Goal: Task Accomplishment & Management: Use online tool/utility

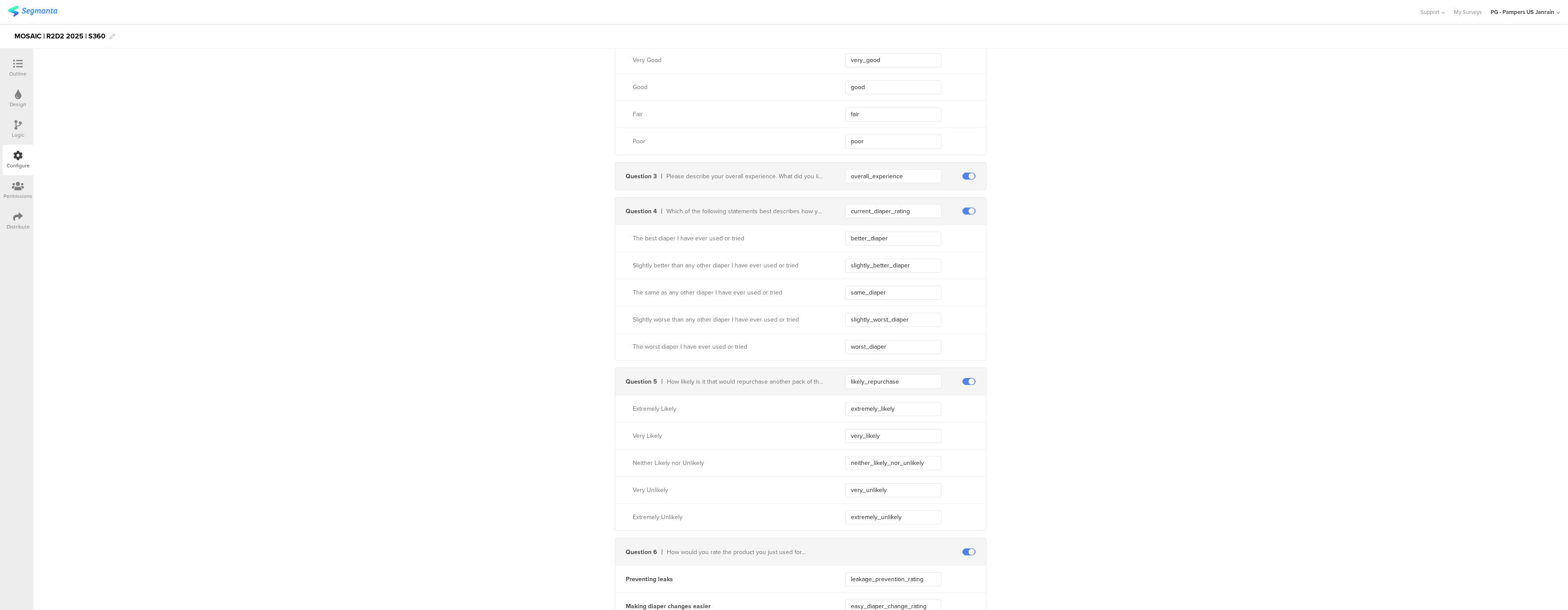
scroll to position [350, 0]
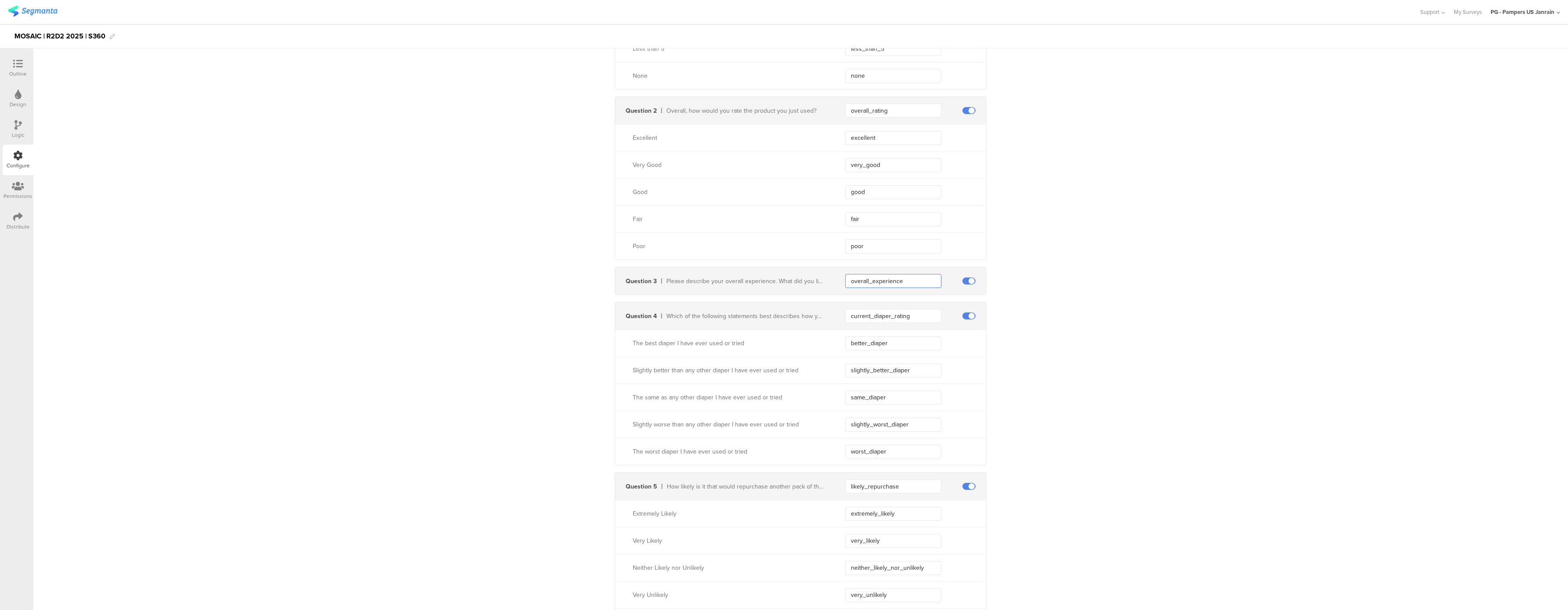
drag, startPoint x: 908, startPoint y: 282, endPoint x: 817, endPoint y: 276, distance: 91.2
click at [817, 276] on div "Question 3 Please describe your overall experience. What did you like and/or di…" at bounding box center [800, 281] width 371 height 27
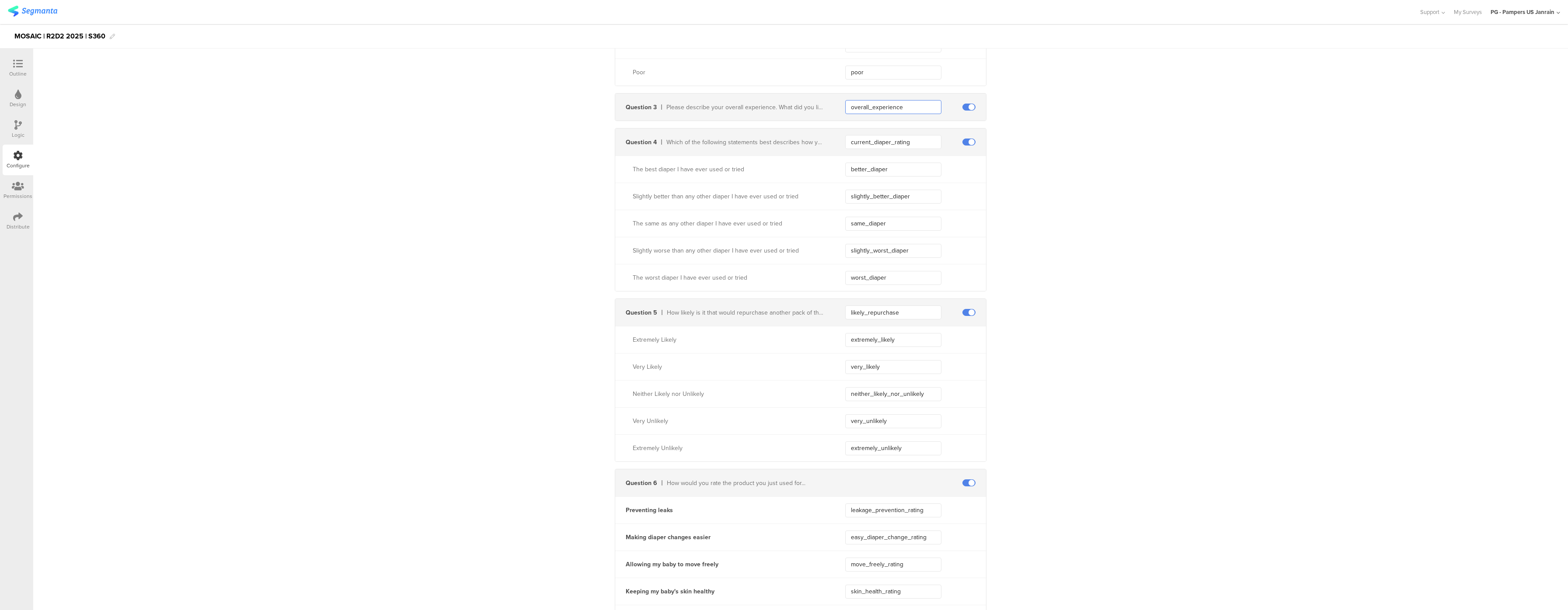
scroll to position [524, 0]
drag, startPoint x: 898, startPoint y: 177, endPoint x: 775, endPoint y: 176, distance: 123.0
click at [775, 176] on div "The best diaper I have ever used or tried better_diaper" at bounding box center [800, 168] width 371 height 27
drag, startPoint x: 933, startPoint y: 199, endPoint x: 800, endPoint y: 183, distance: 134.0
click at [800, 183] on div "The best diaper I have ever used or tried better_diaper Slightly better than an…" at bounding box center [800, 222] width 371 height 136
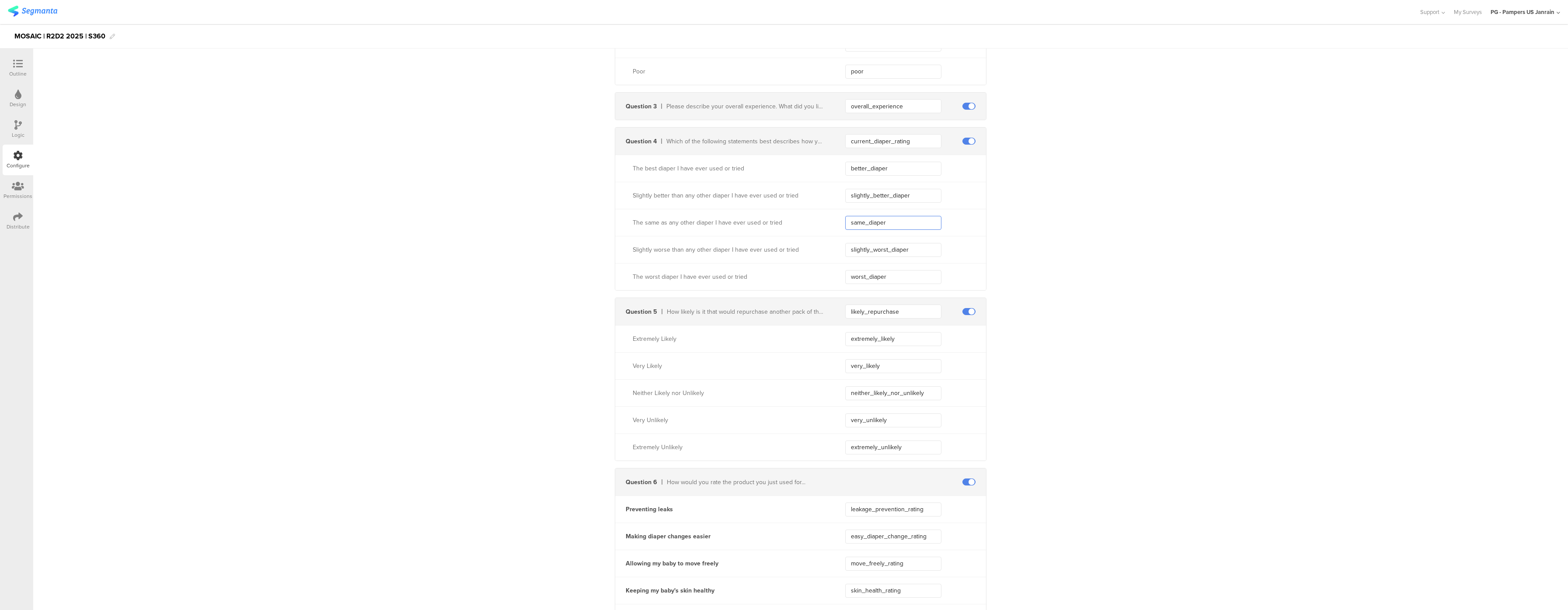
drag, startPoint x: 889, startPoint y: 230, endPoint x: 795, endPoint y: 215, distance: 95.2
click at [795, 215] on div "The same as any other diaper I have ever used or tried same_diaper" at bounding box center [800, 222] width 371 height 27
drag, startPoint x: 911, startPoint y: 259, endPoint x: 838, endPoint y: 259, distance: 73.0
click at [838, 263] on div "Slightly worse than any other diaper I have ever used or tried slightly_worst_d…" at bounding box center [800, 249] width 371 height 27
drag, startPoint x: 884, startPoint y: 285, endPoint x: 826, endPoint y: 275, distance: 58.9
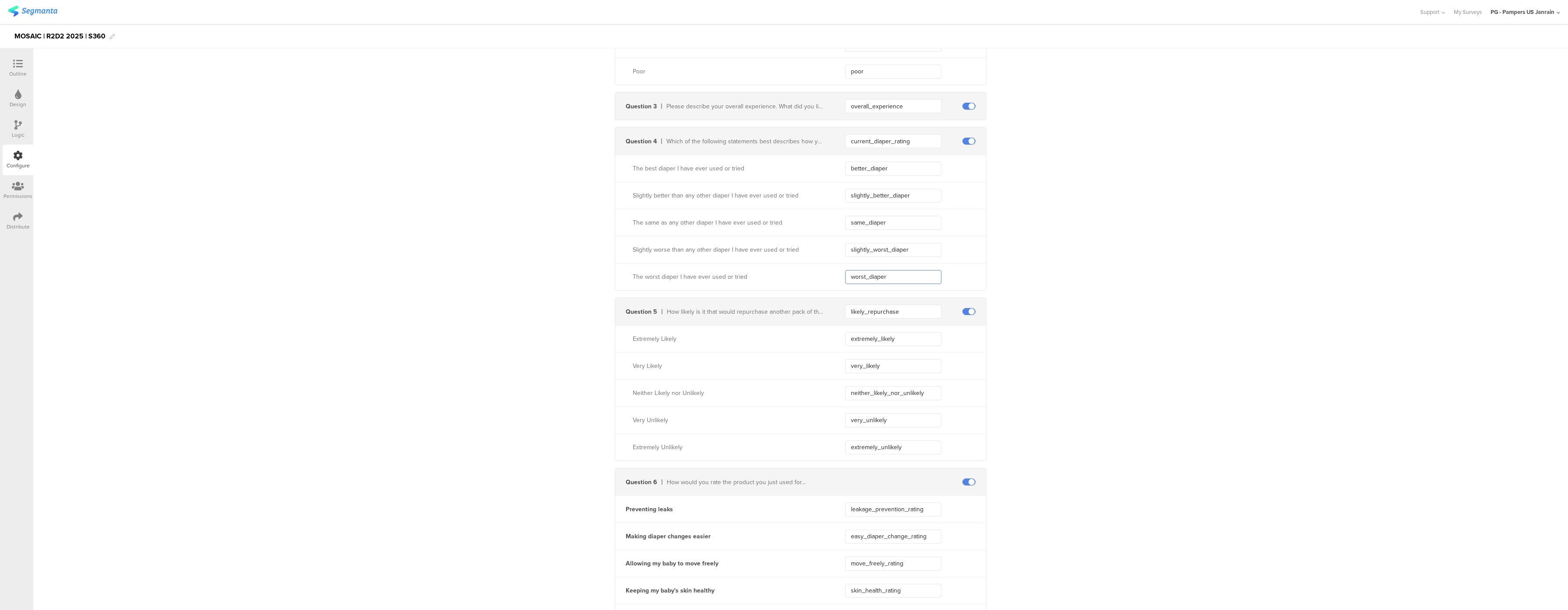
click at [826, 275] on div "The worst diaper I have ever used or tried worst_diaper" at bounding box center [800, 276] width 371 height 27
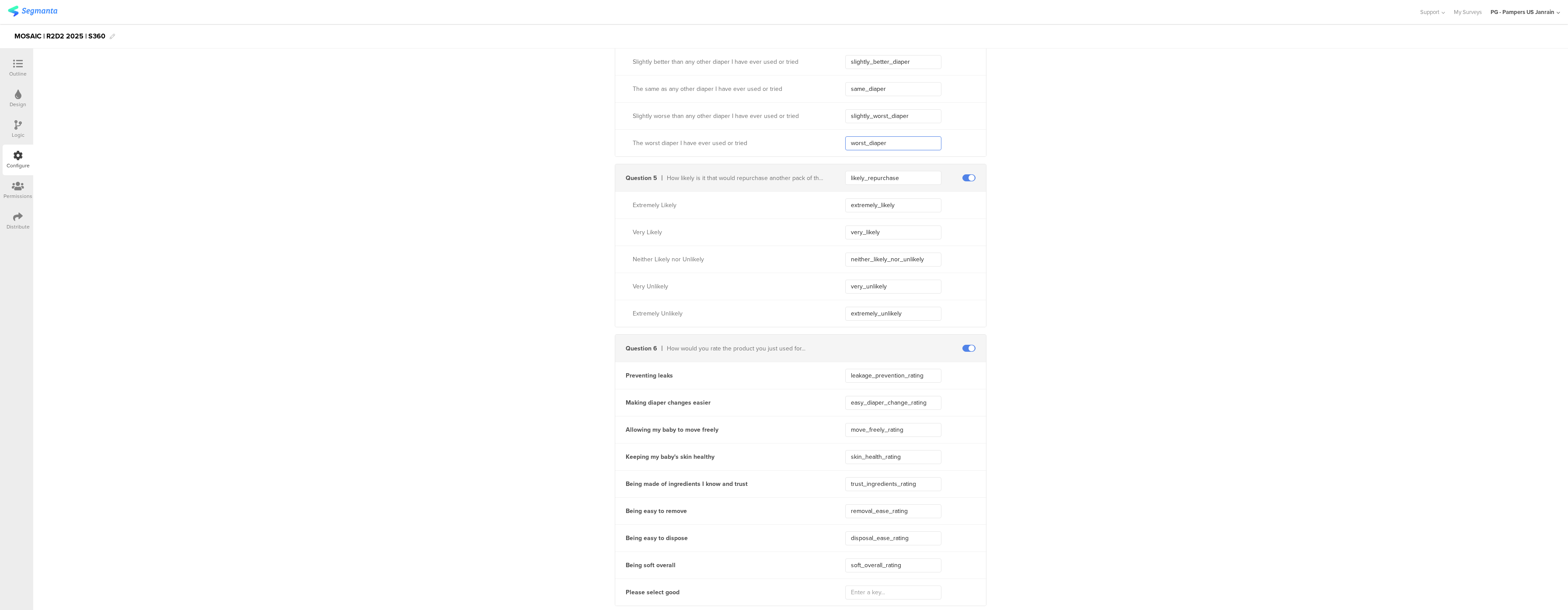
scroll to position [699, 0]
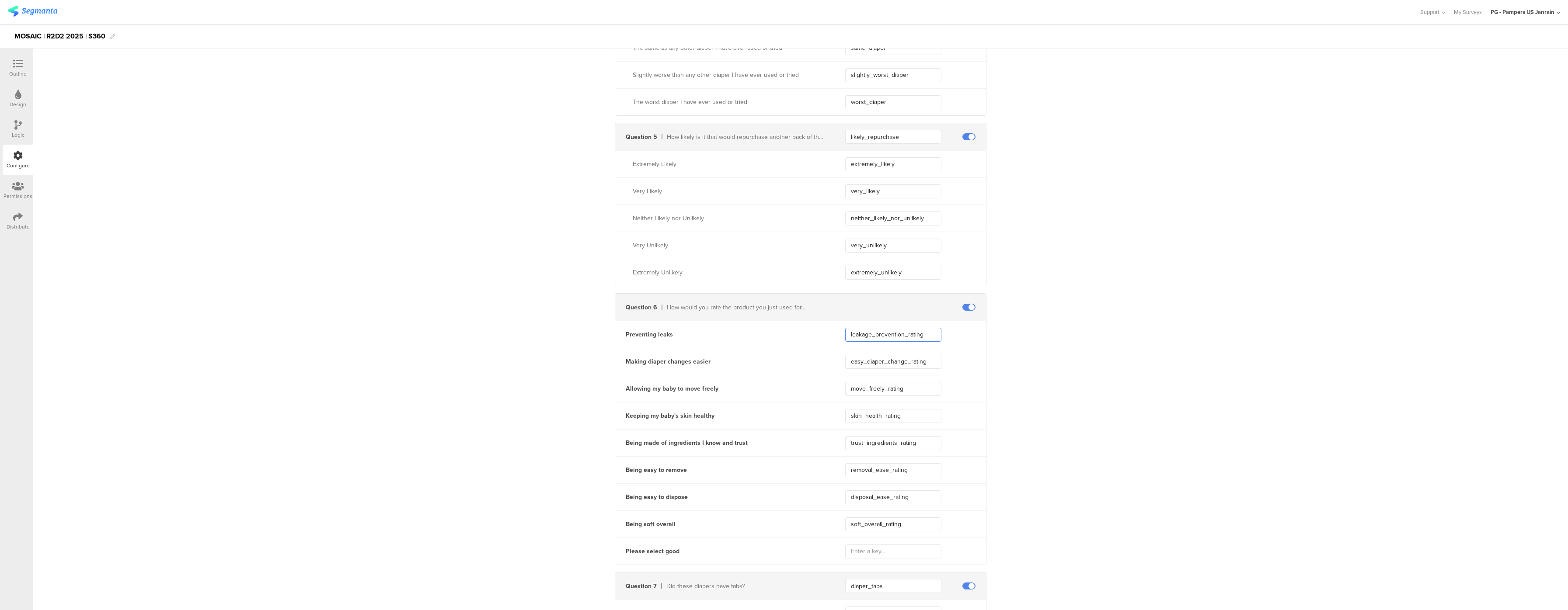
drag, startPoint x: 924, startPoint y: 341, endPoint x: 788, endPoint y: 307, distance: 140.2
click at [789, 316] on div "Question 6 How would you rate the product you just used for... Preventing leaks…" at bounding box center [800, 429] width 372 height 272
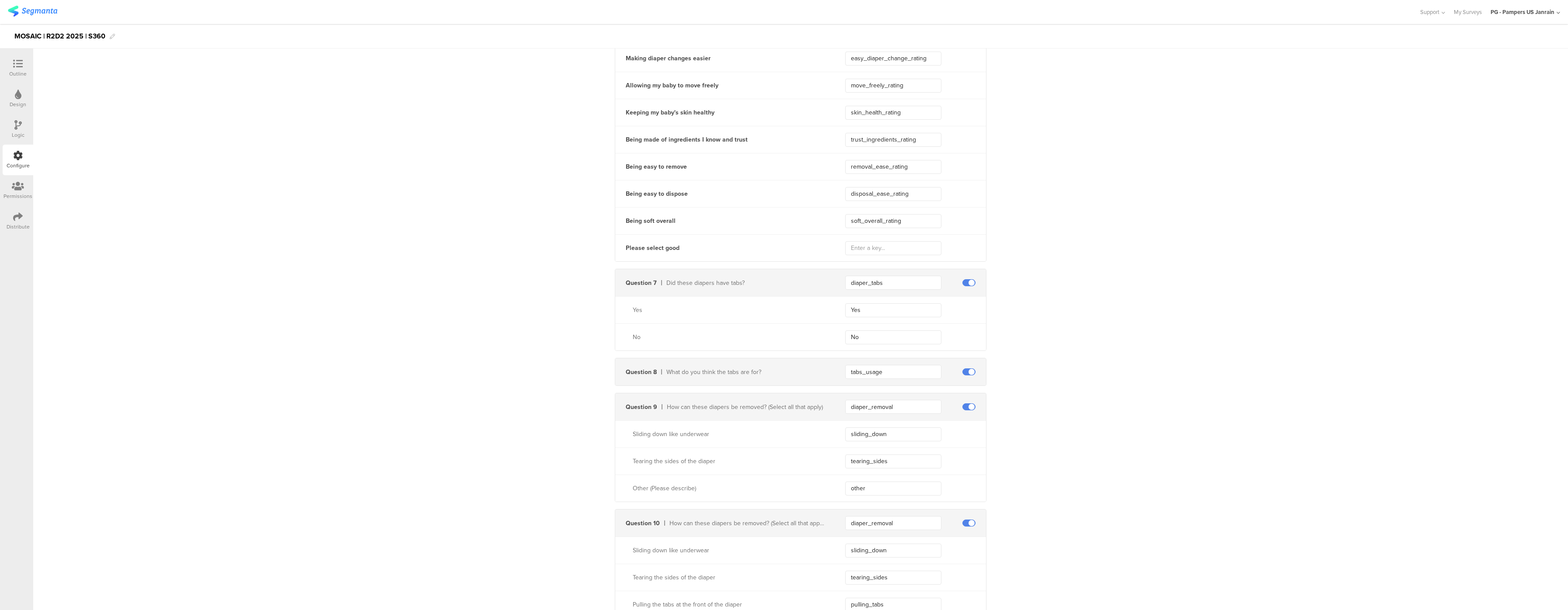
scroll to position [962, 0]
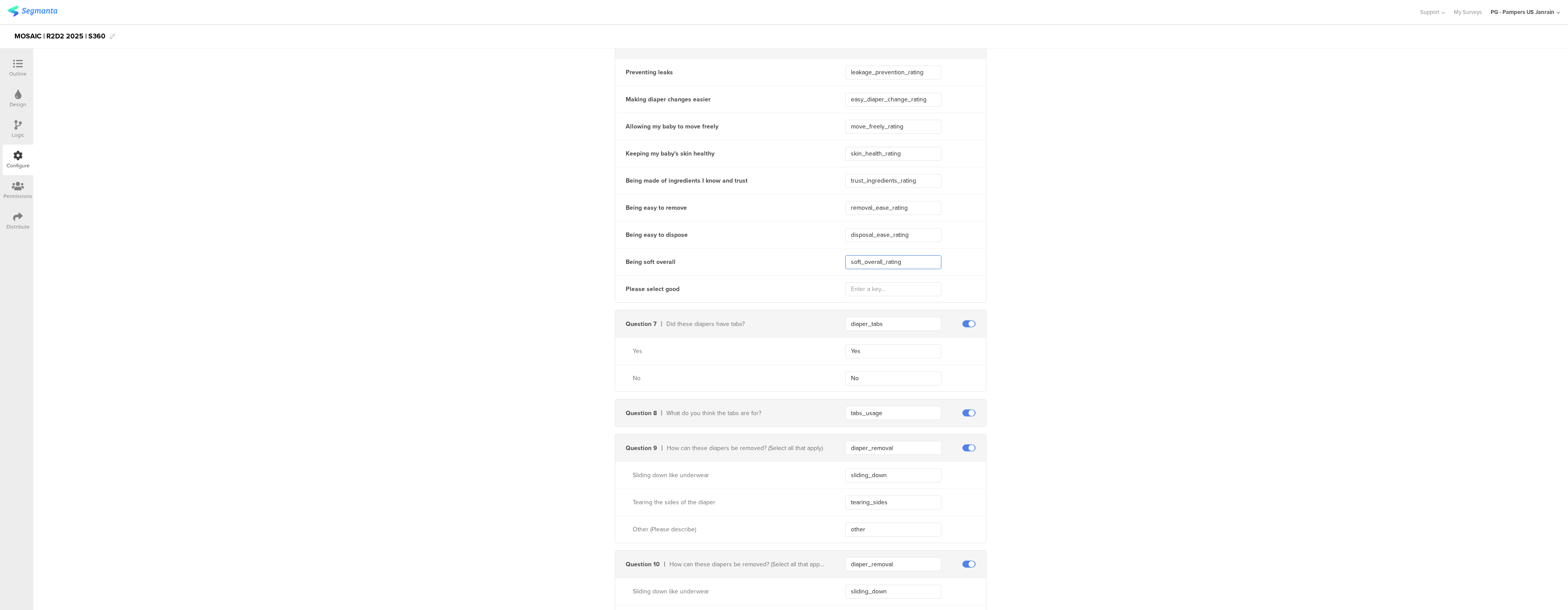
drag, startPoint x: 915, startPoint y: 268, endPoint x: 820, endPoint y: 263, distance: 95.1
click at [820, 263] on div "Being soft overall soft_overall_rating" at bounding box center [800, 261] width 371 height 27
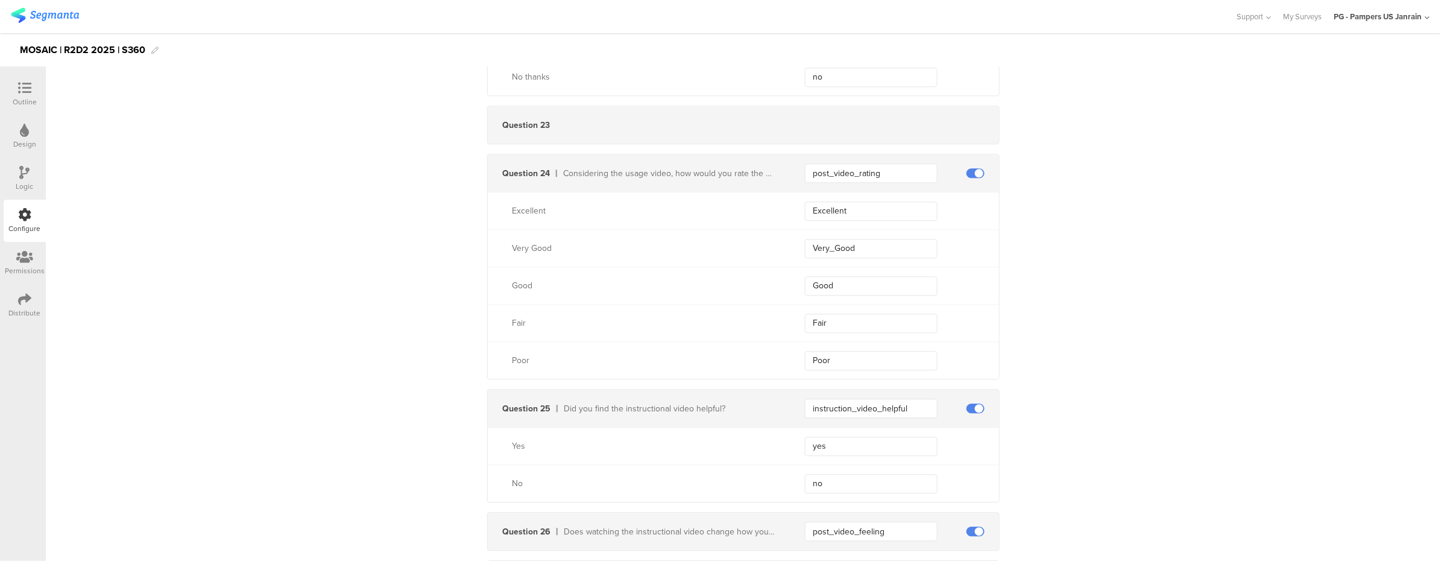
scroll to position [3750, 0]
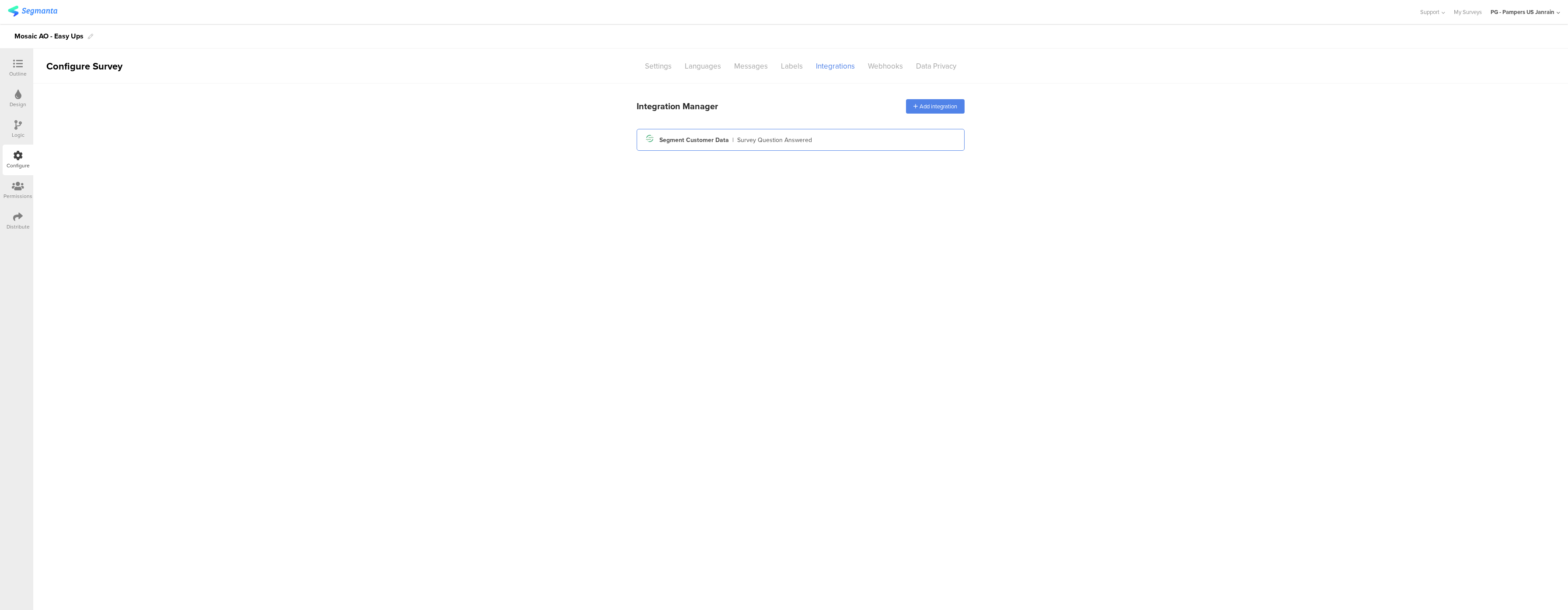
click at [699, 133] on div "Segment icon Created with Sketch. Segment Customer Data | Survey Question Answe…" at bounding box center [800, 140] width 314 height 15
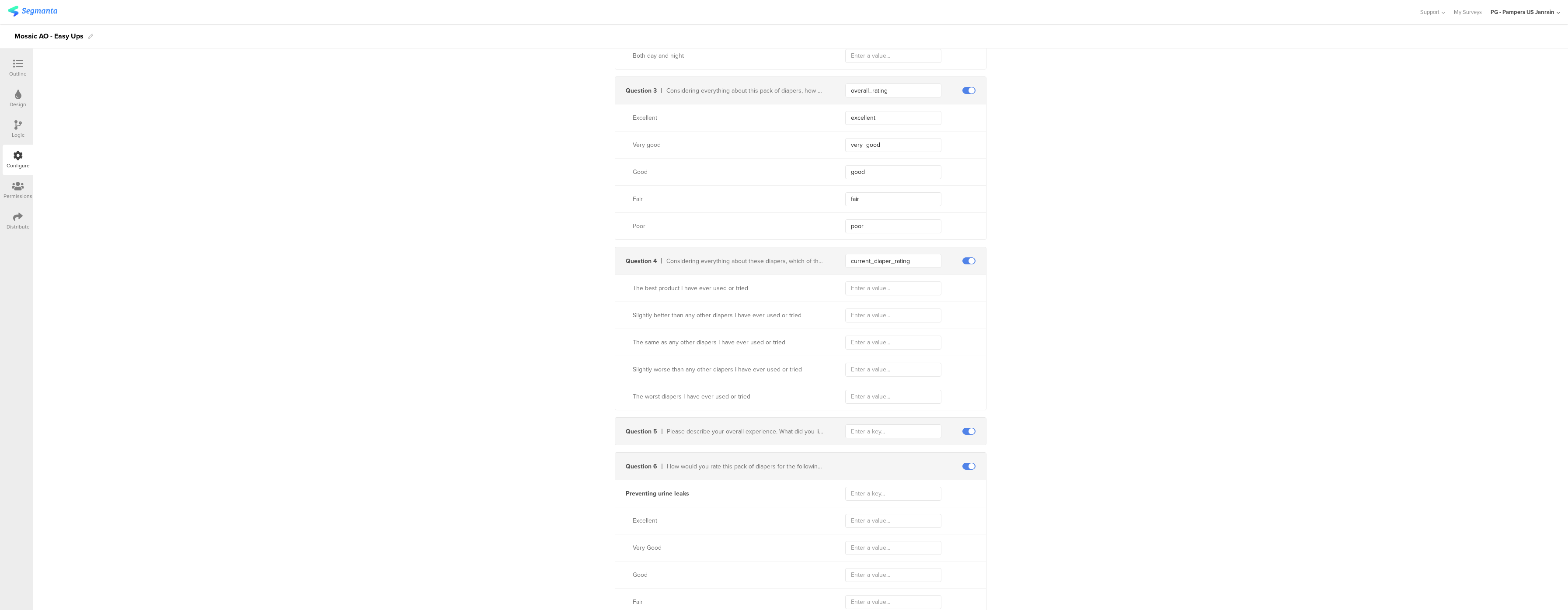
scroll to position [524, 0]
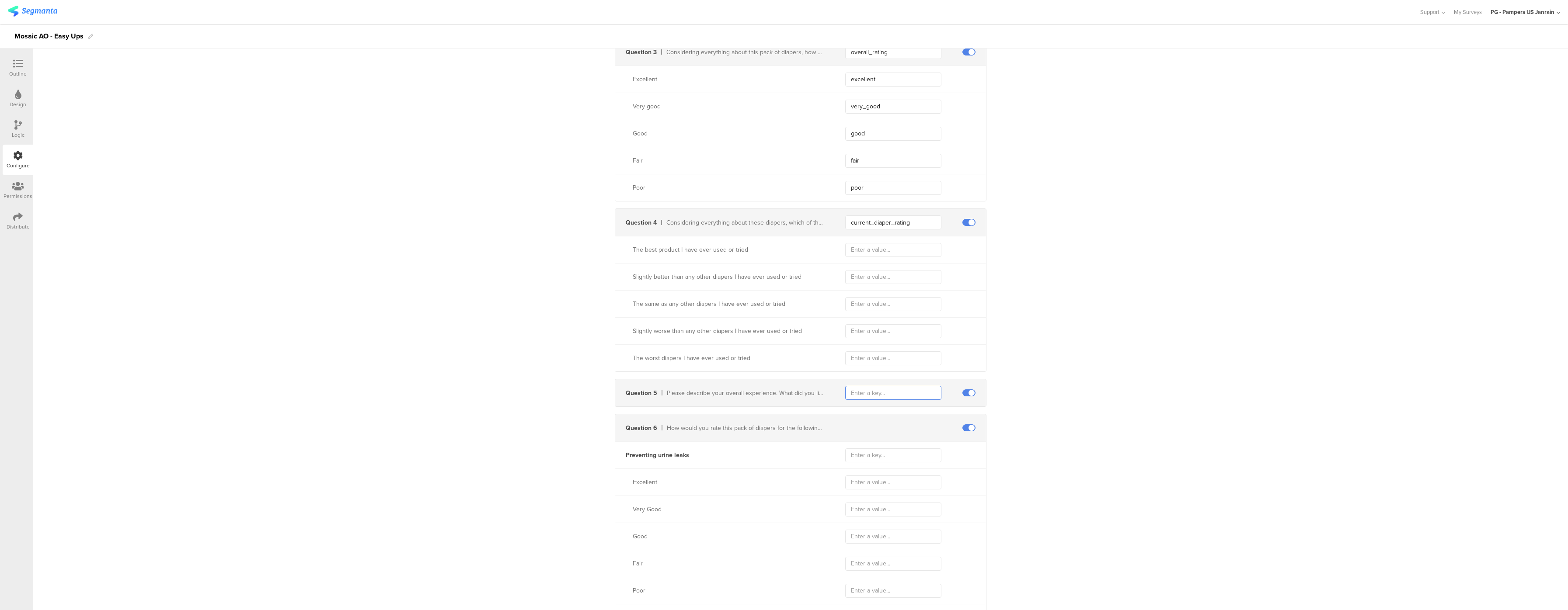
click at [867, 400] on input "text" at bounding box center [893, 392] width 97 height 14
click at [882, 397] on input "text" at bounding box center [893, 392] width 97 height 14
paste input "overall_experience"
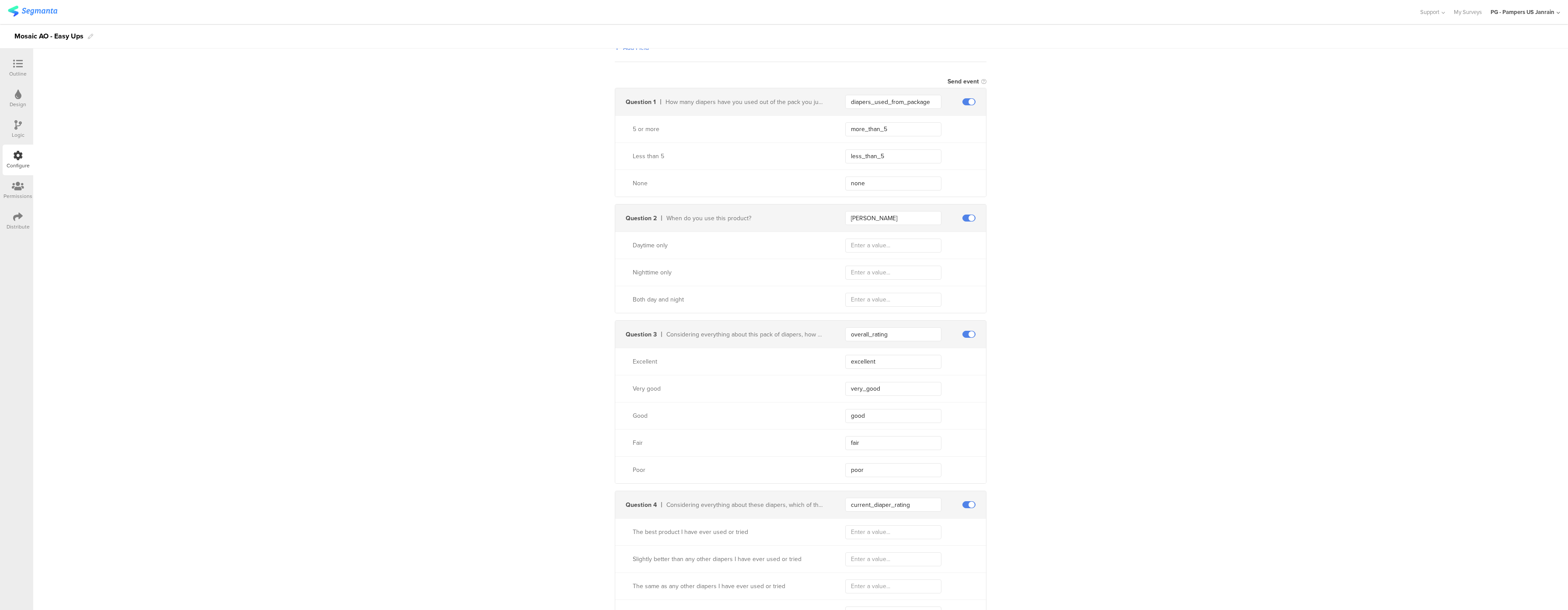
scroll to position [175, 0]
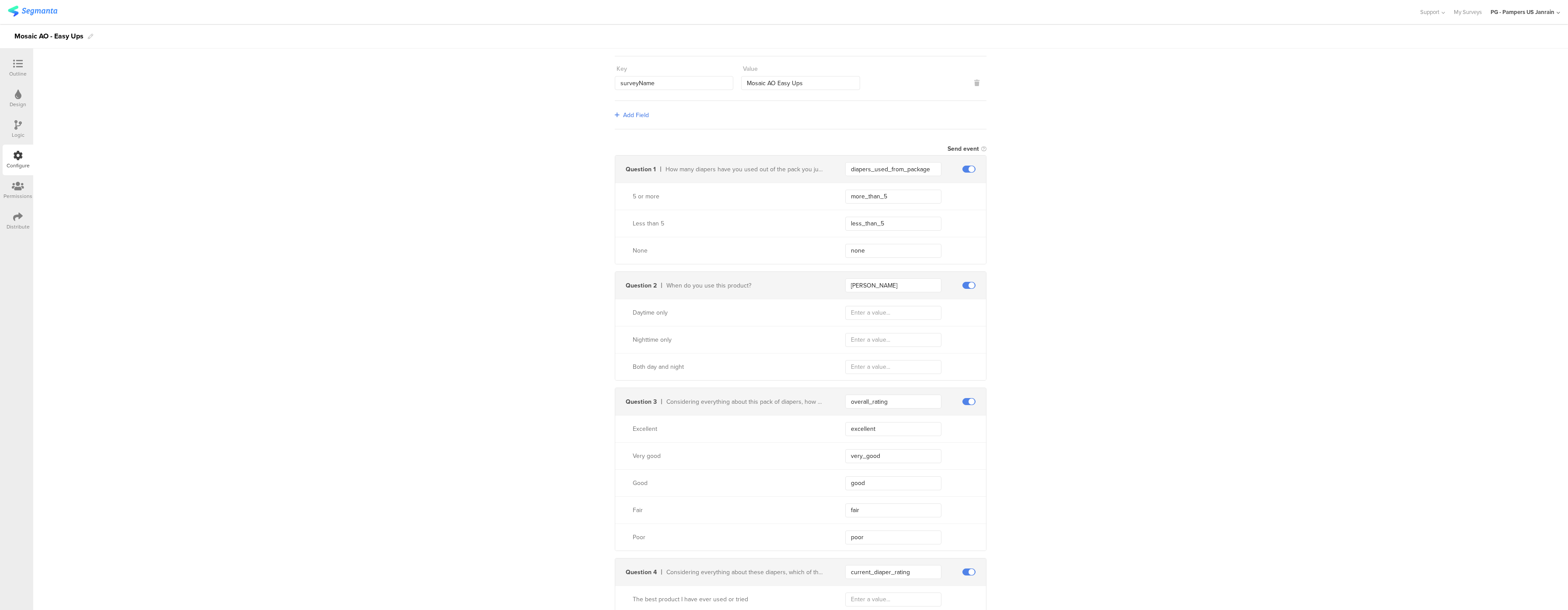
type input "overall_experience"
click at [861, 290] on input "tim" at bounding box center [893, 285] width 97 height 14
type input "time_product_used"
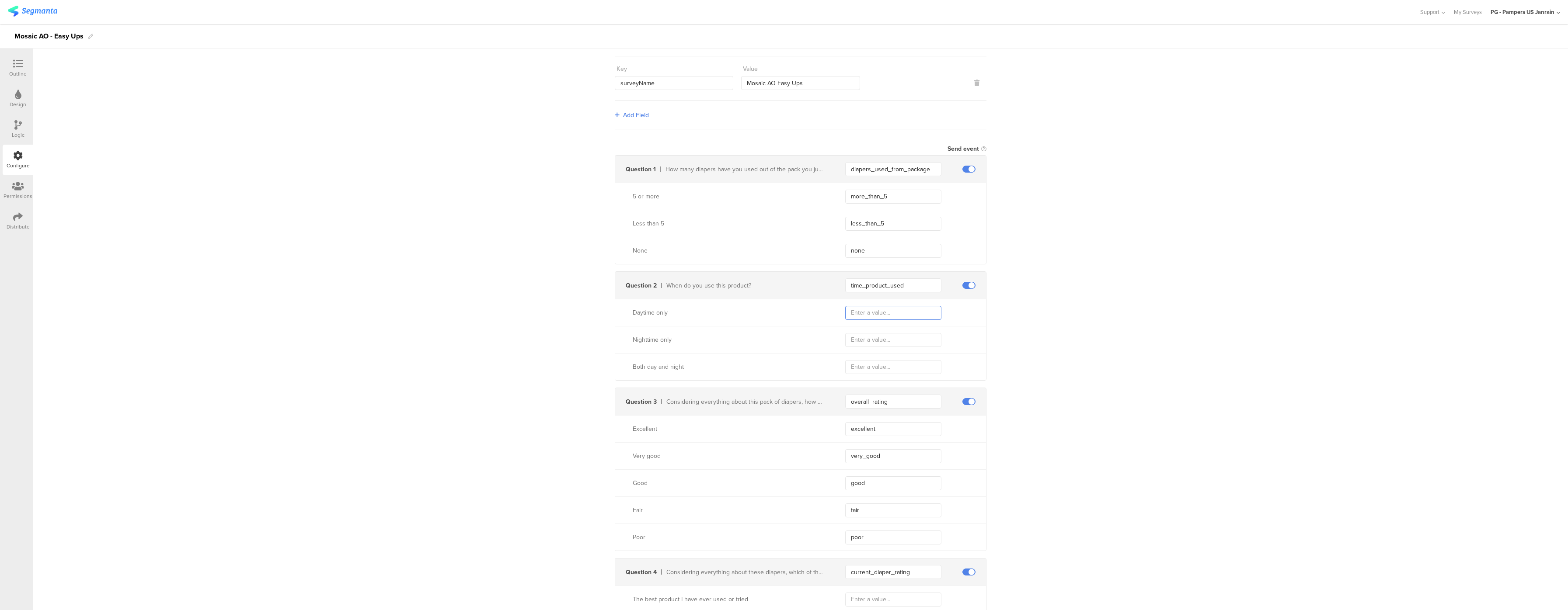
click at [914, 316] on input "text" at bounding box center [893, 313] width 97 height 14
type input "daytime"
click at [903, 347] on input "text" at bounding box center [893, 339] width 97 height 14
type input "nightime"
click at [892, 367] on input "text" at bounding box center [893, 367] width 97 height 14
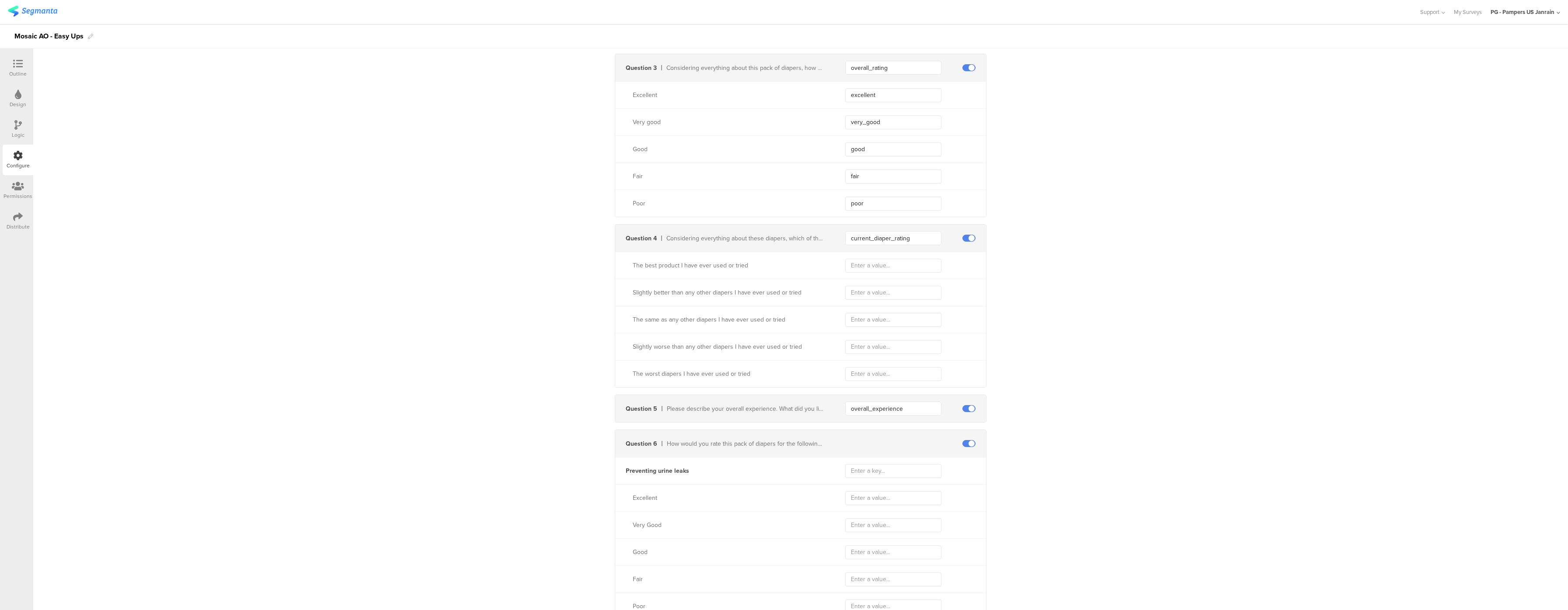
scroll to position [524, 0]
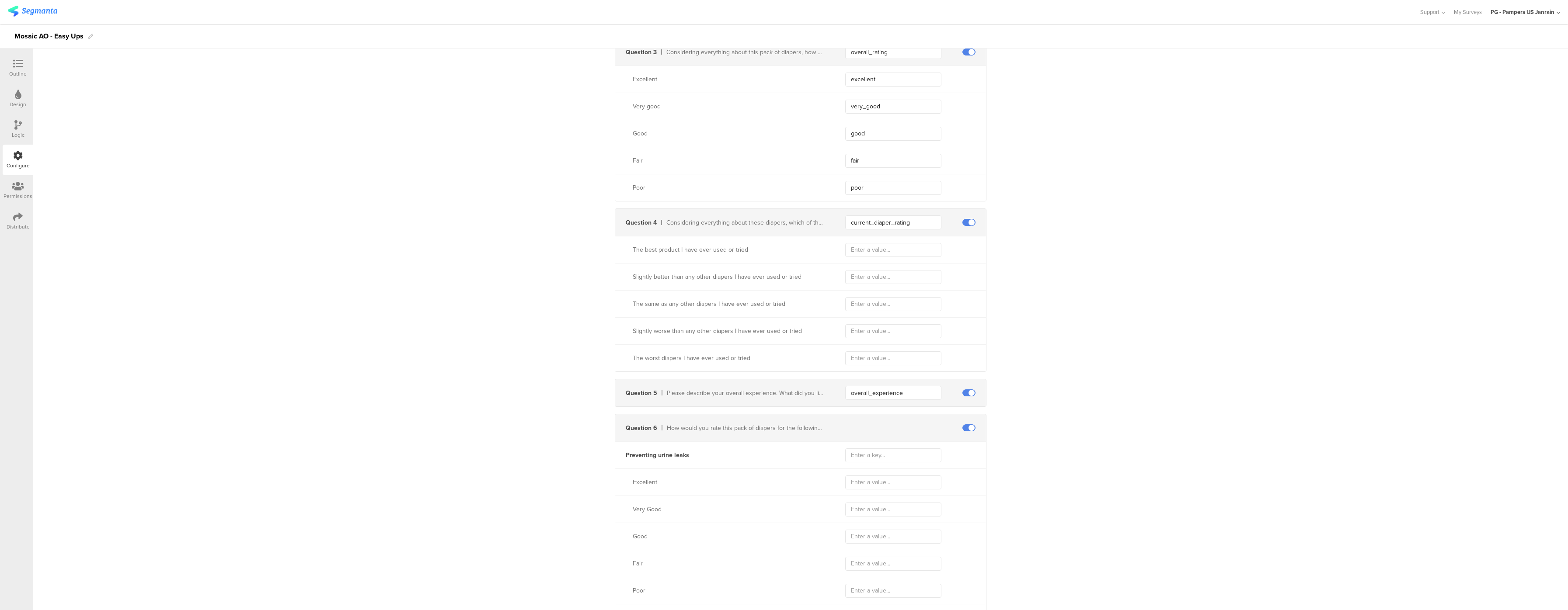
type input "Both"
click at [882, 255] on input "text" at bounding box center [893, 250] width 97 height 14
paste input "better_diaper"
type input "better_diaper"
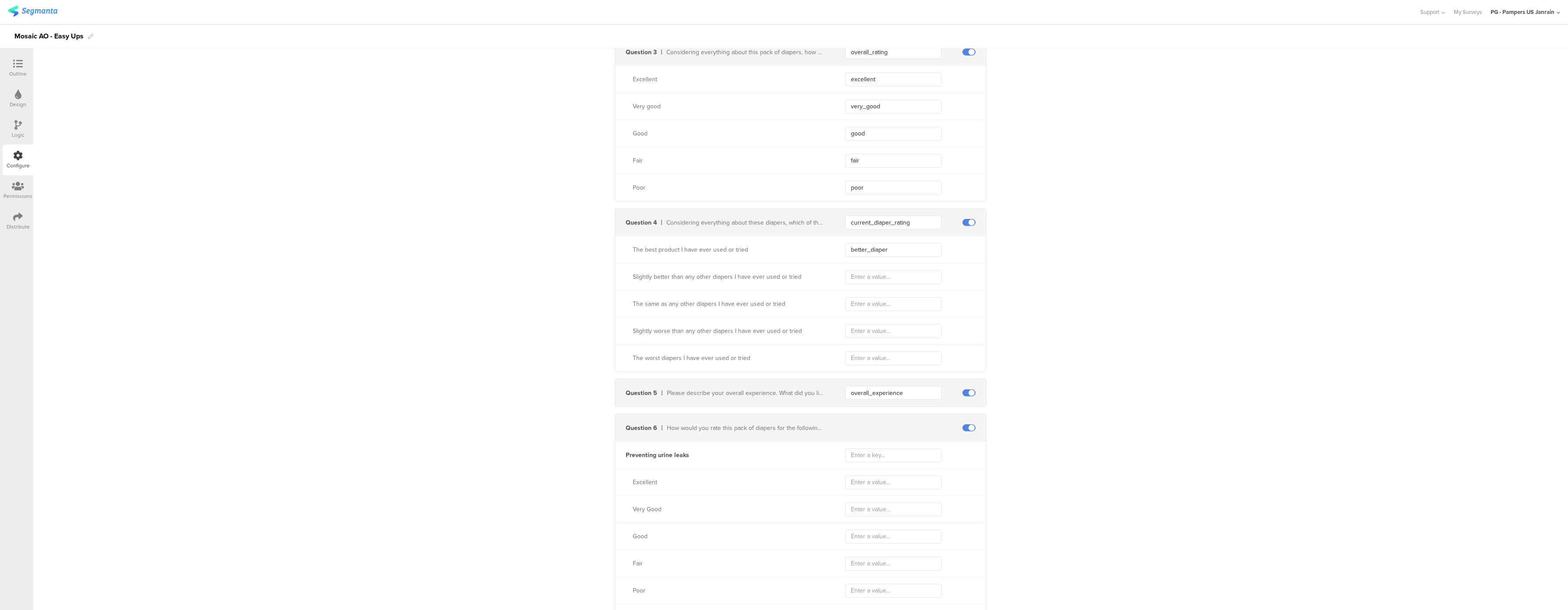
click at [889, 284] on input "text" at bounding box center [893, 276] width 97 height 14
paste input "slightly_better_diaper"
type input "slightly_better_diaper"
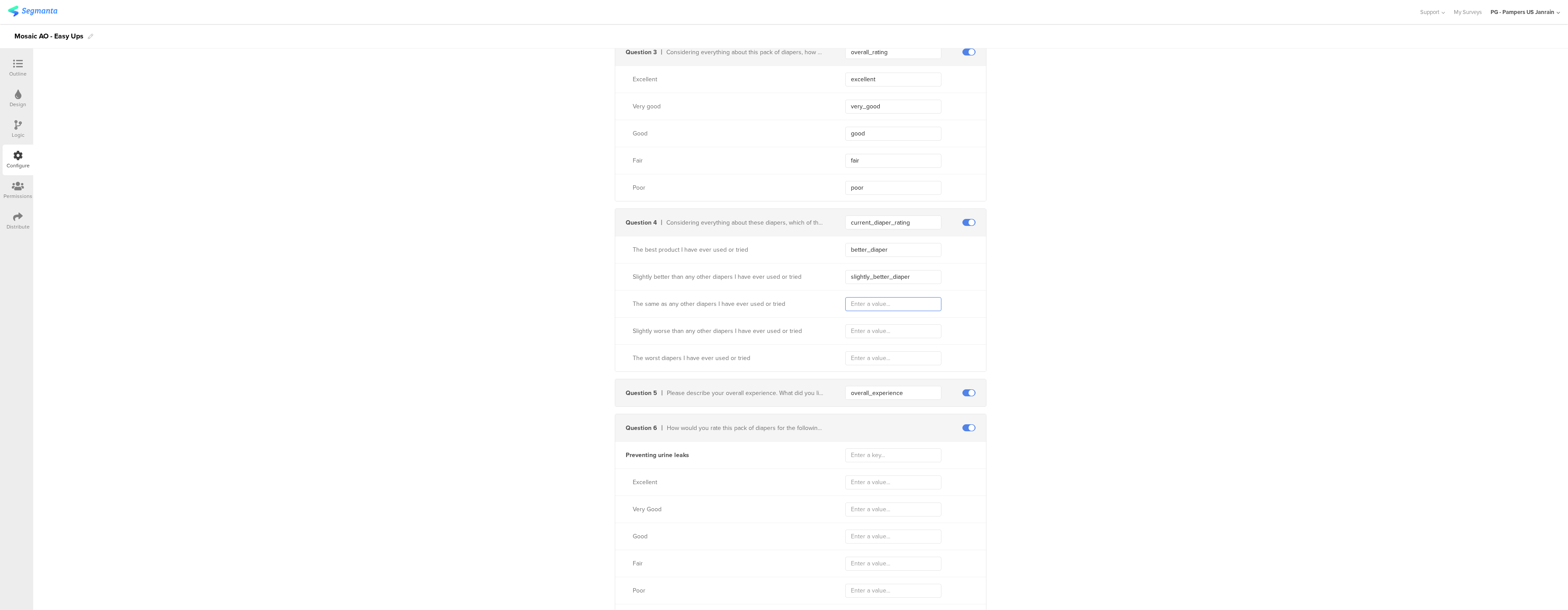
click at [893, 311] on input "text" at bounding box center [893, 304] width 97 height 14
paste input "same_diaper"
type input "same_diaper"
drag, startPoint x: 496, startPoint y: 567, endPoint x: 550, endPoint y: 558, distance: 54.7
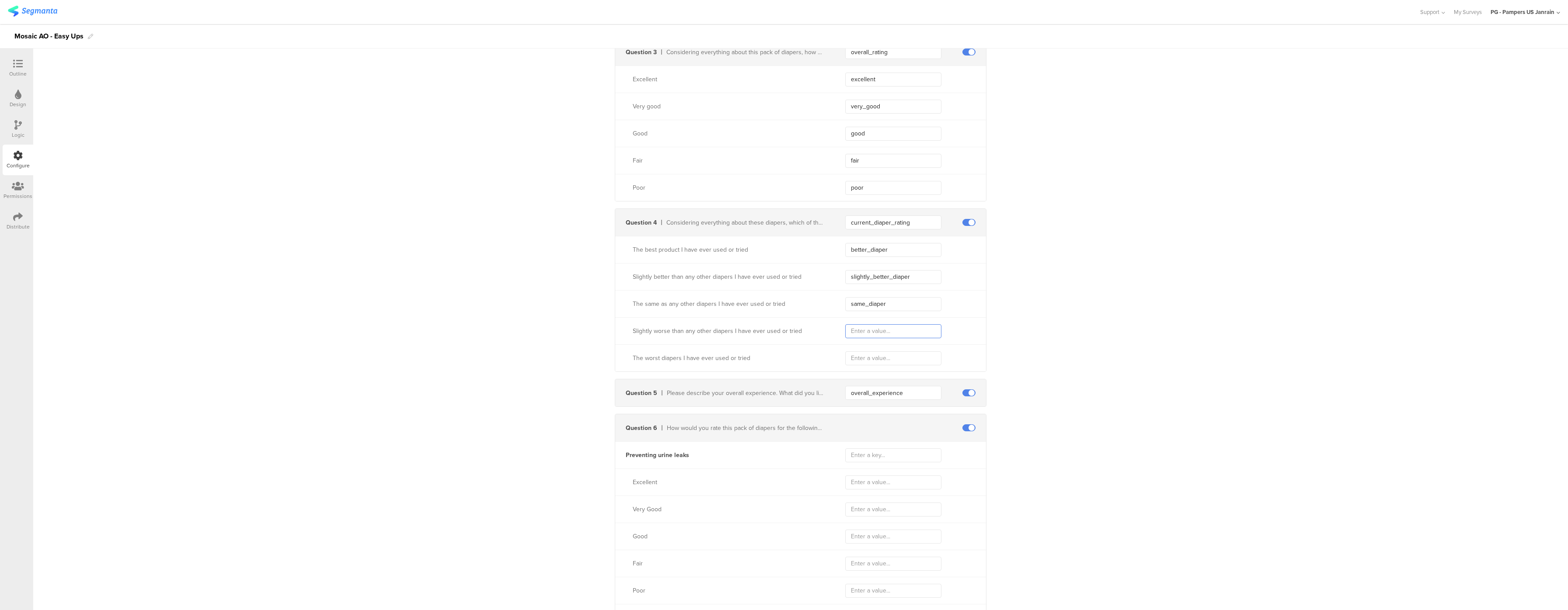
click at [861, 339] on input "text" at bounding box center [893, 331] width 97 height 14
paste input "slightly_worst_diaper"
type input "slightly_worst_diaper"
click at [848, 358] on input "text" at bounding box center [893, 358] width 97 height 14
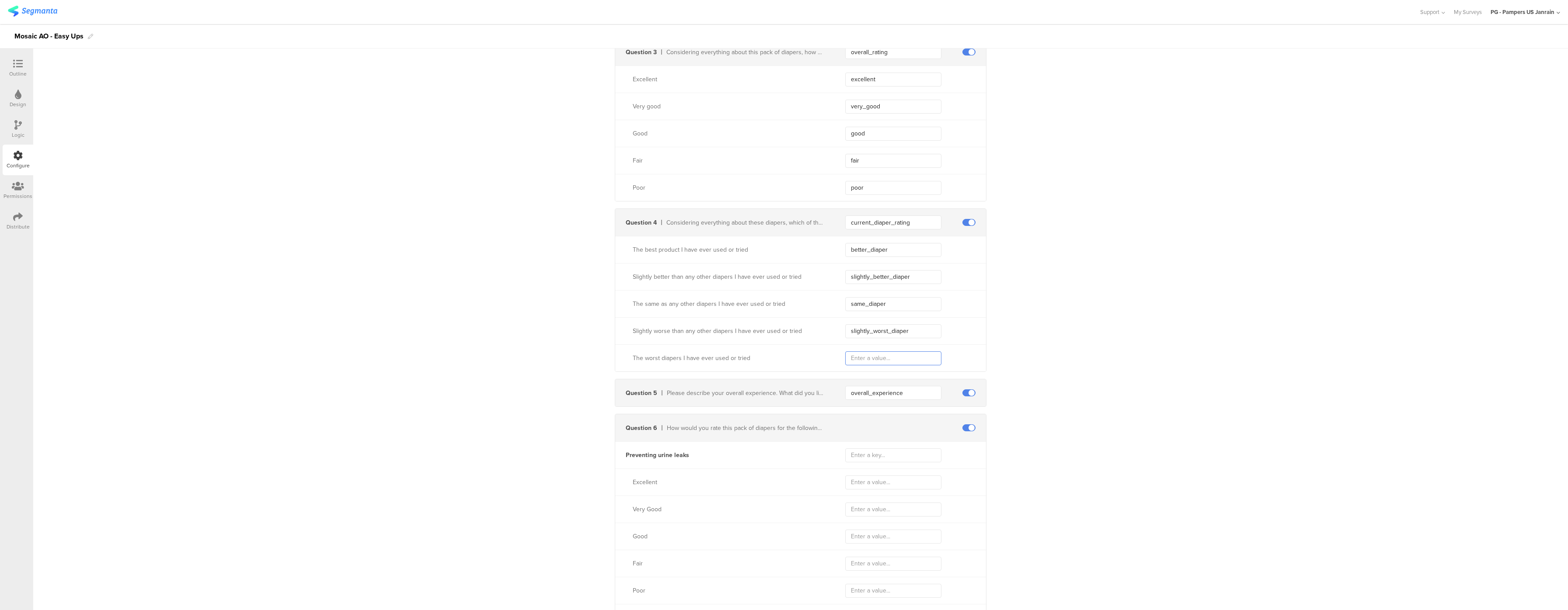
paste input "worst_diaper"
type input "worst_diaper"
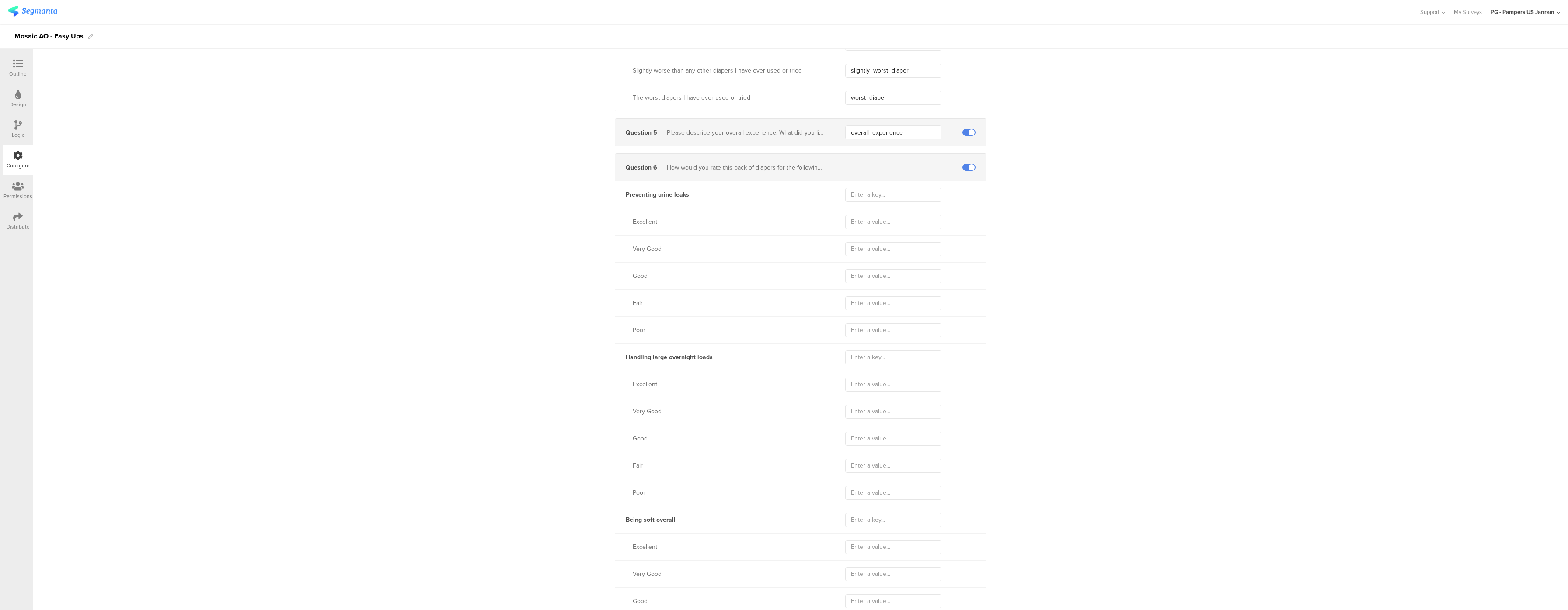
scroll to position [787, 0]
drag, startPoint x: 515, startPoint y: 536, endPoint x: 535, endPoint y: 516, distance: 28.3
click at [860, 197] on input "text" at bounding box center [893, 193] width 97 height 14
paste input "leakage_prevention_rating"
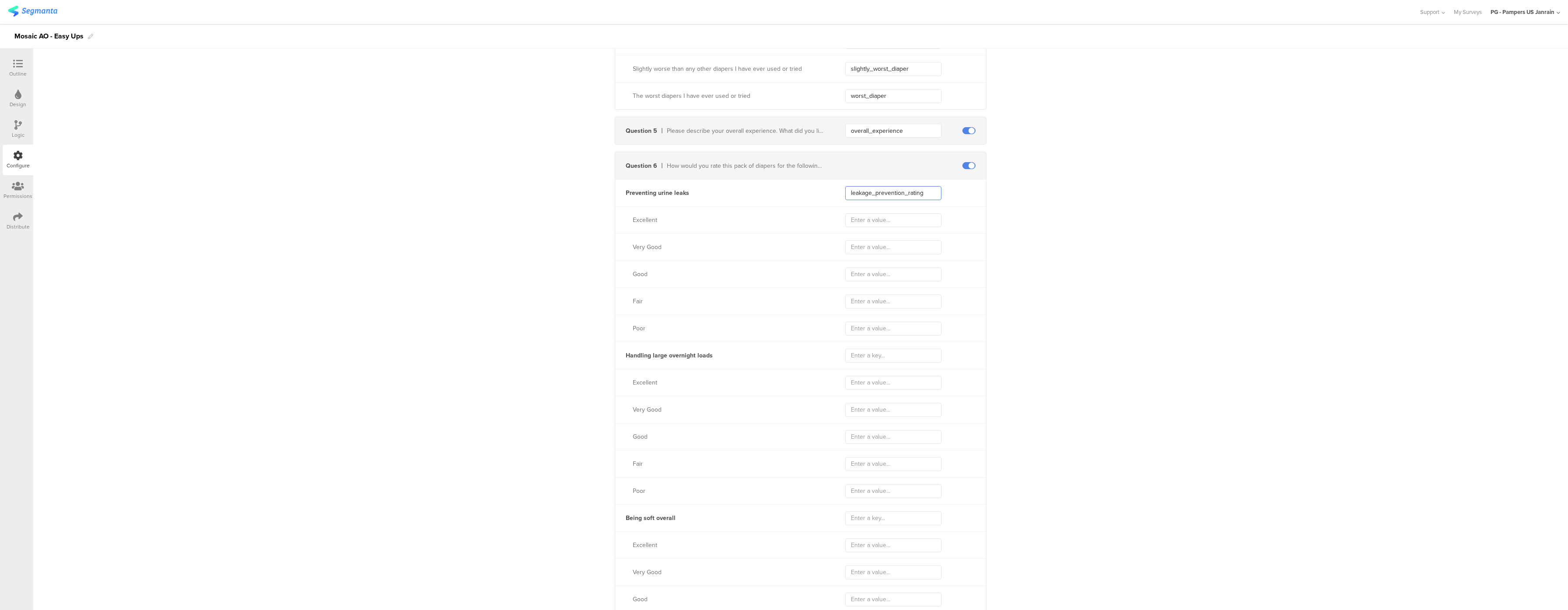
type input "leakage_prevention_rating"
click at [867, 363] on input "text" at bounding box center [893, 355] width 97 height 14
paste input "soft_overall_rating"
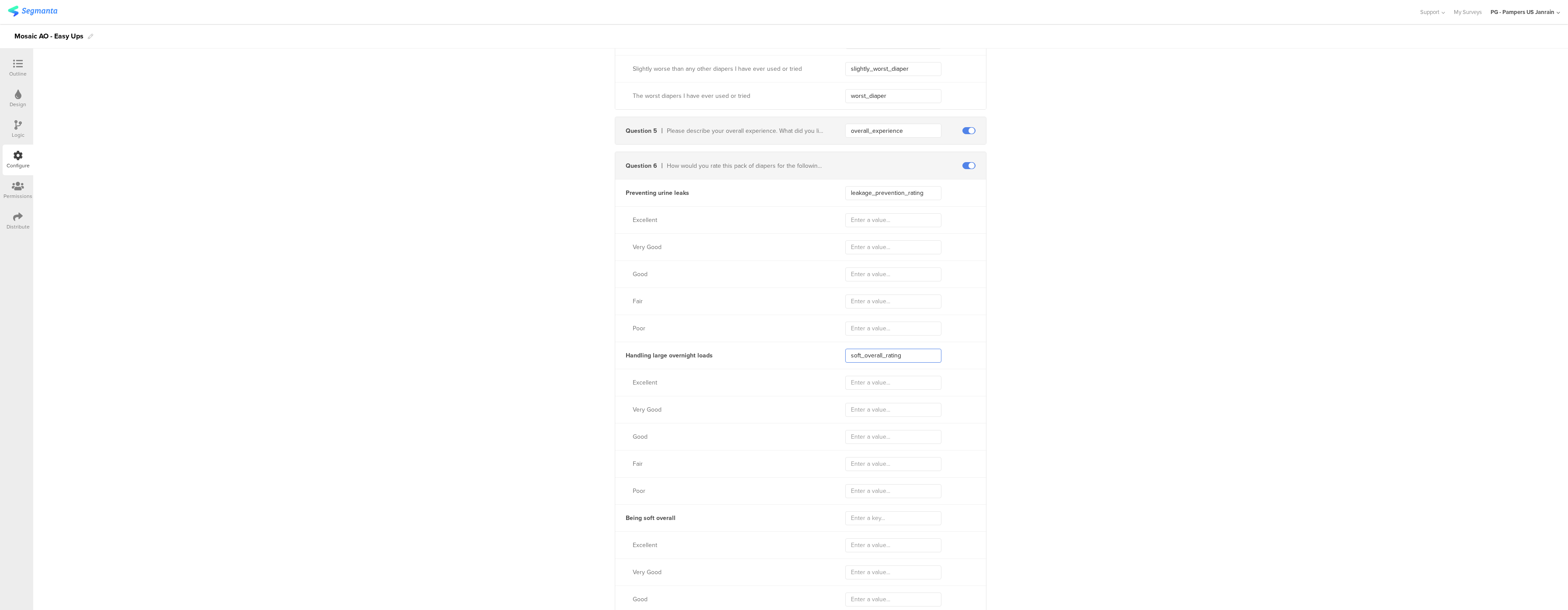
type input "soft_overall_rating"
click at [877, 524] on input "text" at bounding box center [893, 518] width 97 height 14
drag, startPoint x: 922, startPoint y: 367, endPoint x: 780, endPoint y: 344, distance: 143.9
click at [884, 520] on input "text" at bounding box center [893, 518] width 97 height 14
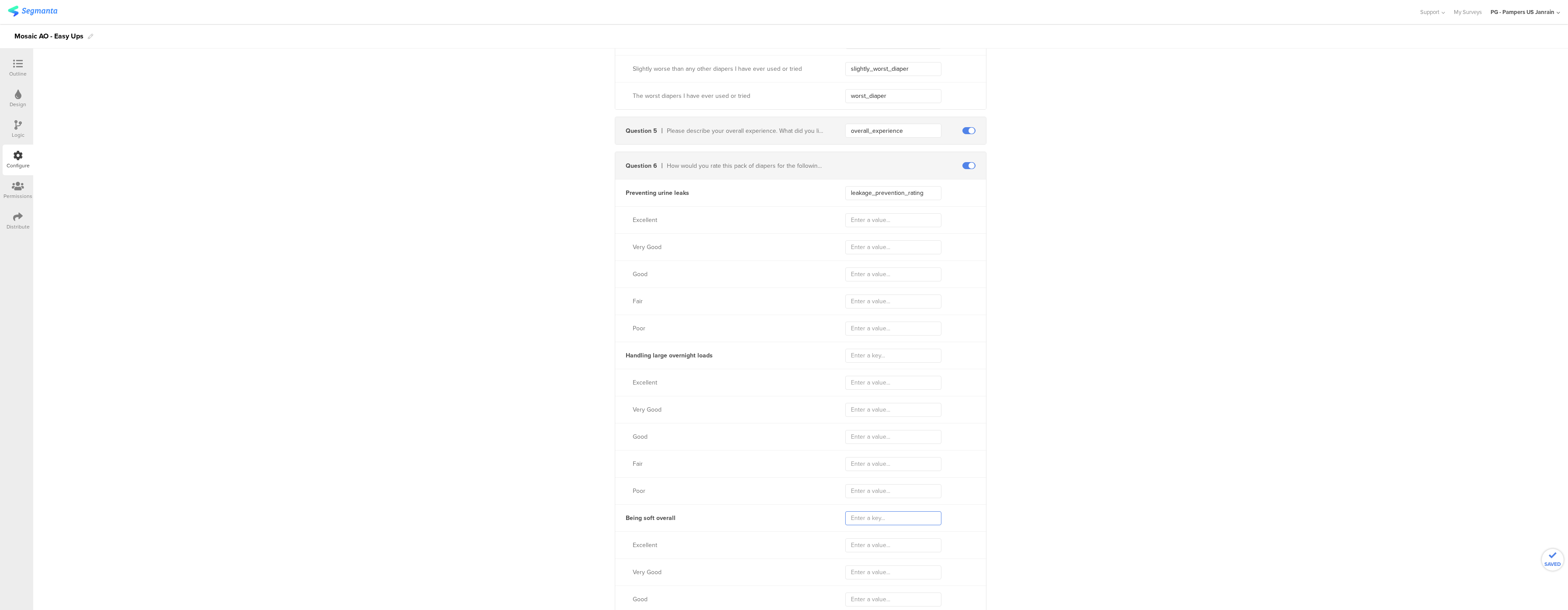
paste input "soft_overall_rating"
type input "soft_overall_rating"
click at [904, 363] on input "text" at bounding box center [893, 355] width 97 height 14
click at [910, 353] on div "Handling large overnight loads" at bounding box center [800, 355] width 371 height 27
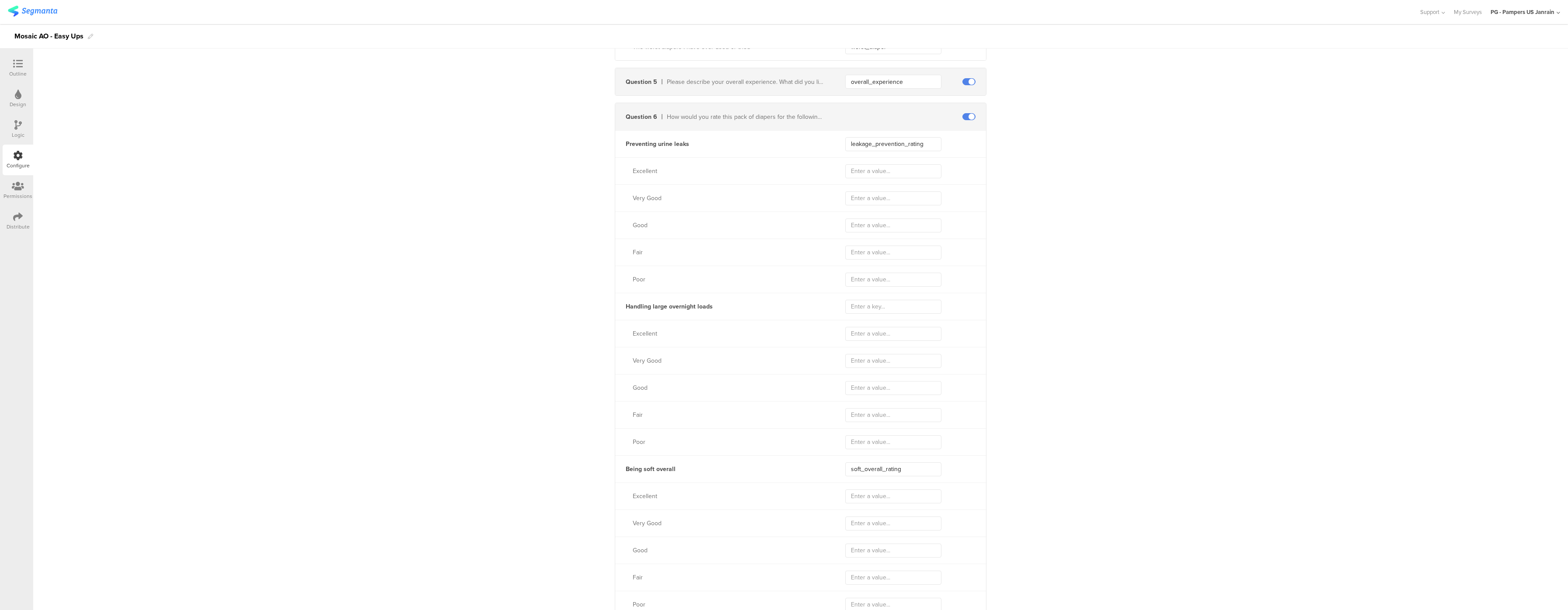
scroll to position [874, 0]
click at [895, 276] on input "text" at bounding box center [893, 268] width 97 height 14
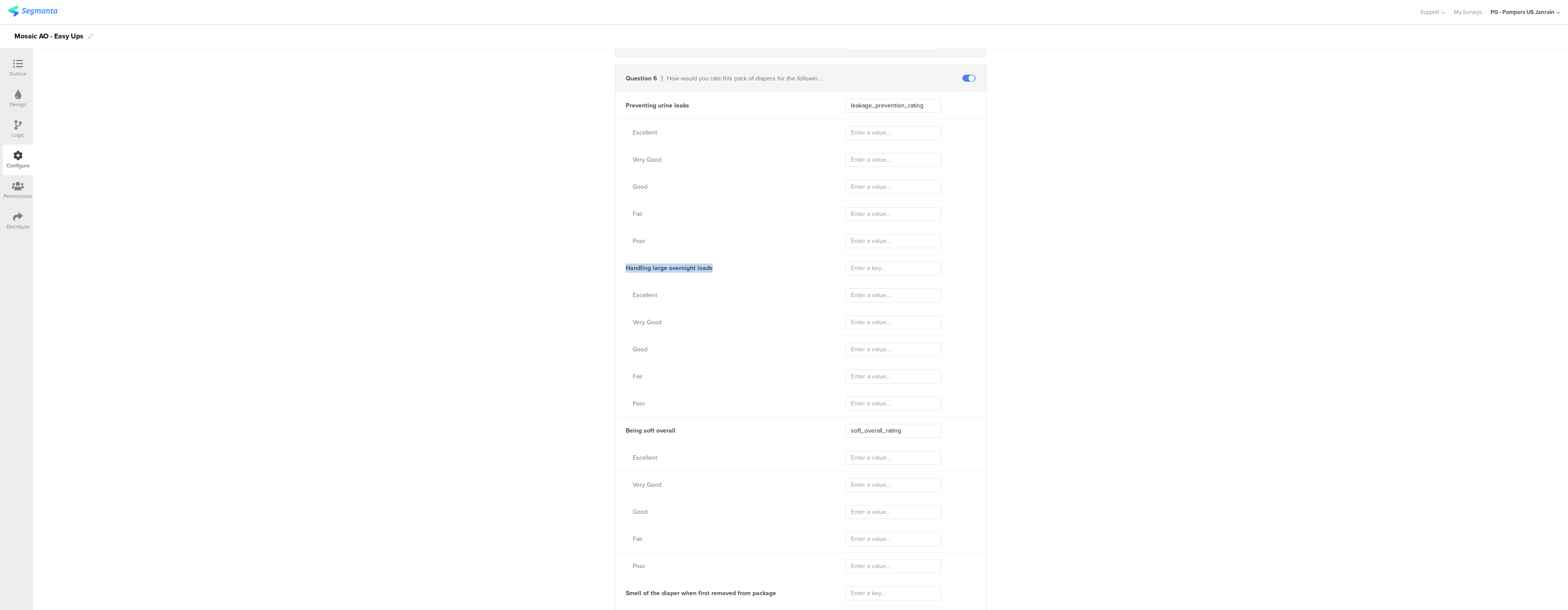
drag, startPoint x: 708, startPoint y: 275, endPoint x: 603, endPoint y: 278, distance: 105.0
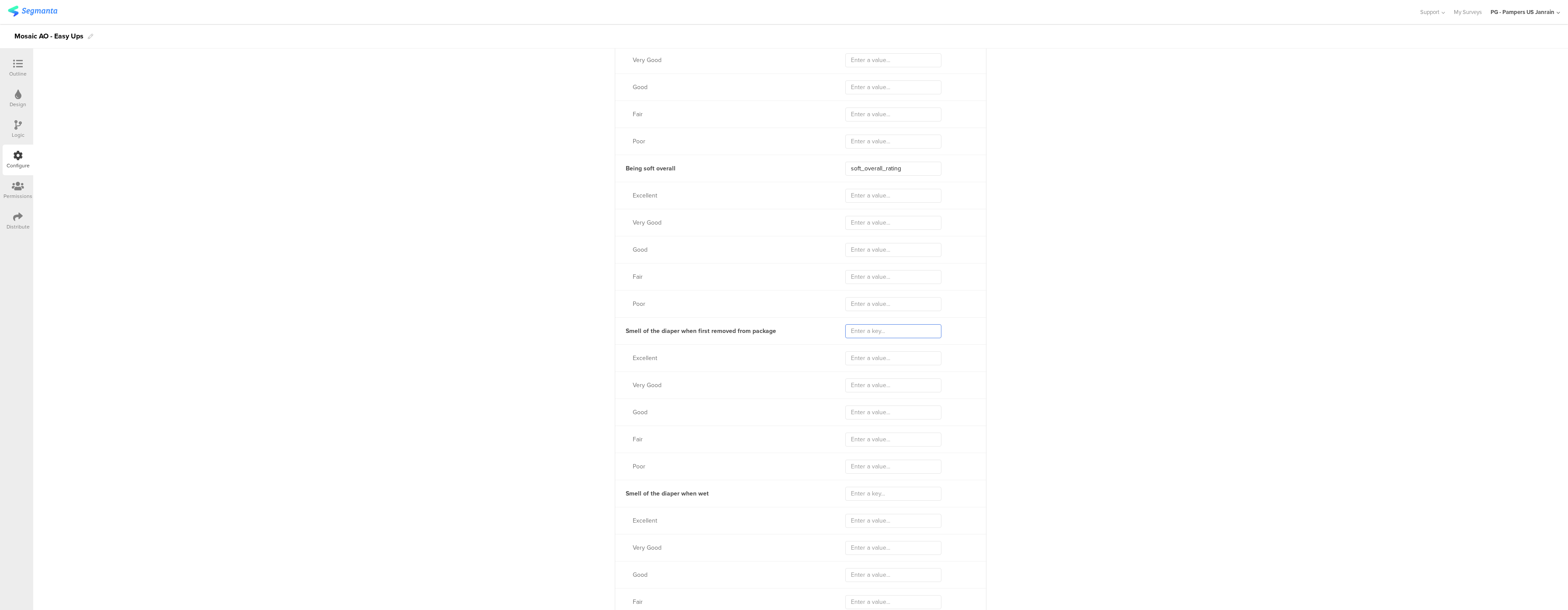
click at [860, 339] on input "text" at bounding box center [893, 331] width 97 height 14
click at [884, 501] on input "text" at bounding box center [893, 493] width 97 height 14
paste input "smell_wet_rating"
type input "smell_wet_rating"
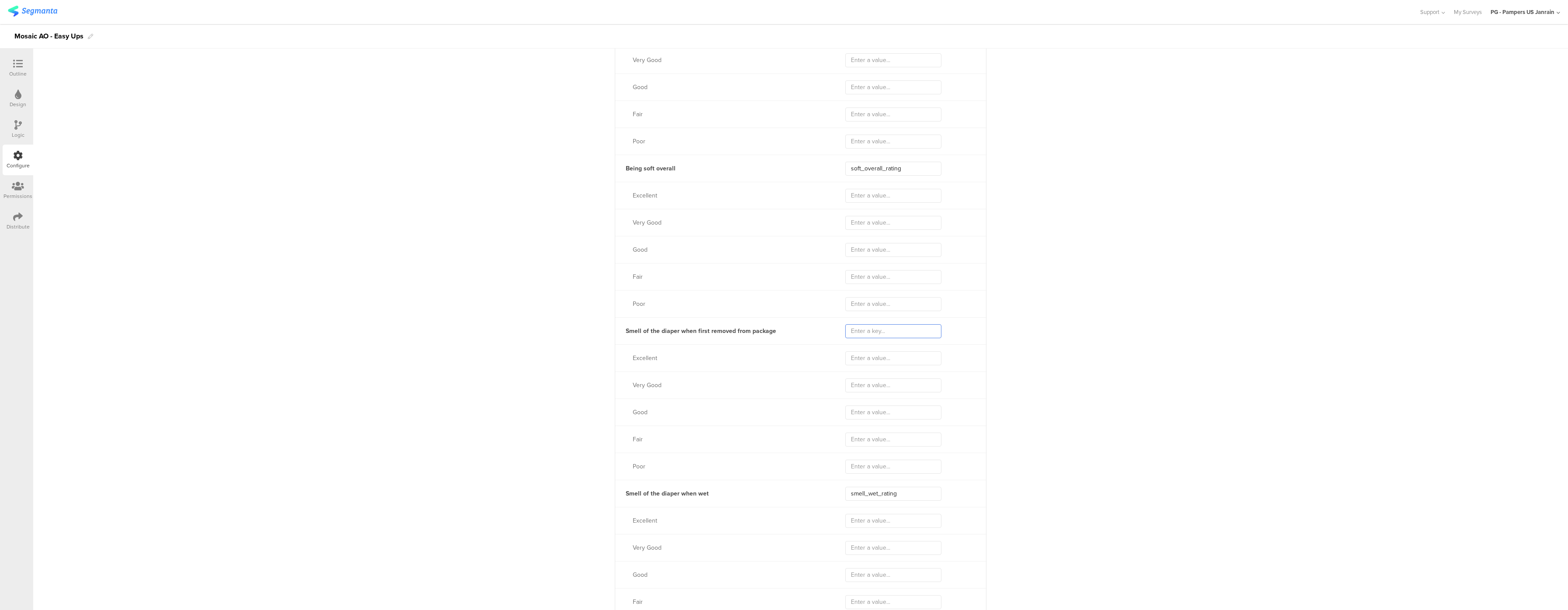
click at [864, 339] on input "text" at bounding box center [893, 331] width 97 height 14
paste input "smell_ootb_rating"
type input "smell_ootb_rating"
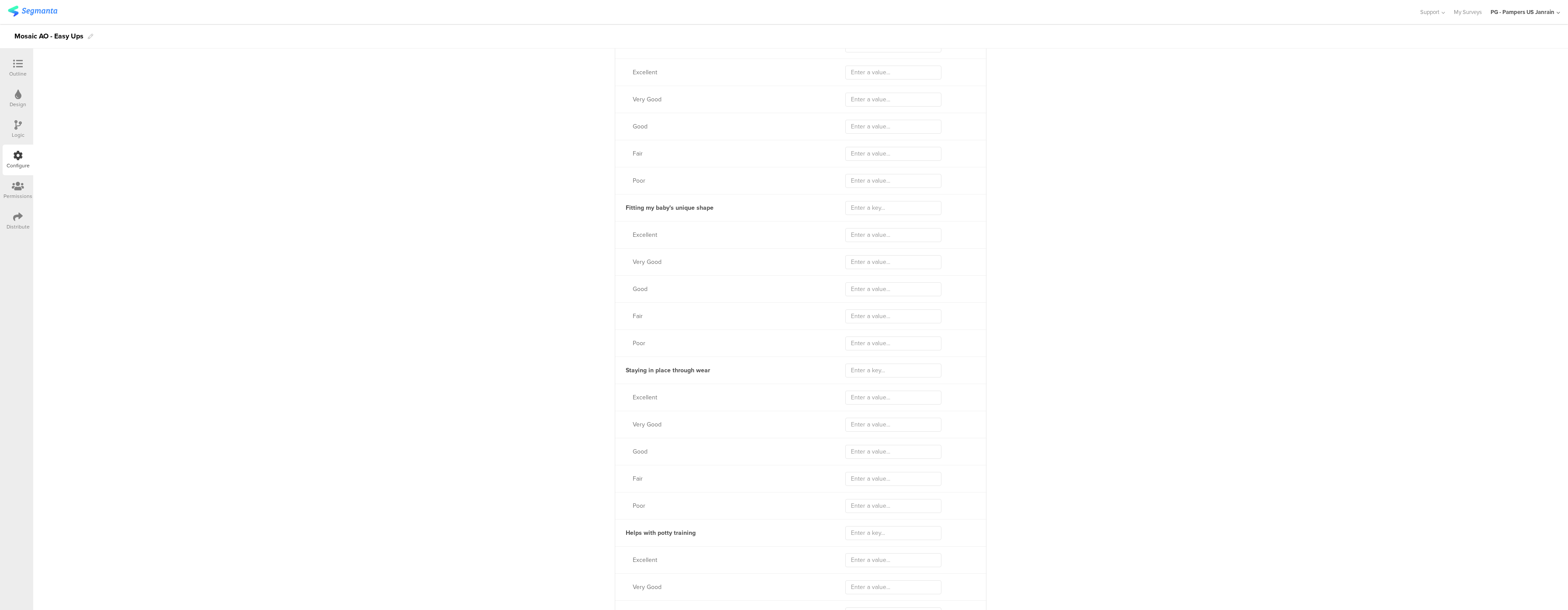
scroll to position [1749, 0]
click at [558, 572] on div "**********" at bounding box center [801, 479] width 1535 height 4290
click at [533, 580] on div "**********" at bounding box center [801, 392] width 1535 height 4290
click at [884, 279] on div "Staying in place through wear" at bounding box center [800, 281] width 371 height 27
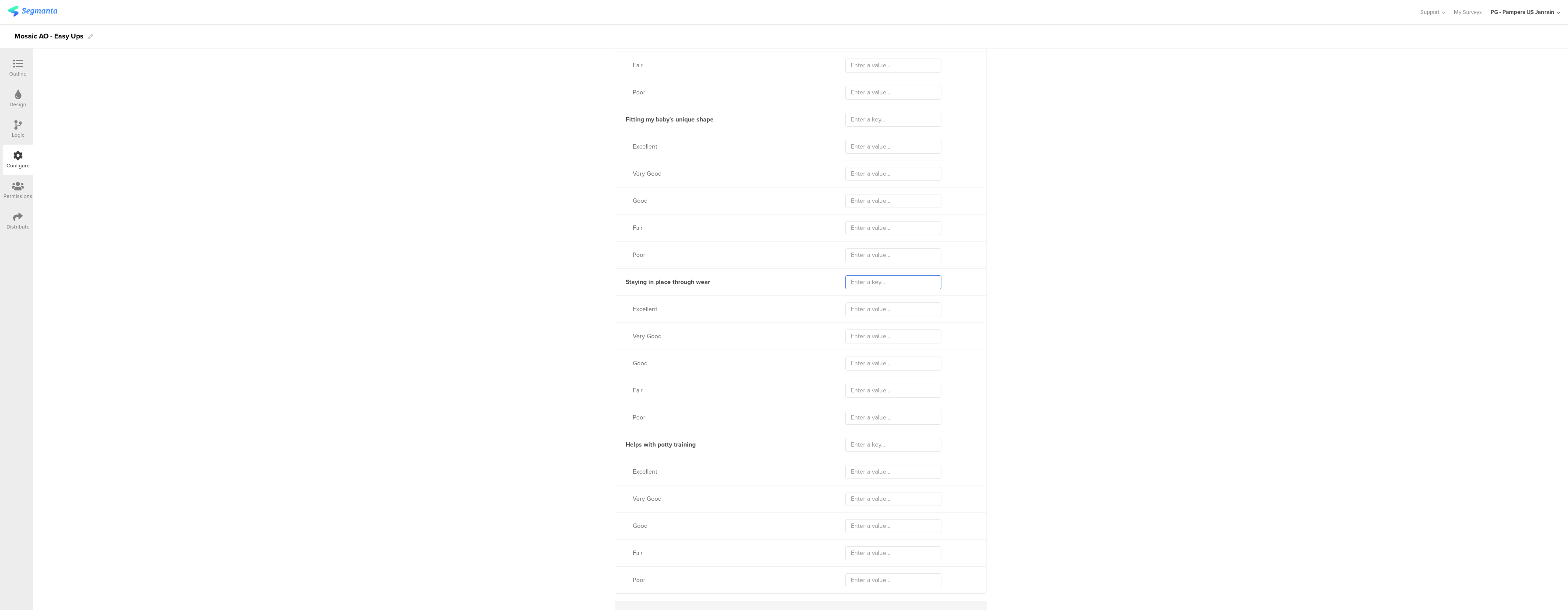
click at [877, 289] on input "text" at bounding box center [893, 282] width 97 height 14
type input "staying_in_place"
click at [1065, 247] on div "**********" at bounding box center [801, 392] width 1535 height 4290
click at [893, 213] on input "text" at bounding box center [893, 207] width 97 height 14
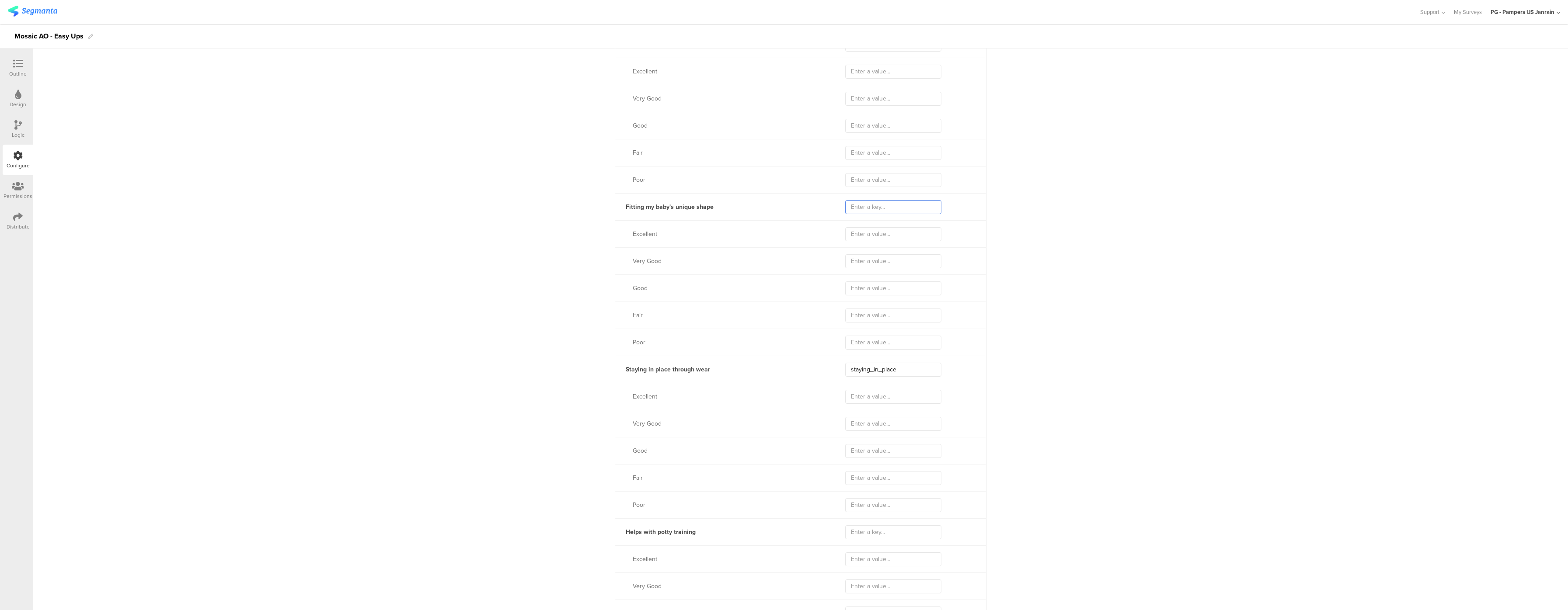
paste input "unique_shape_rating"
type input "unique_shape_rating"
click at [900, 463] on input "staying_in_place" at bounding box center [893, 457] width 97 height 14
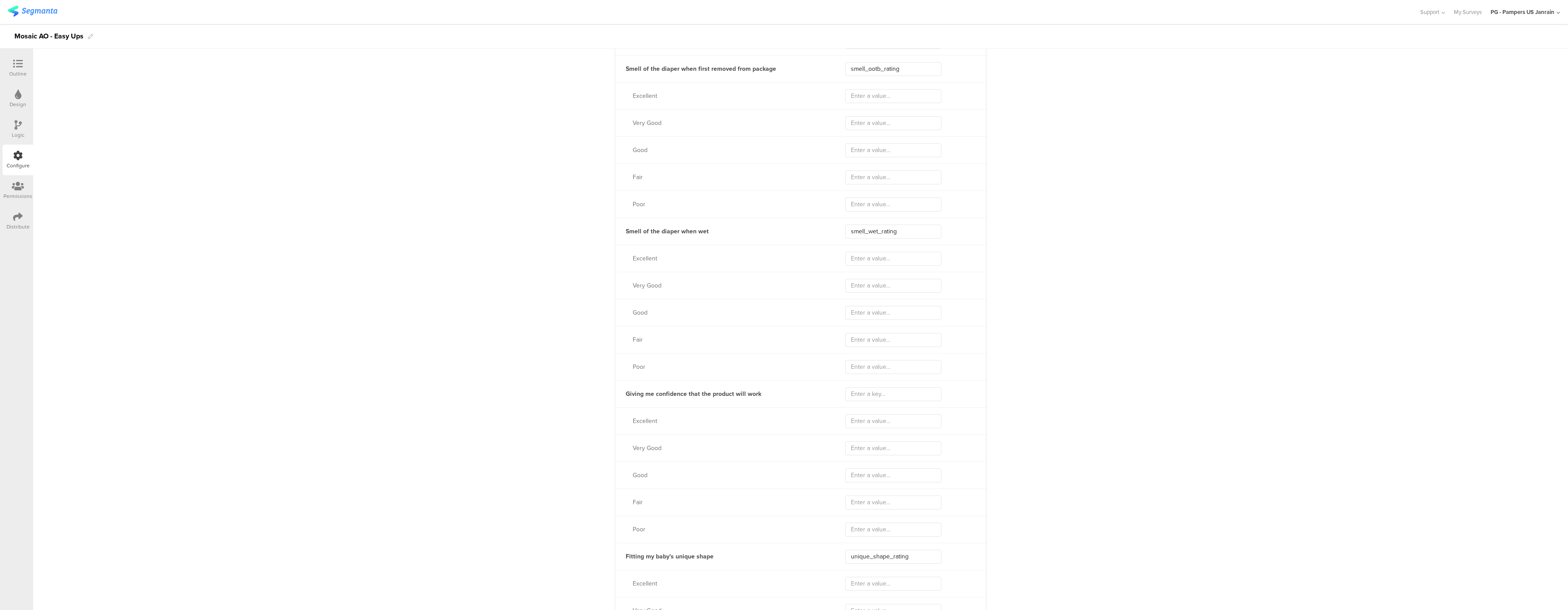
type input "staying_in_place_rating"
click at [877, 401] on input "text" at bounding box center [893, 394] width 97 height 14
click at [870, 401] on input "text" at bounding box center [893, 394] width 97 height 14
type input "confidence_rating"
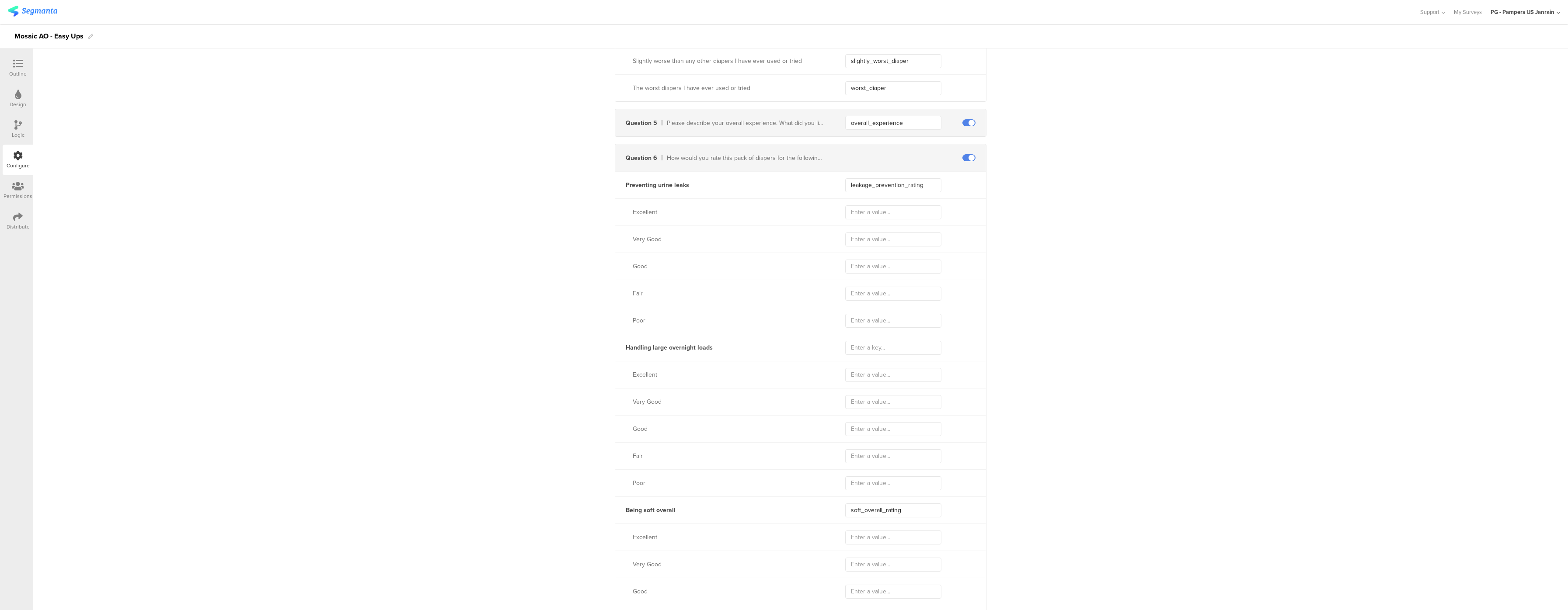
scroll to position [787, 0]
click at [859, 227] on input "text" at bounding box center [893, 220] width 97 height 14
type input "exce"
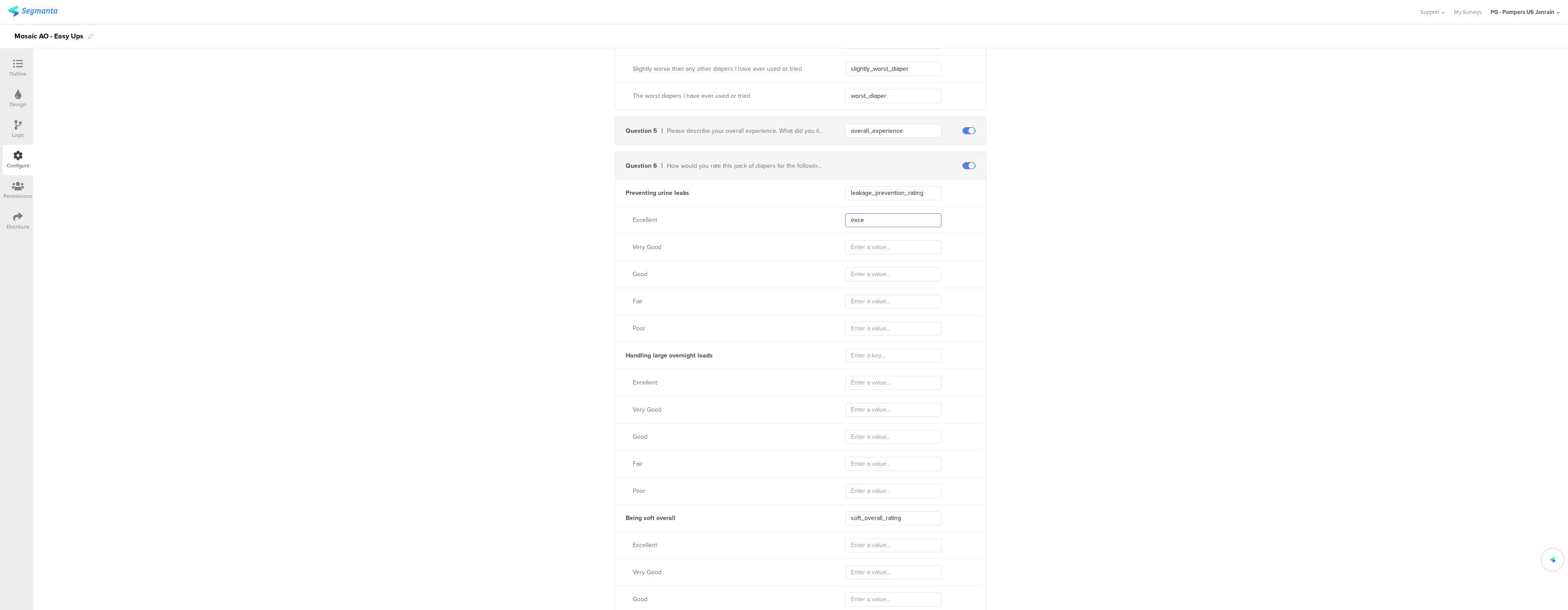
type input "exce"
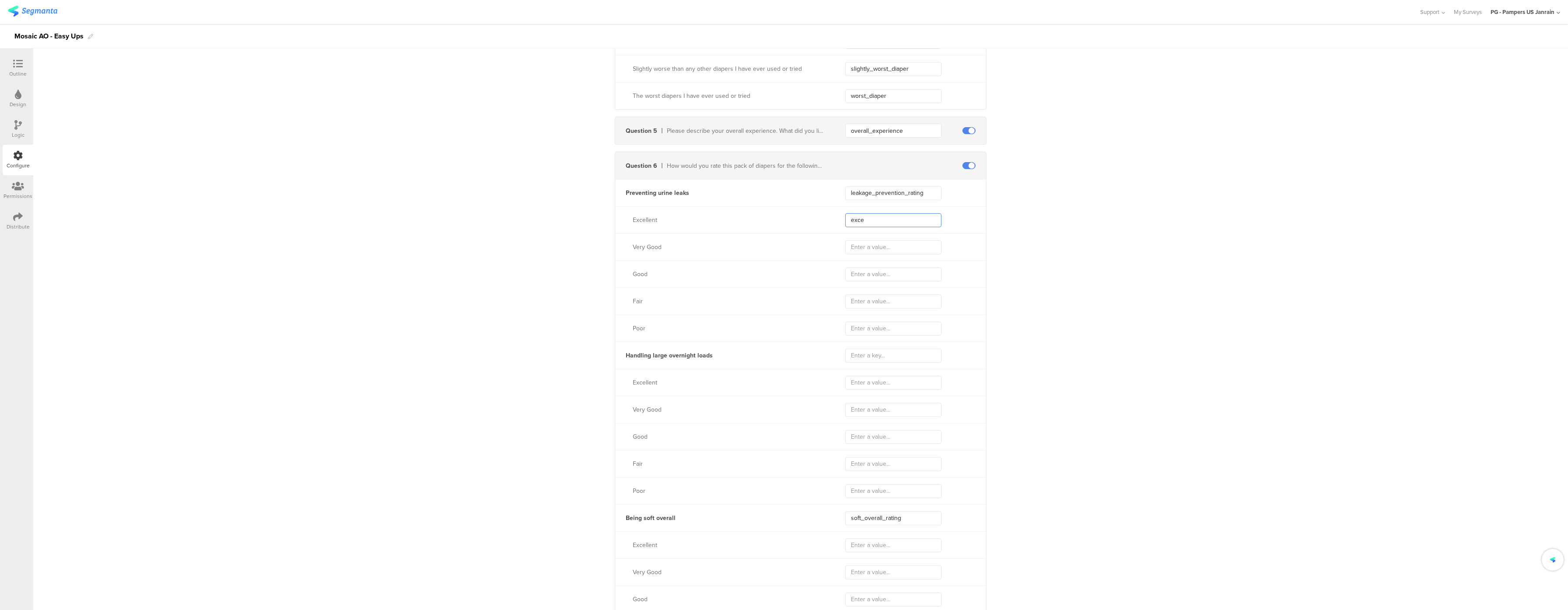
type input "exce"
type input "excell"
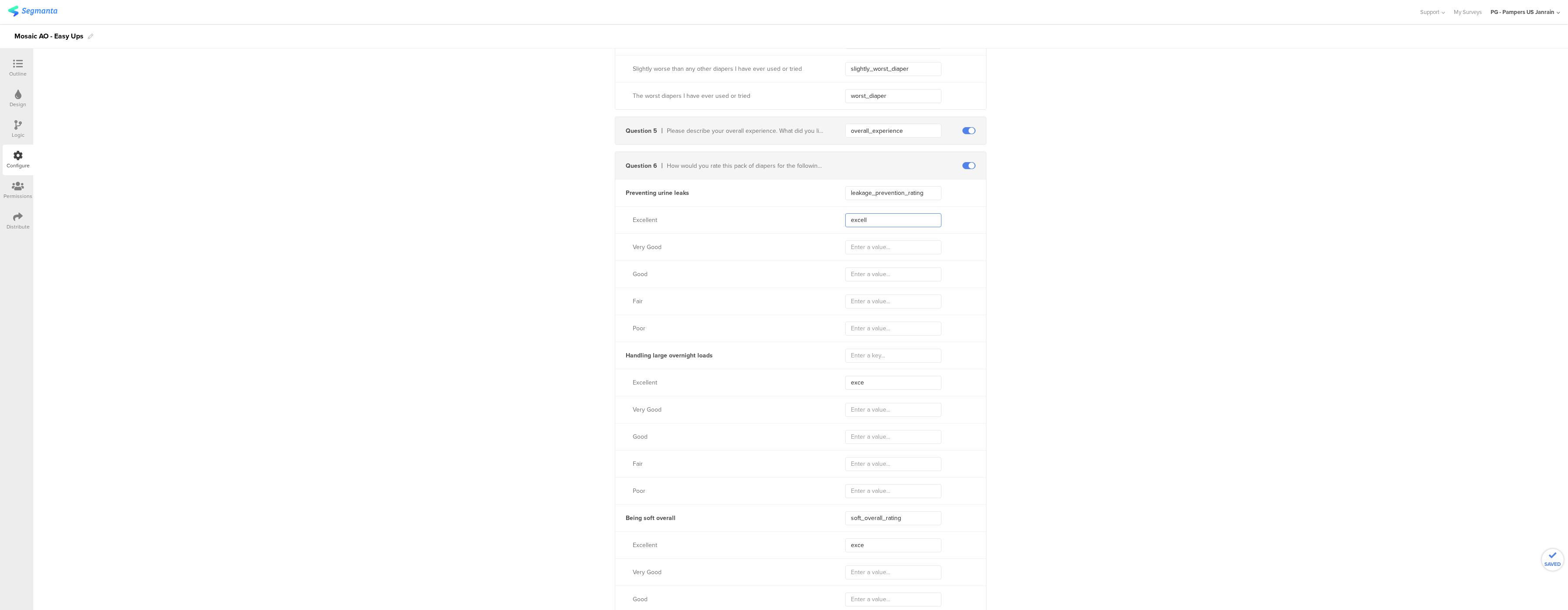
type input "excell"
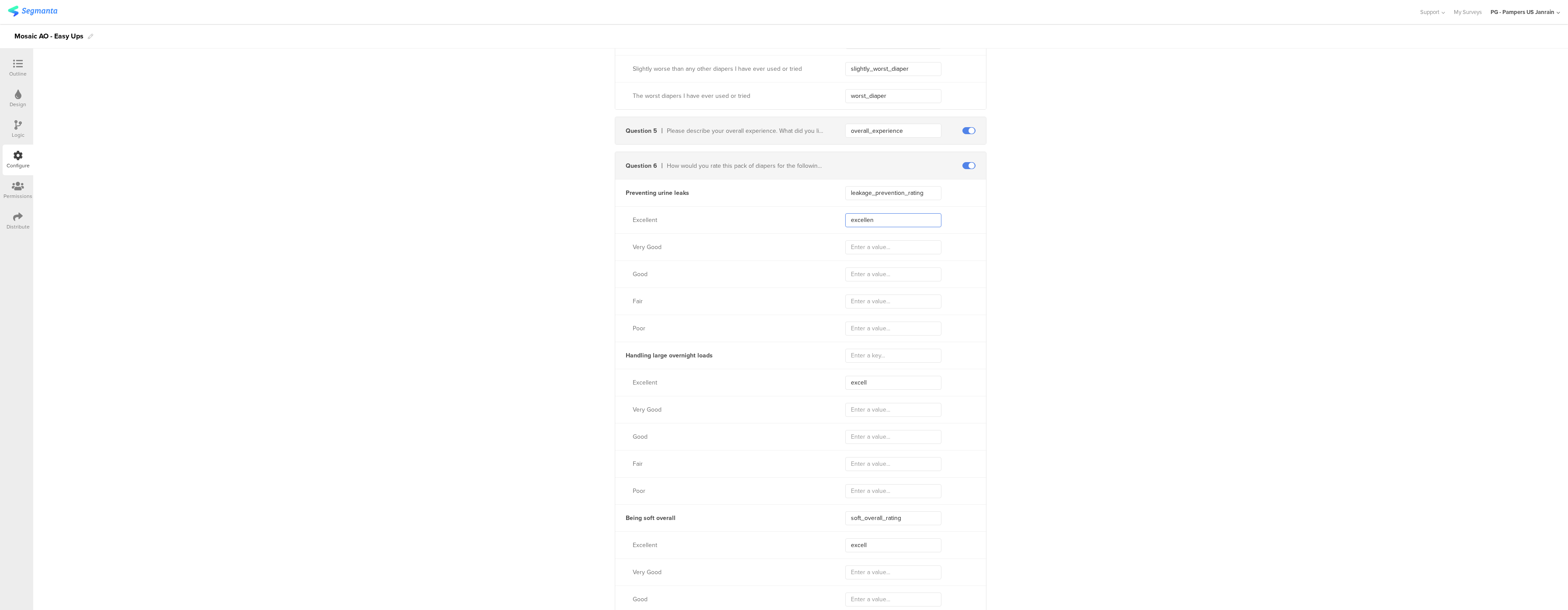
type input "excellent"
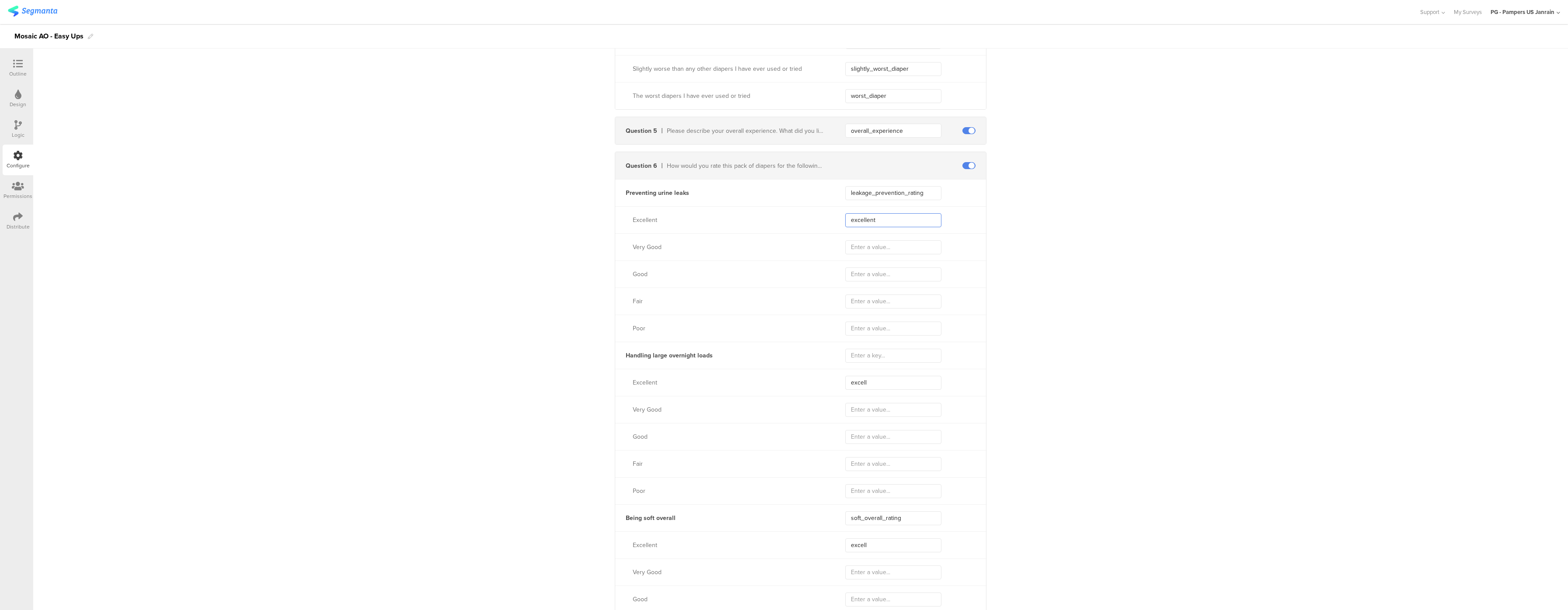
type input "excellent"
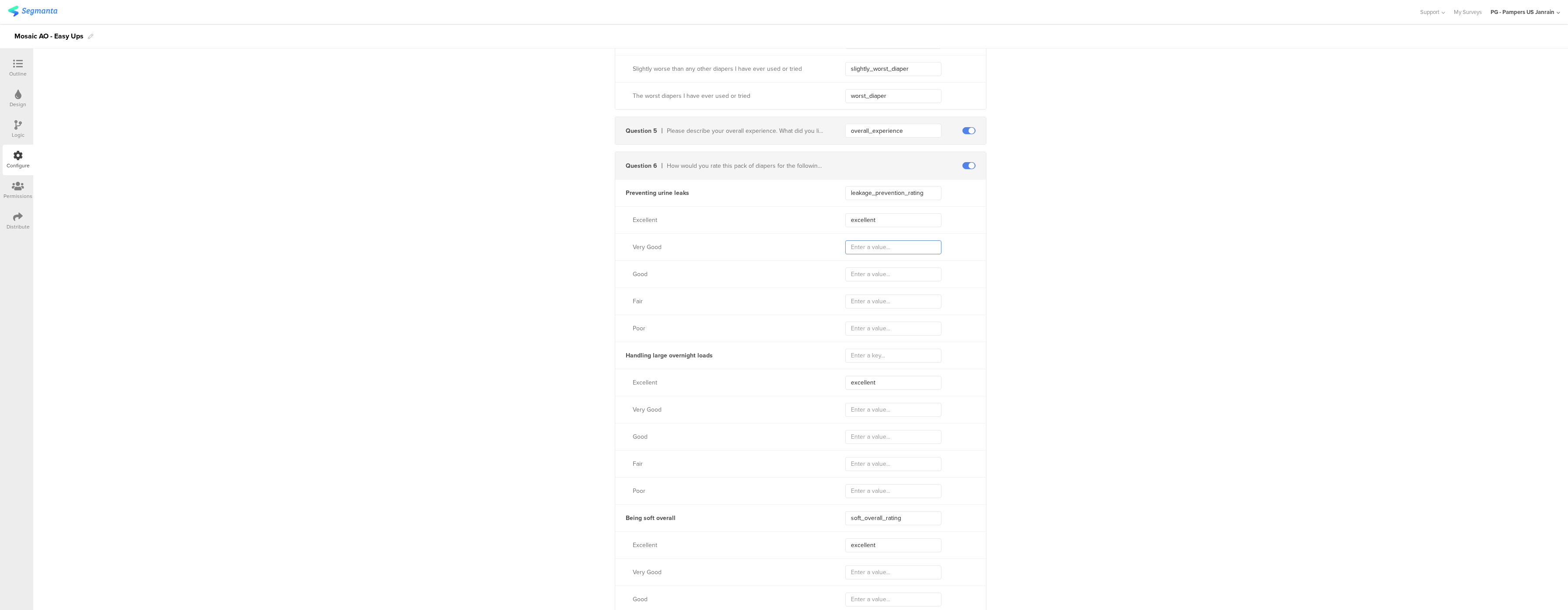
click at [882, 255] on input "text" at bounding box center [893, 247] width 97 height 14
type input "very"
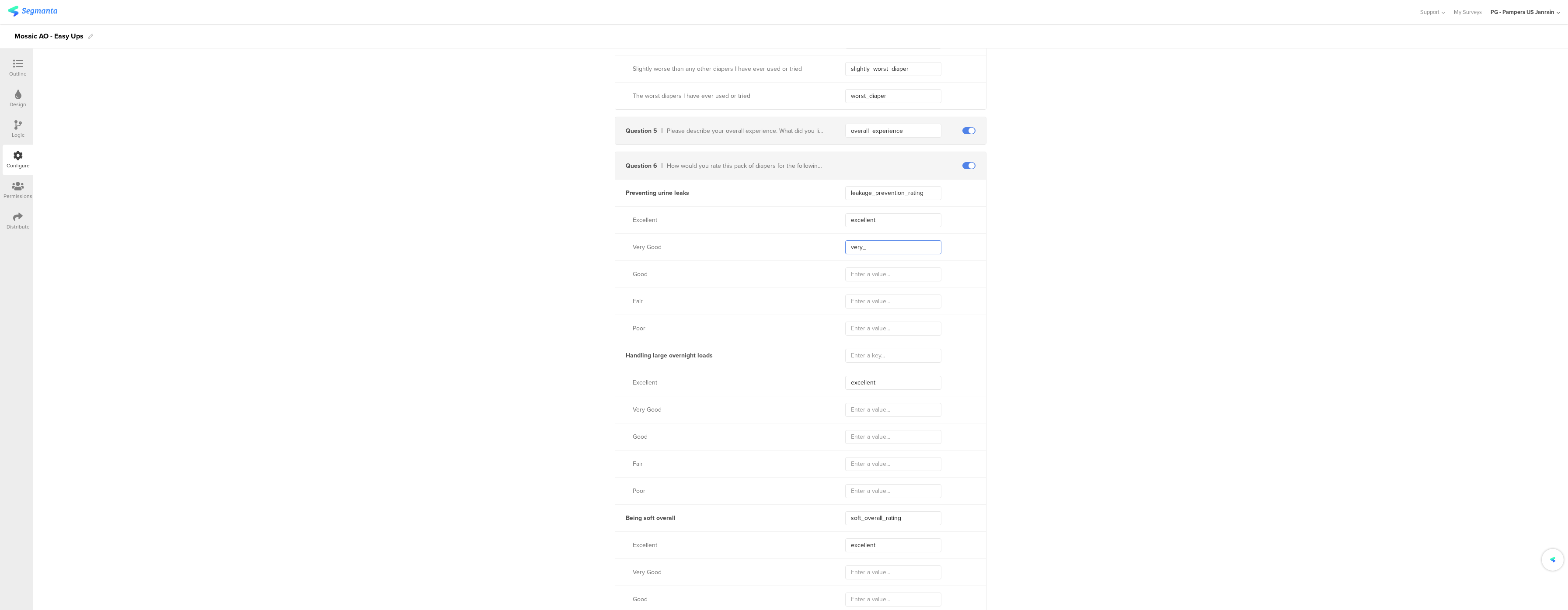
type input "very"
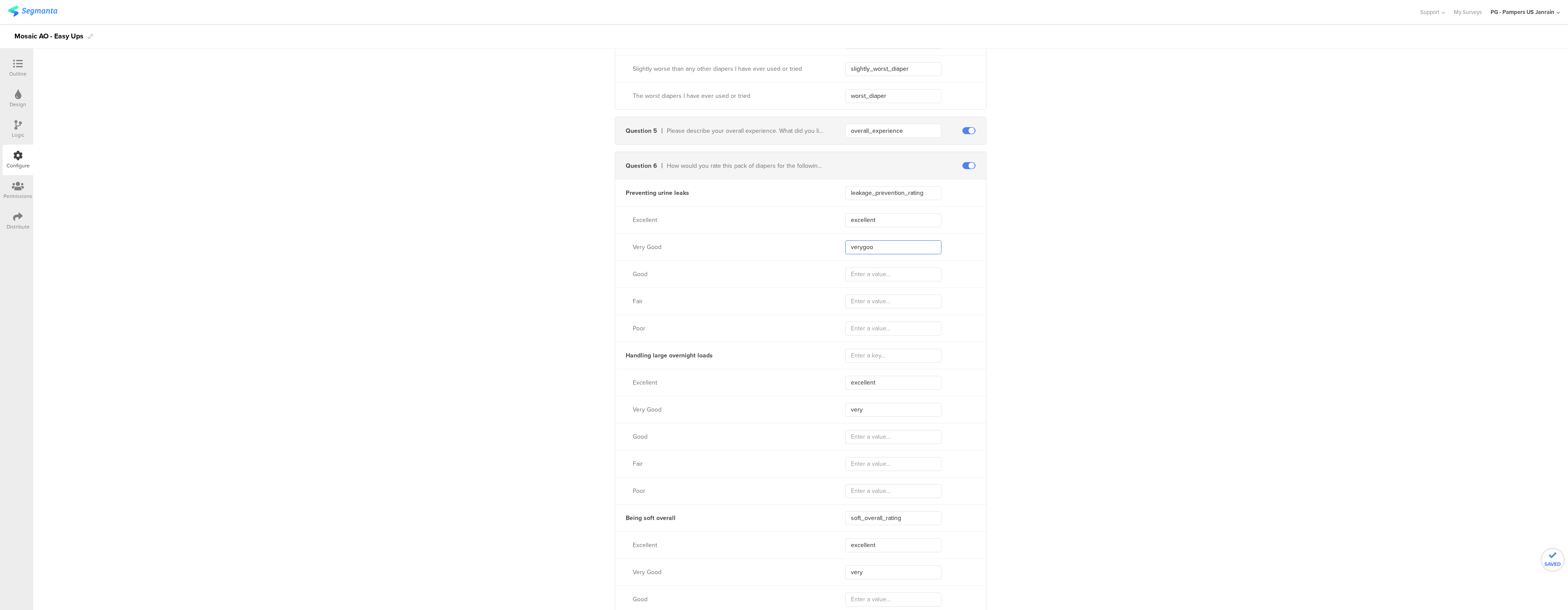
type input "verygood"
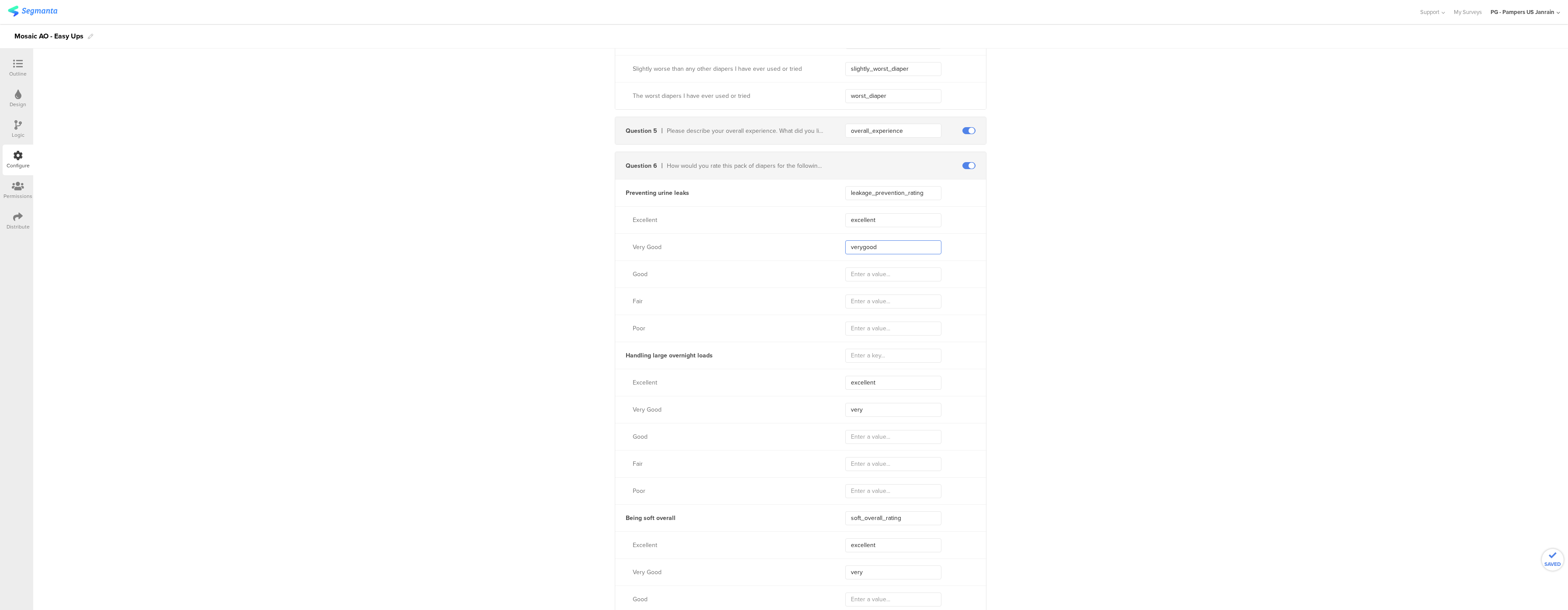
type input "verygood"
click at [857, 255] on input "verygood" at bounding box center [893, 247] width 97 height 14
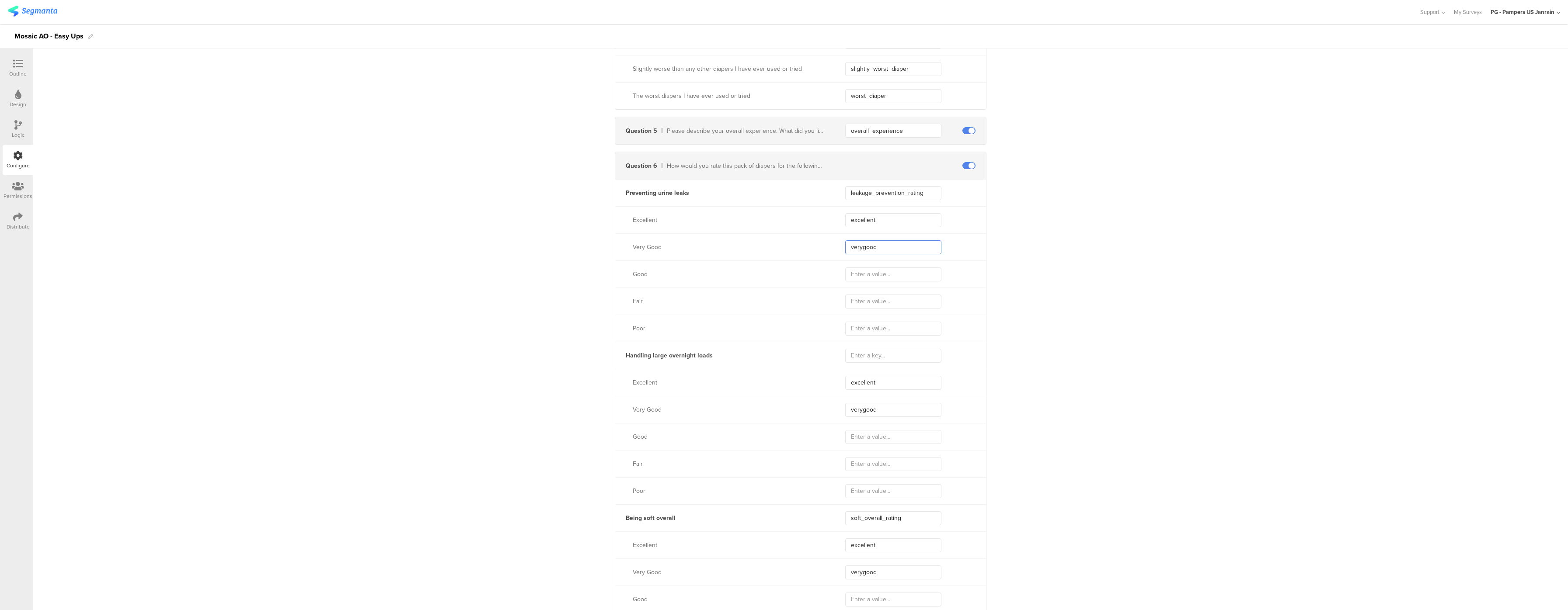
type input "very_good"
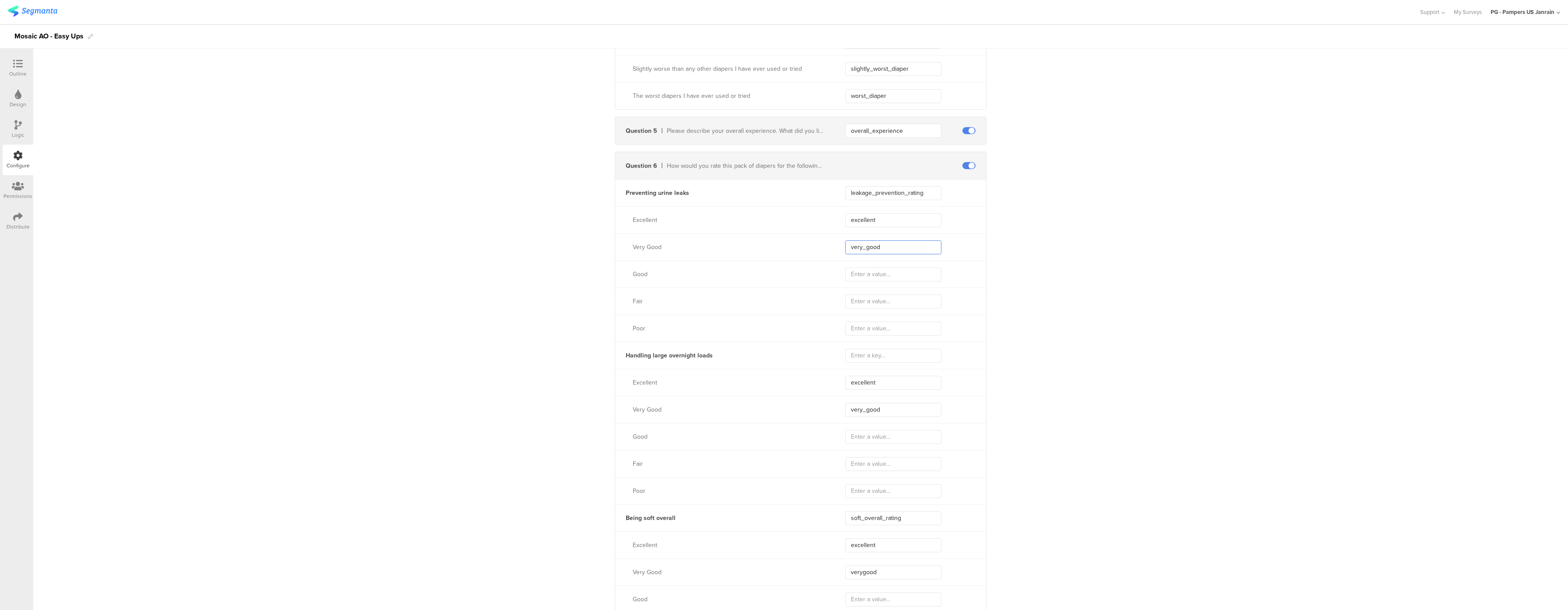
type input "very_good"
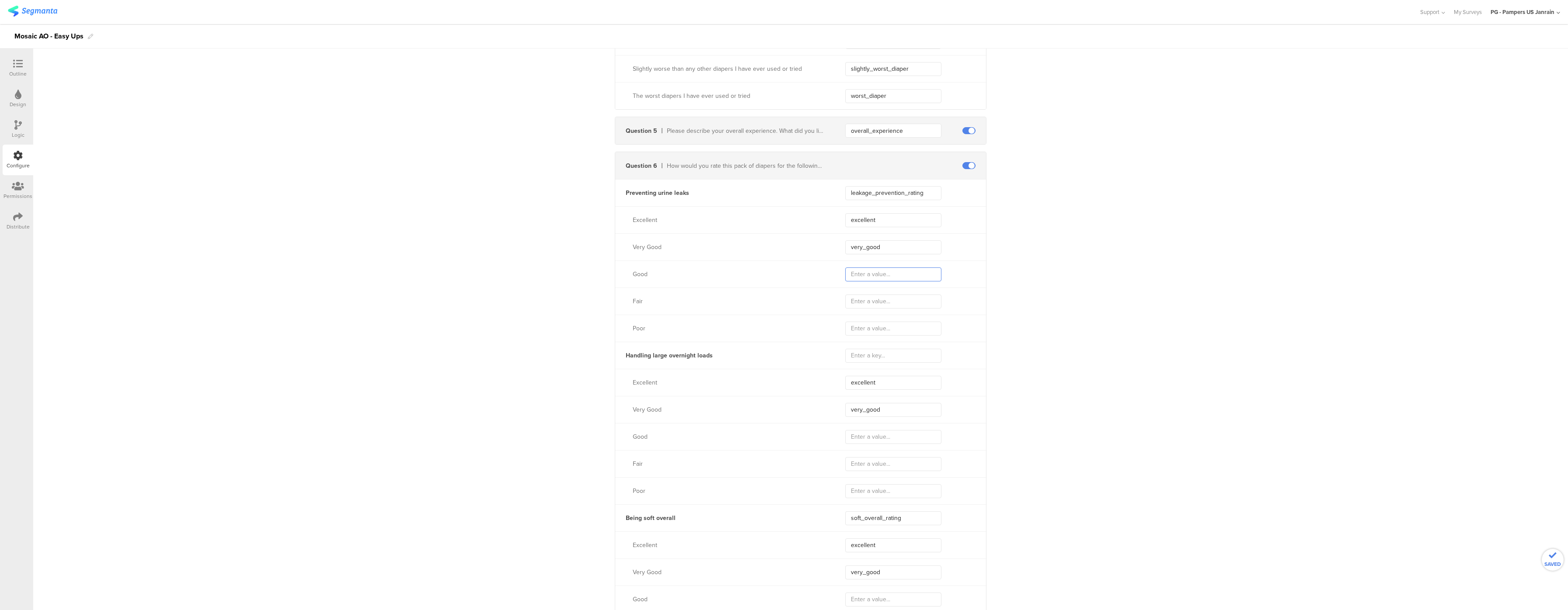
click at [919, 281] on input "text" at bounding box center [893, 274] width 97 height 14
type input "g"
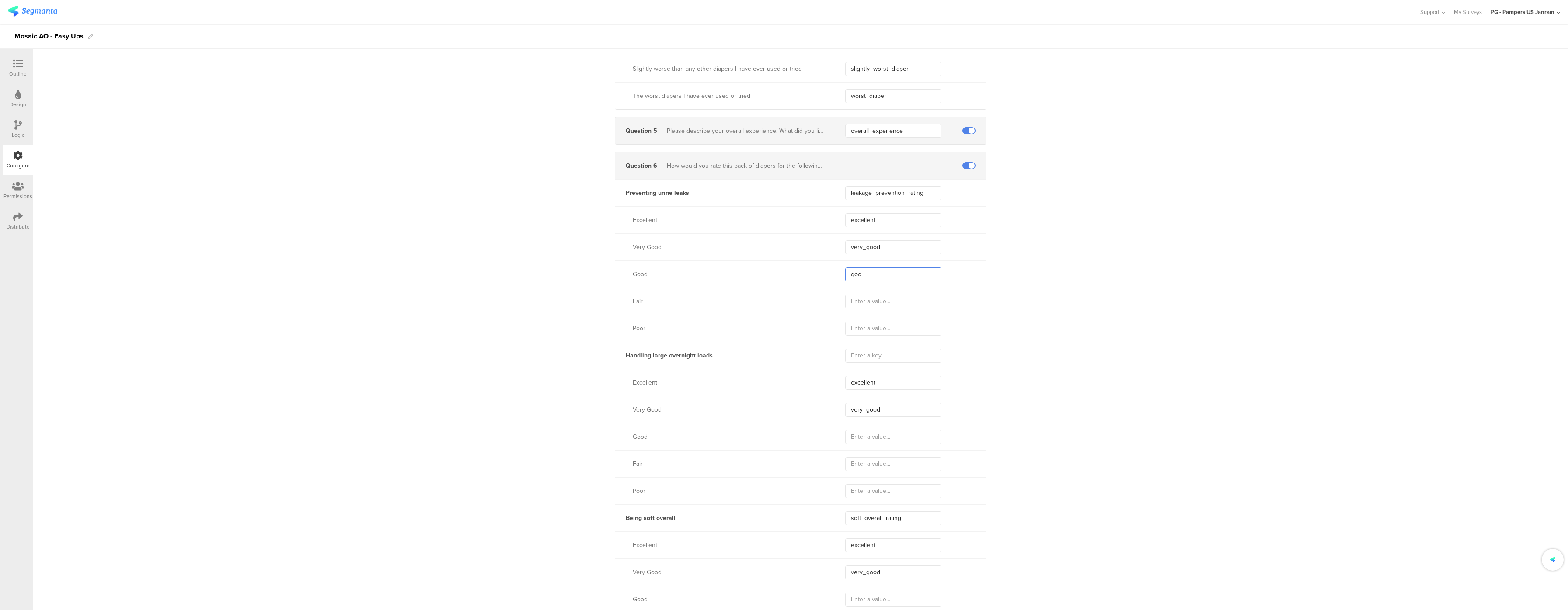
type input "g"
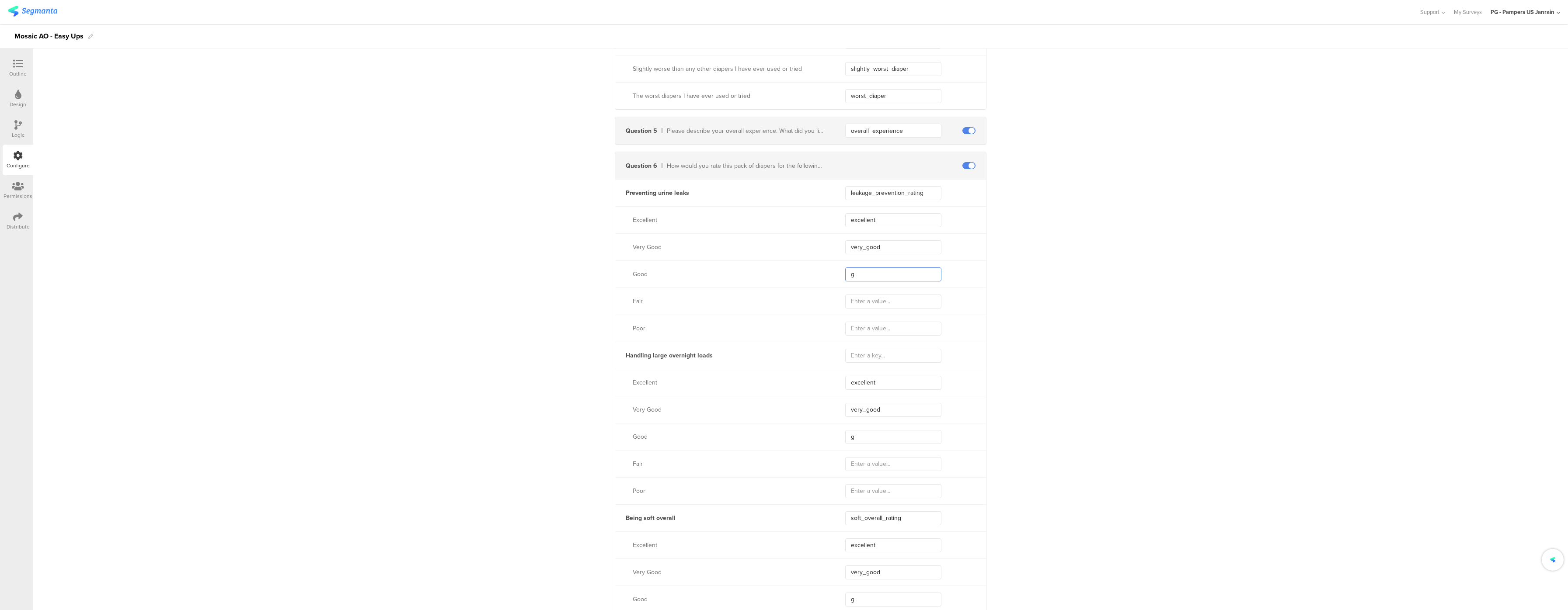
type input "gd"
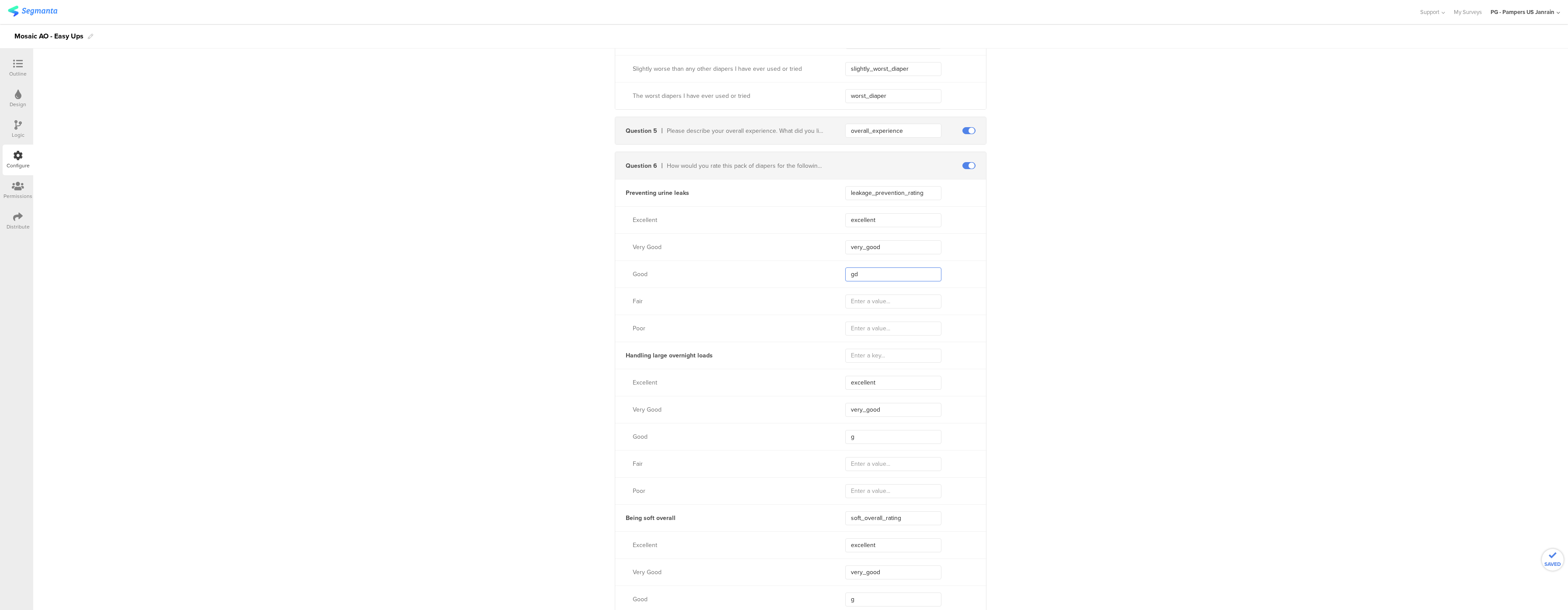
type input "gd"
type input "godd"
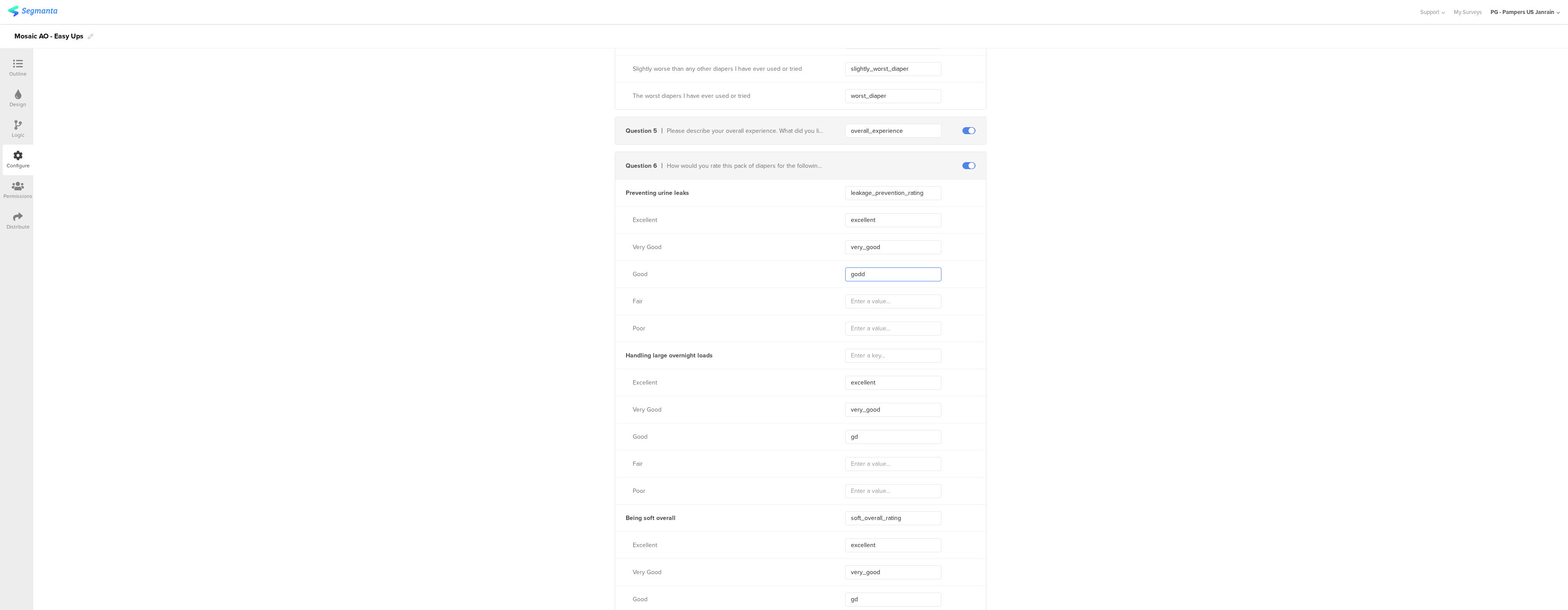
type input "godd"
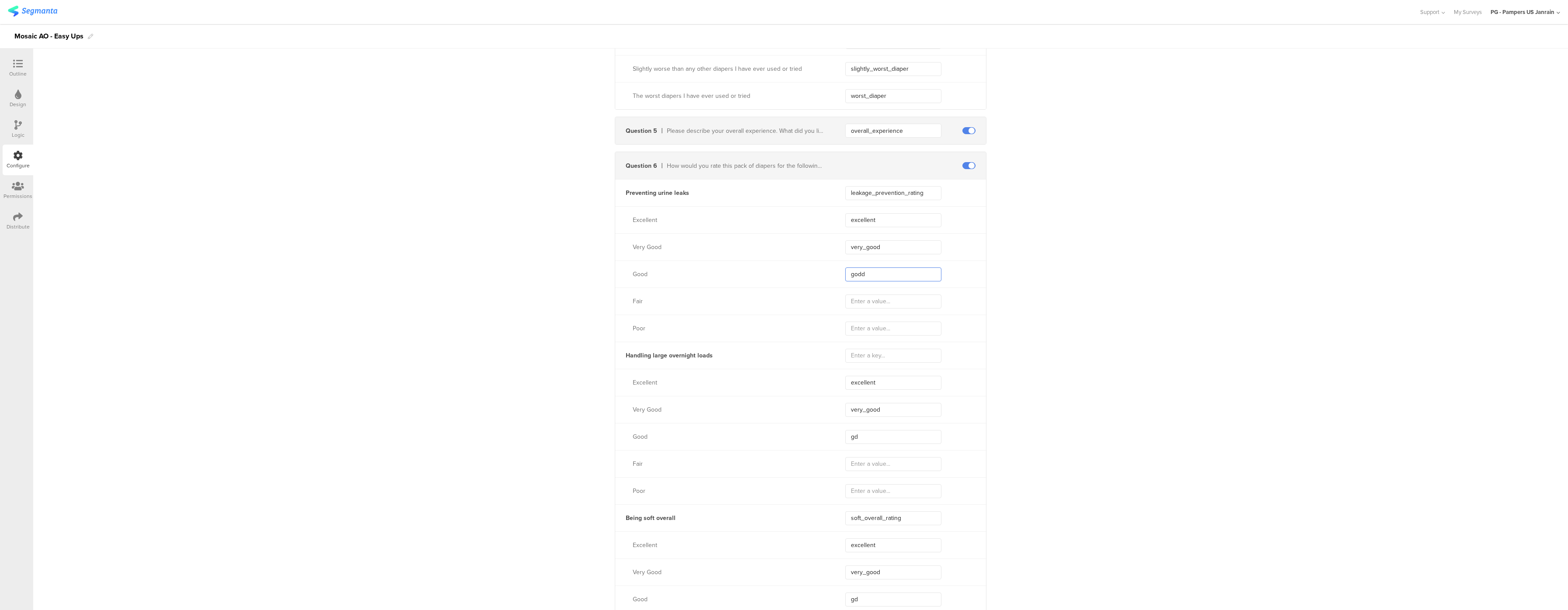
type input "godd"
type input "go"
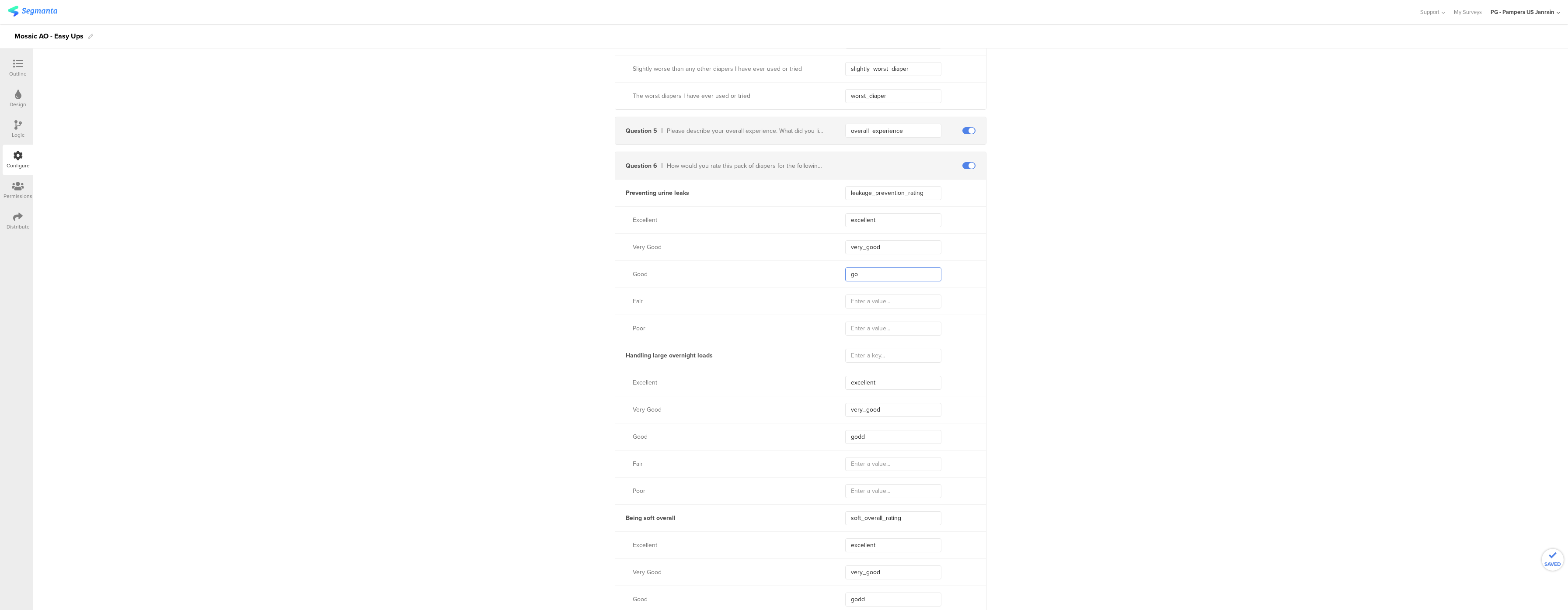
type input "go"
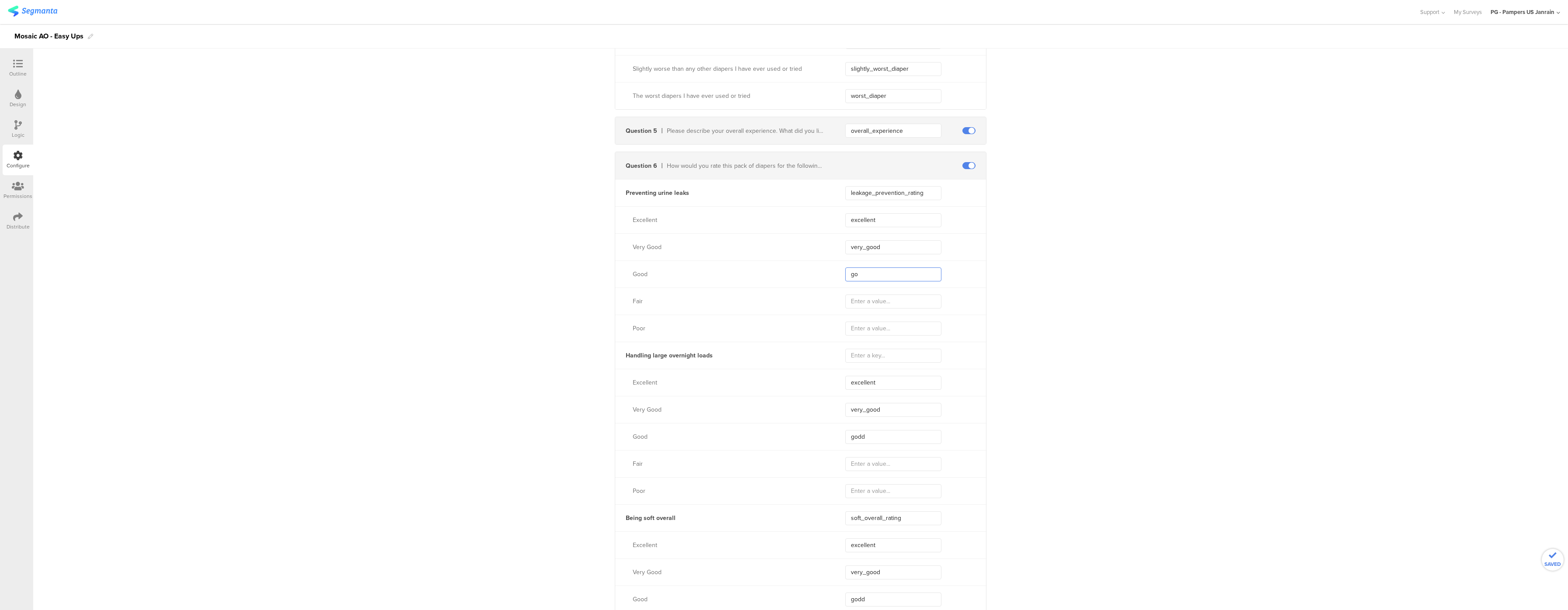
type input "go"
type input "good"
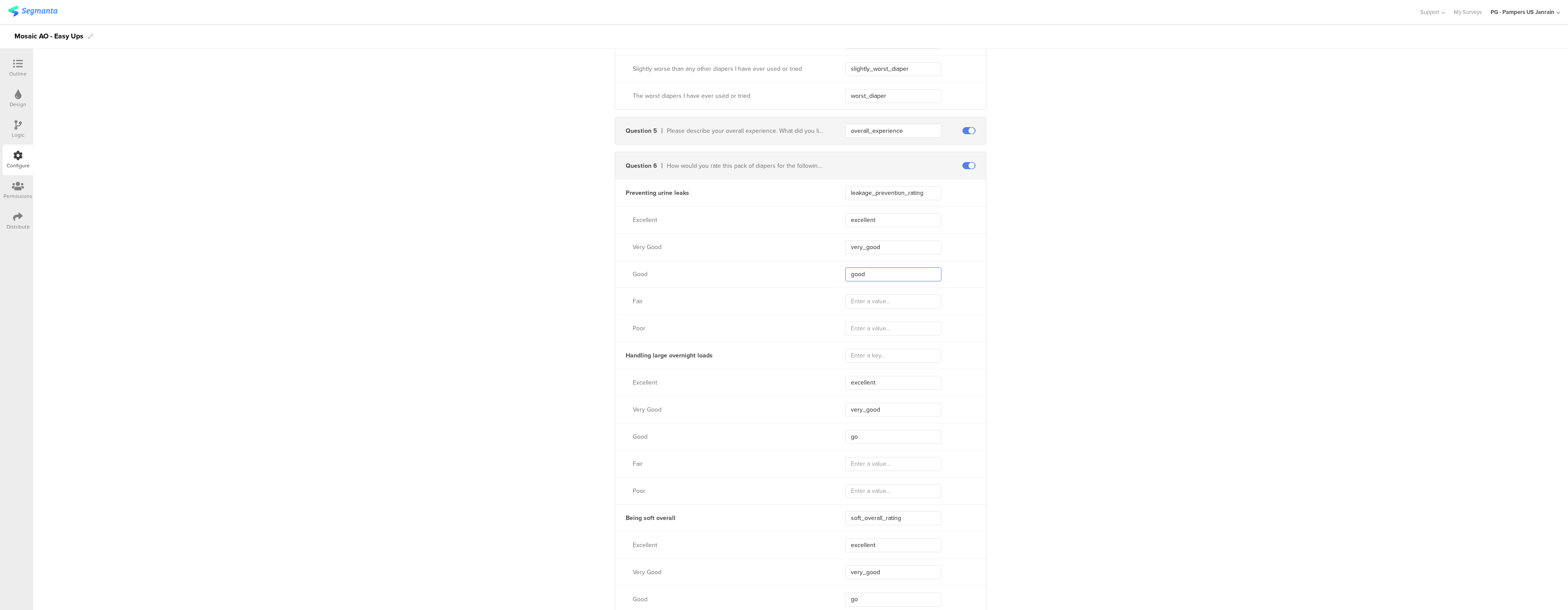
type input "good"
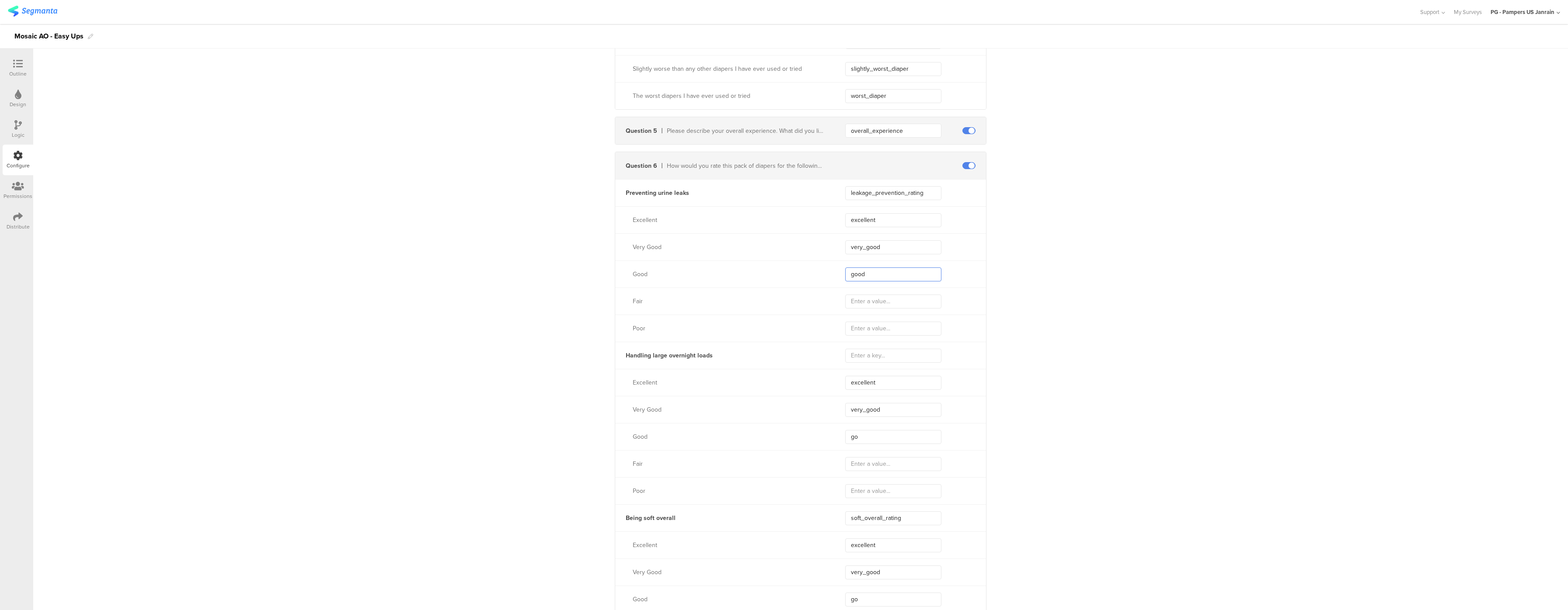
type input "good"
click at [898, 309] on input "text" at bounding box center [893, 301] width 97 height 14
type input "fair"
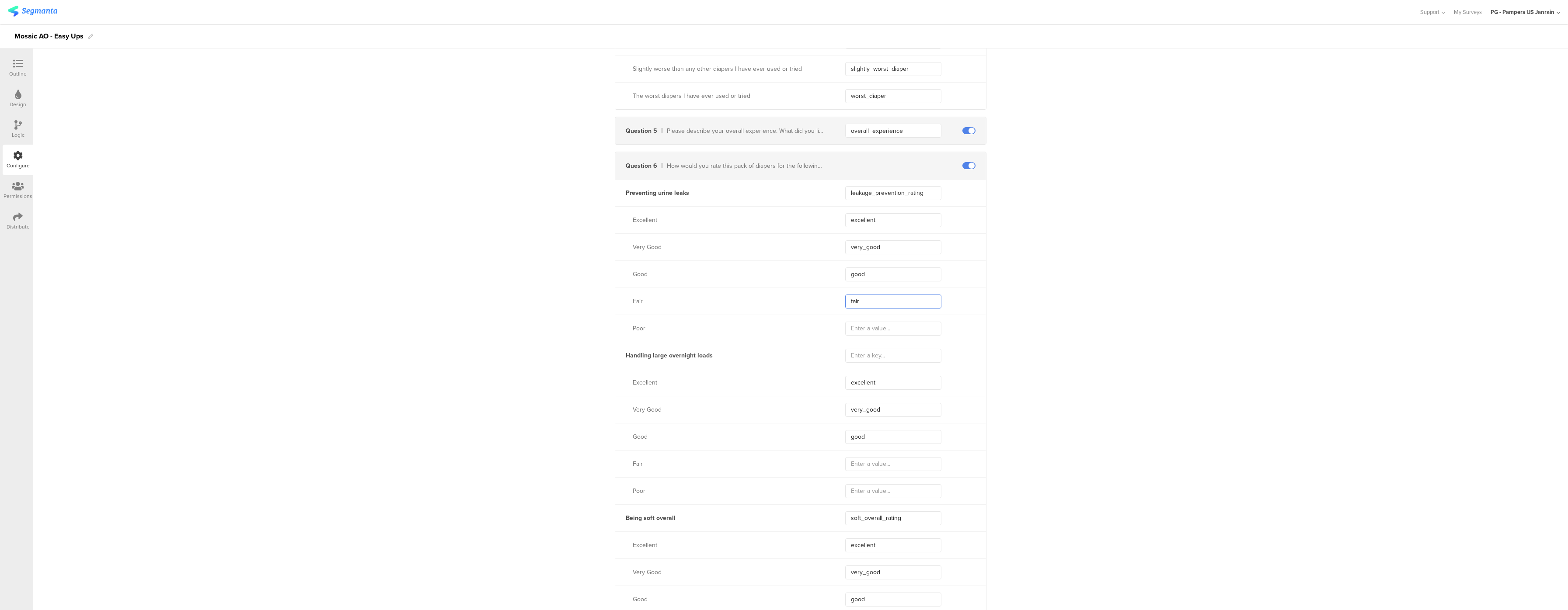
type input "fair"
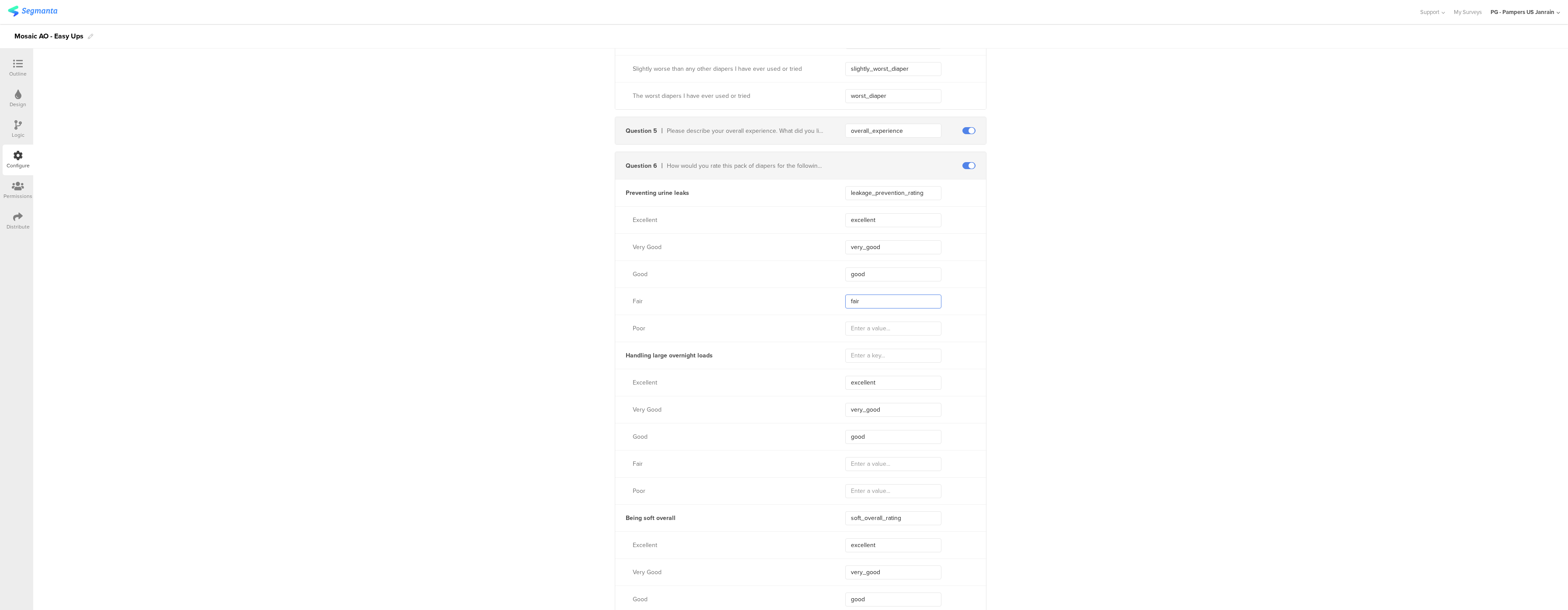
type input "fair"
click at [899, 336] on input "text" at bounding box center [893, 329] width 97 height 14
type input "poor"
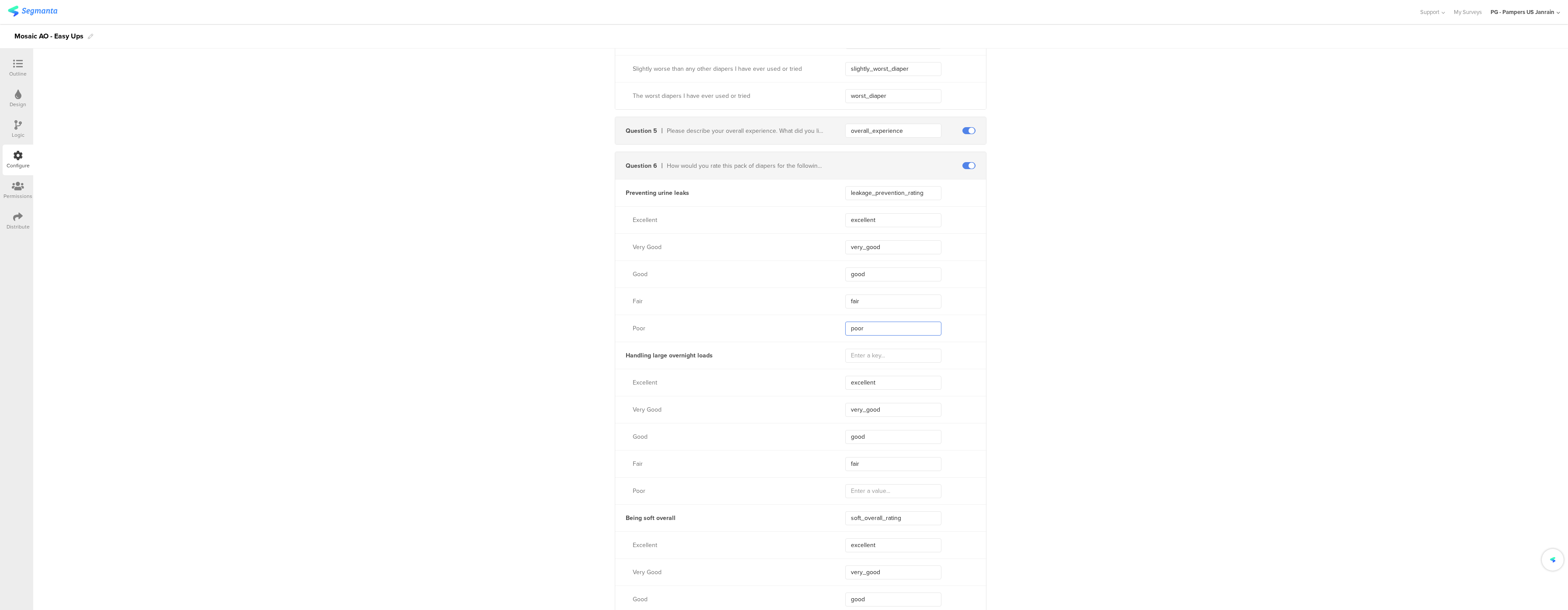
type input "poor"
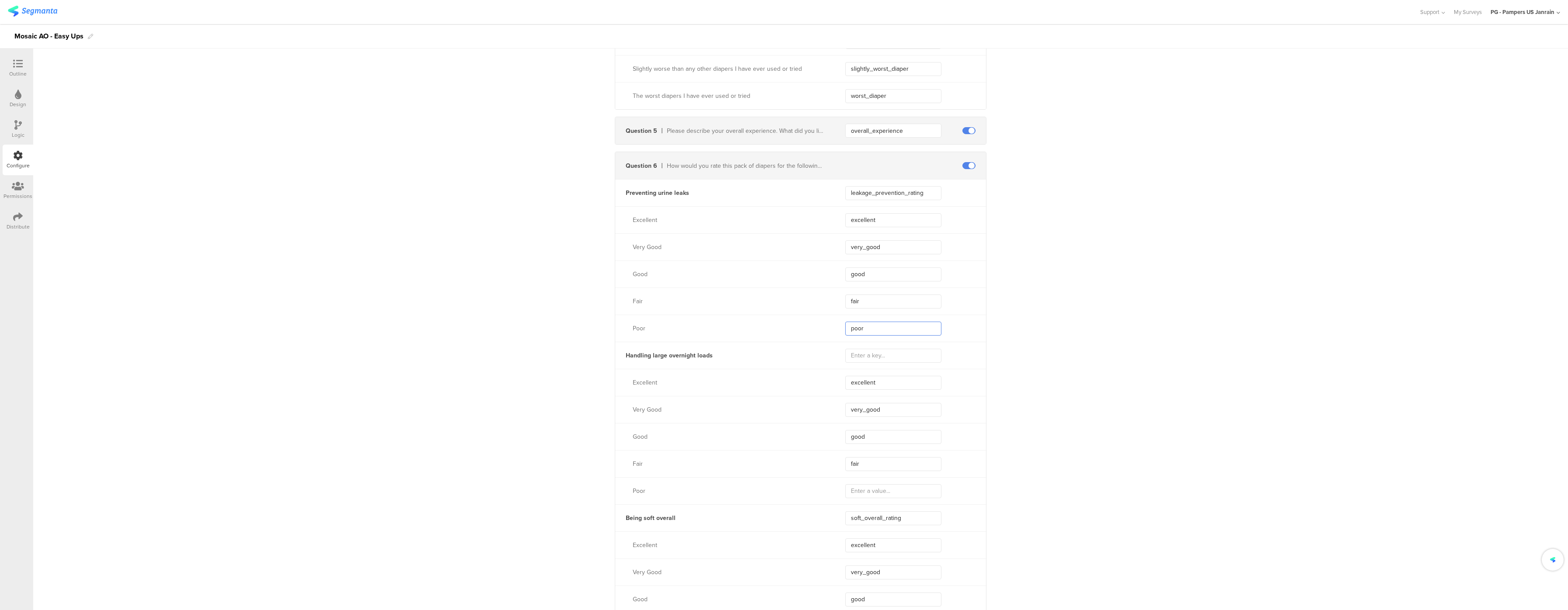
type input "poor"
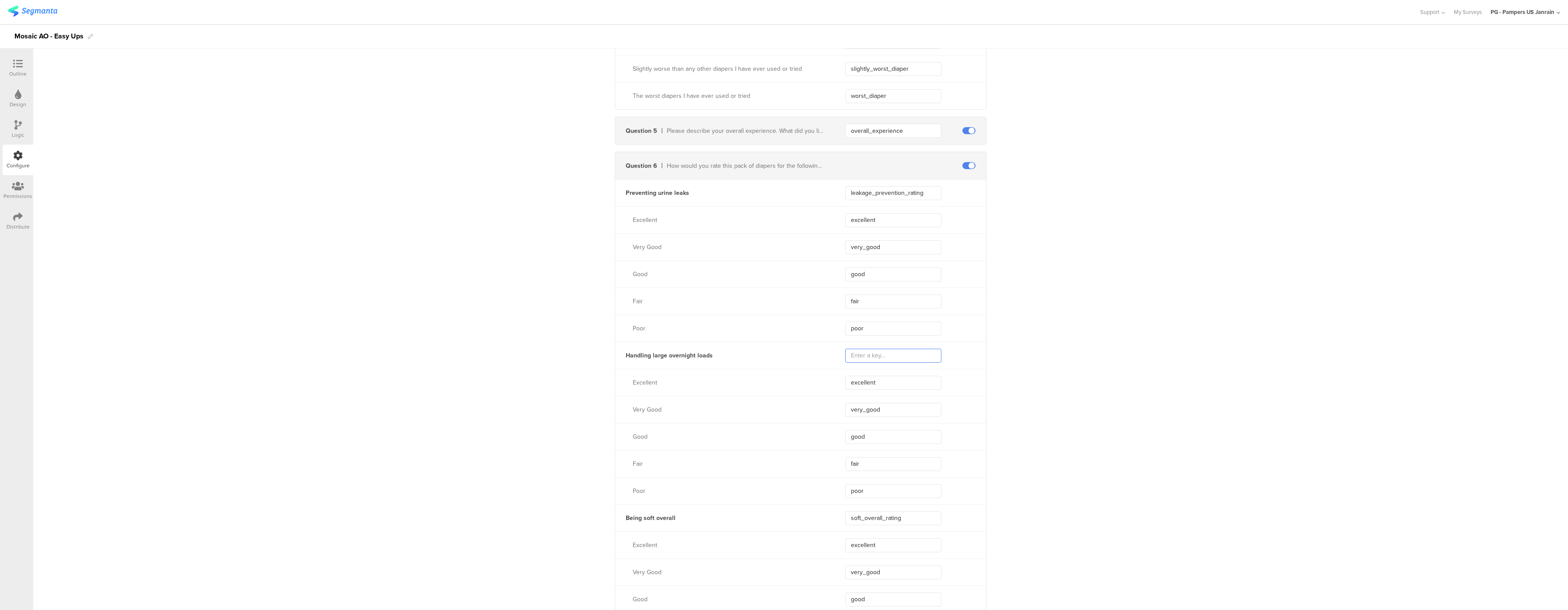
click at [891, 360] on input "text" at bounding box center [893, 355] width 97 height 14
type input "large_overnight_loads"
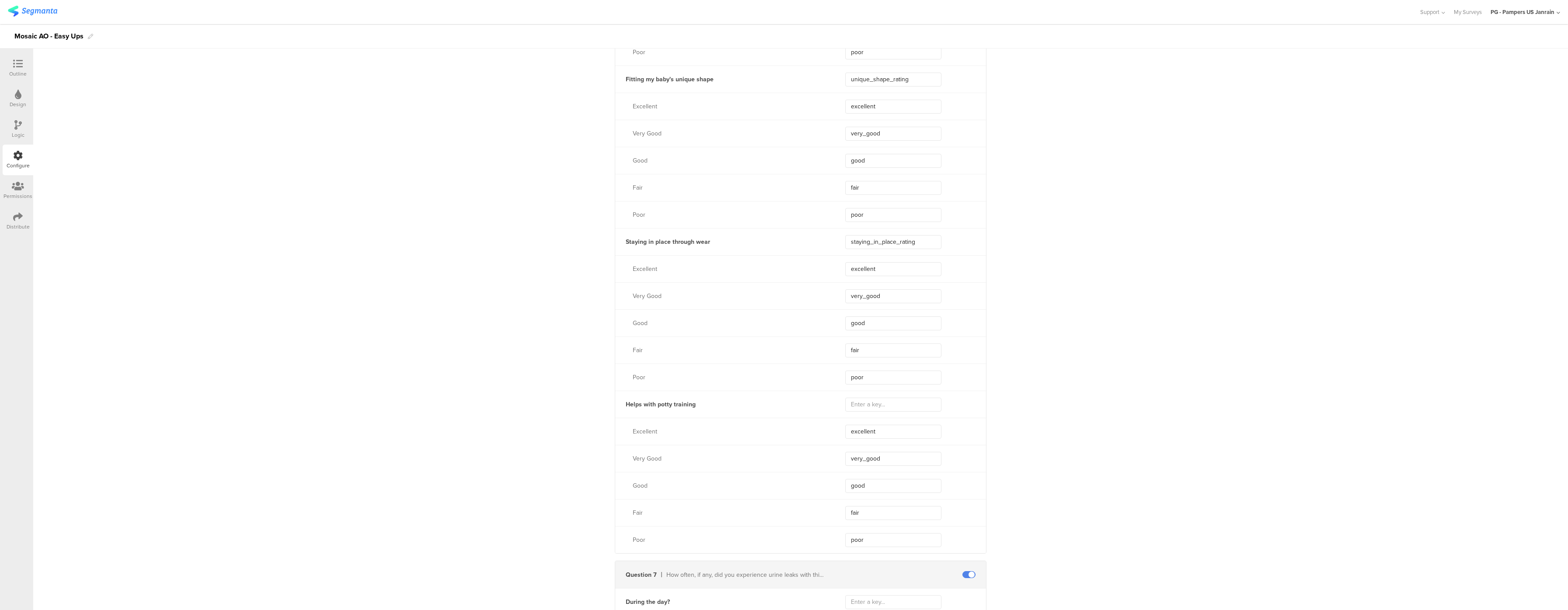
scroll to position [2011, 0]
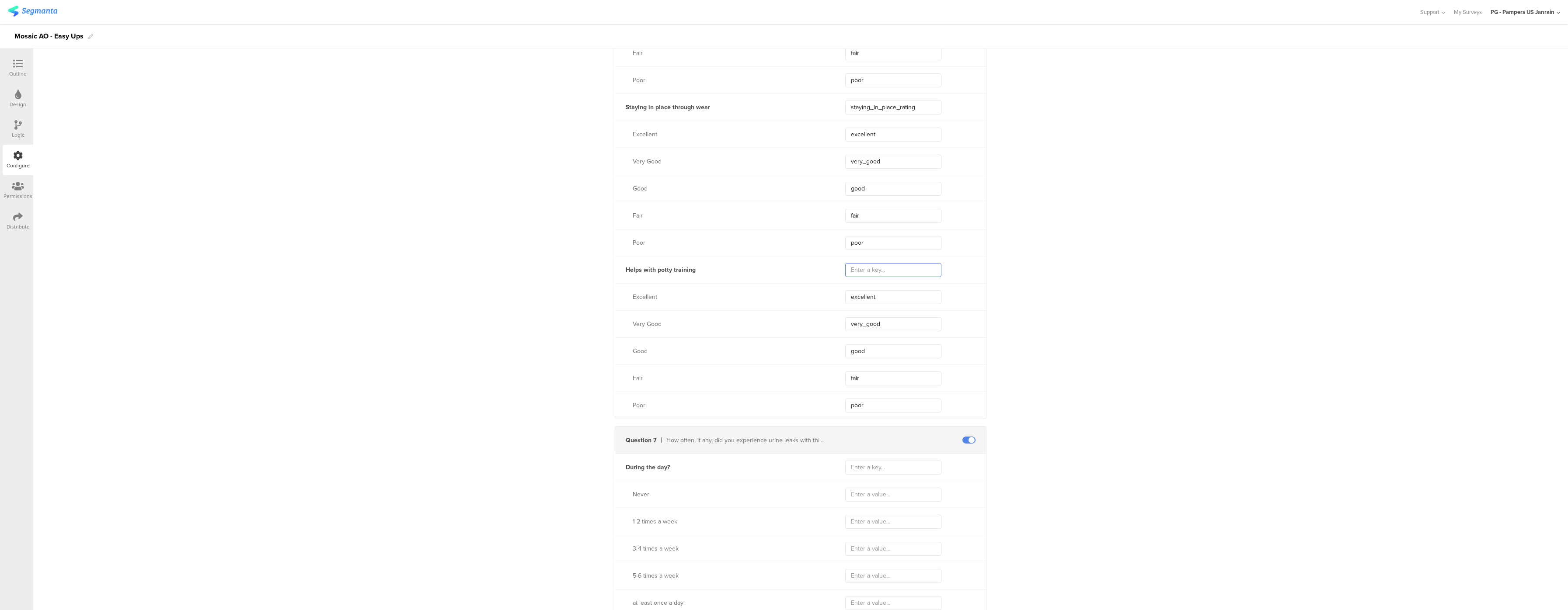
click at [895, 271] on input "text" at bounding box center [893, 270] width 97 height 14
click at [851, 275] on input "poy_training" at bounding box center [893, 270] width 97 height 14
click at [1080, 333] on div "**********" at bounding box center [801, 218] width 1535 height 4290
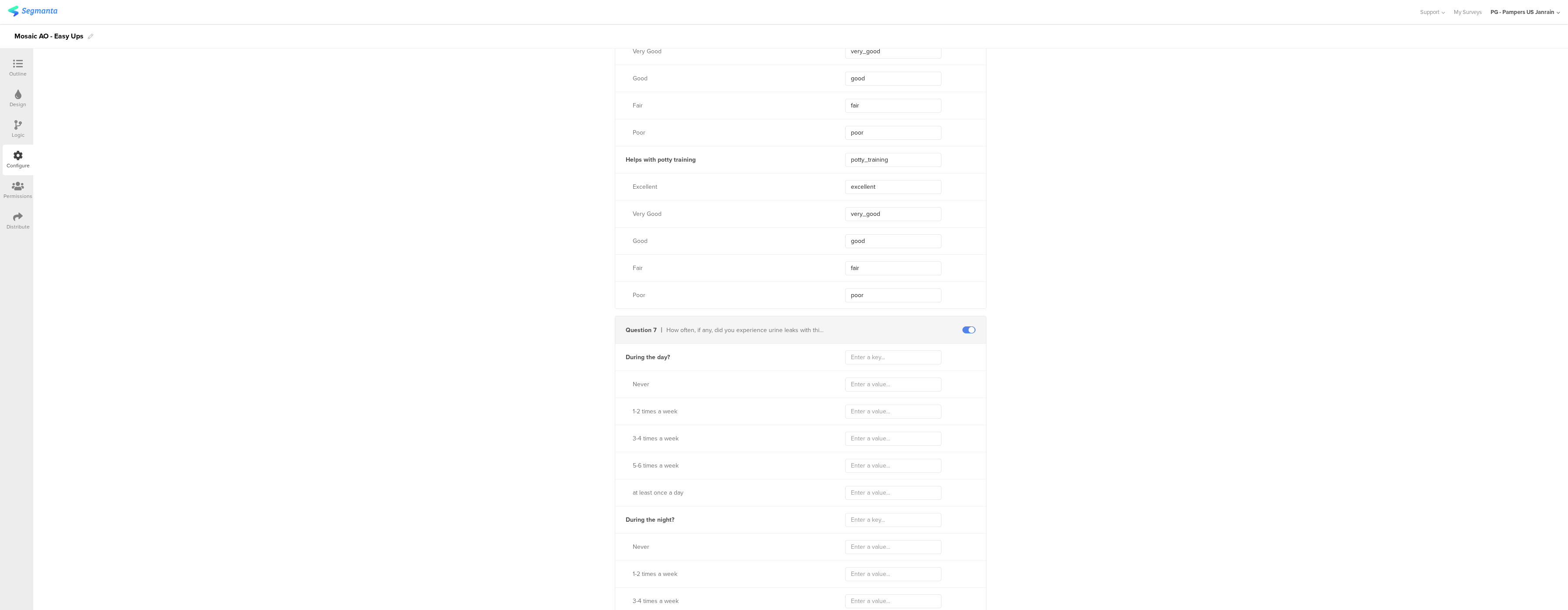
scroll to position [2186, 0]
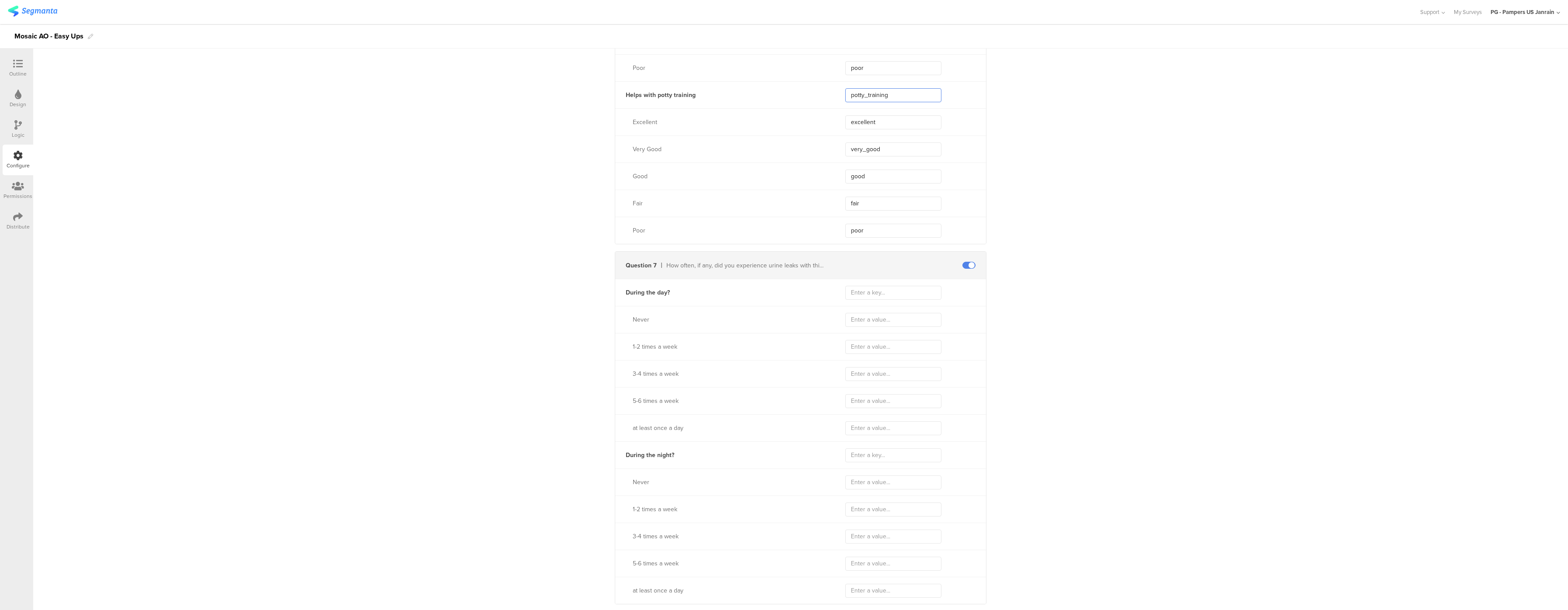
click at [904, 102] on input "potty_training" at bounding box center [893, 95] width 97 height 14
type input "potty_training_rating"
click at [1178, 152] on div "**********" at bounding box center [801, 42] width 1535 height 4290
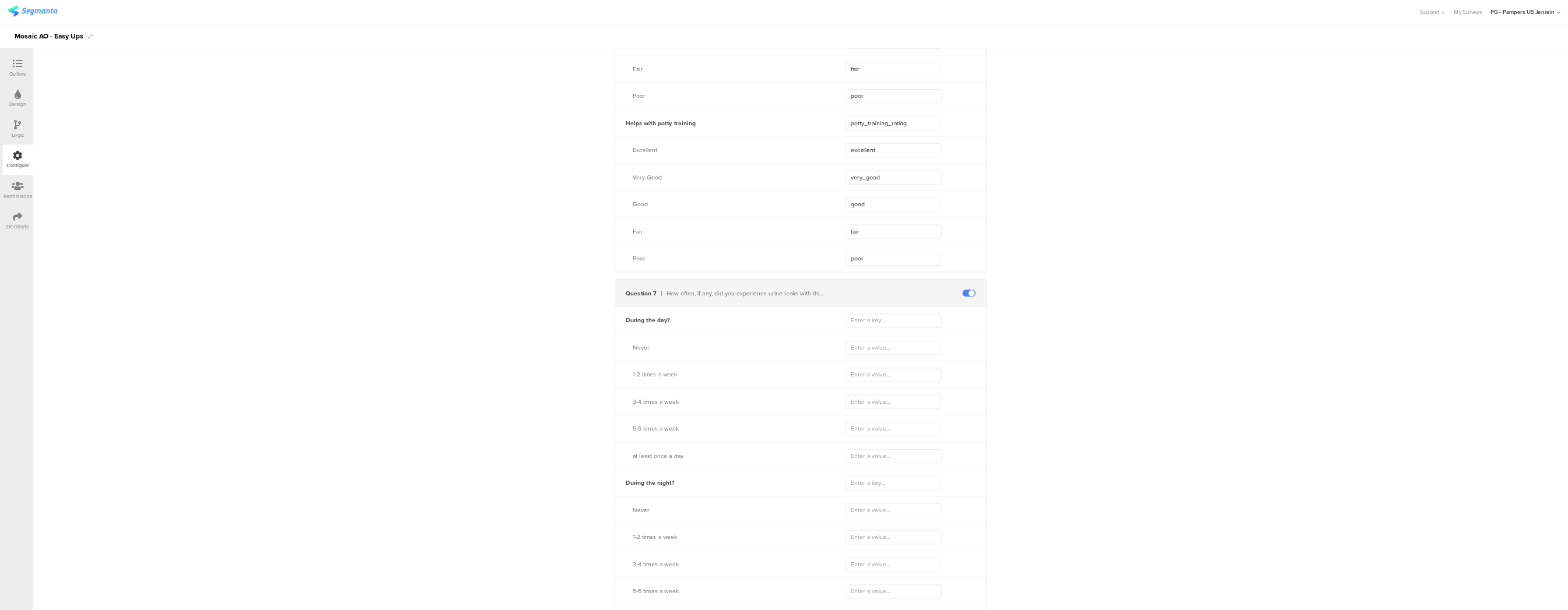
scroll to position [3147, 0]
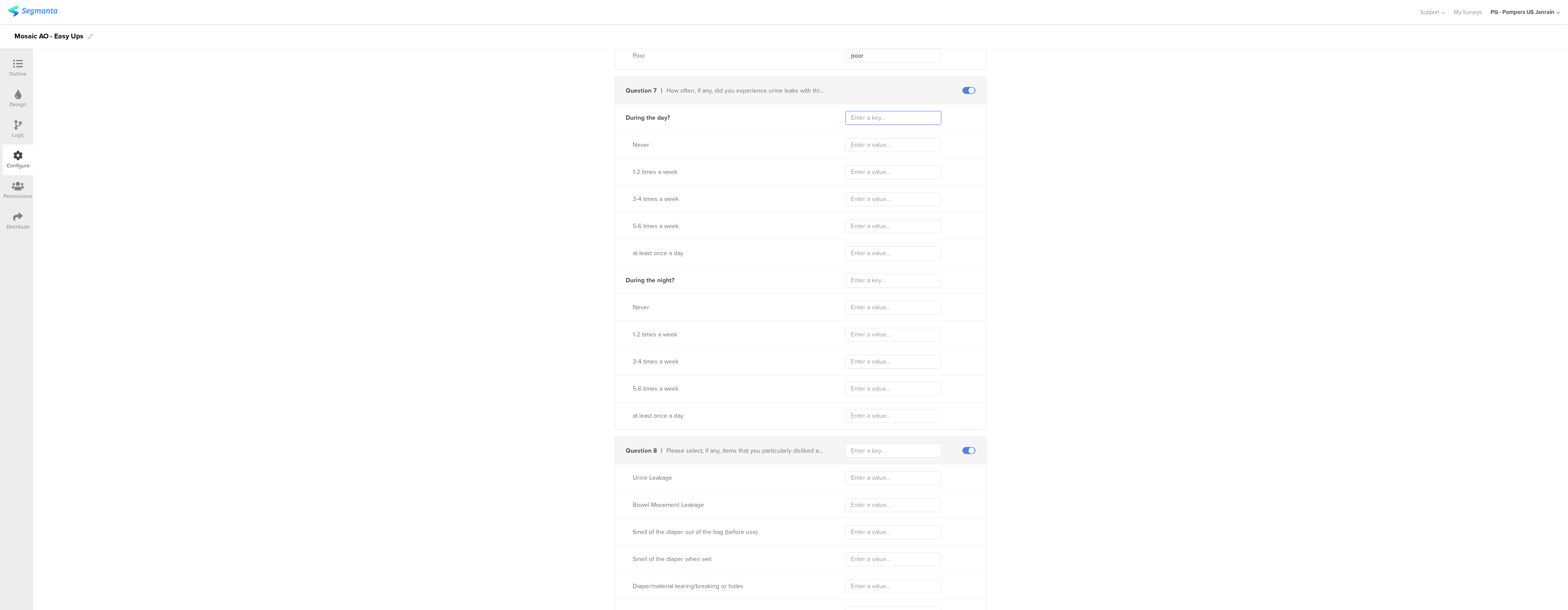
click at [846, 125] on input "text" at bounding box center [893, 118] width 97 height 14
type input "d"
type input "leaks_during_day"
click at [880, 287] on input "text" at bounding box center [893, 280] width 97 height 14
type input "leaks_overnight"
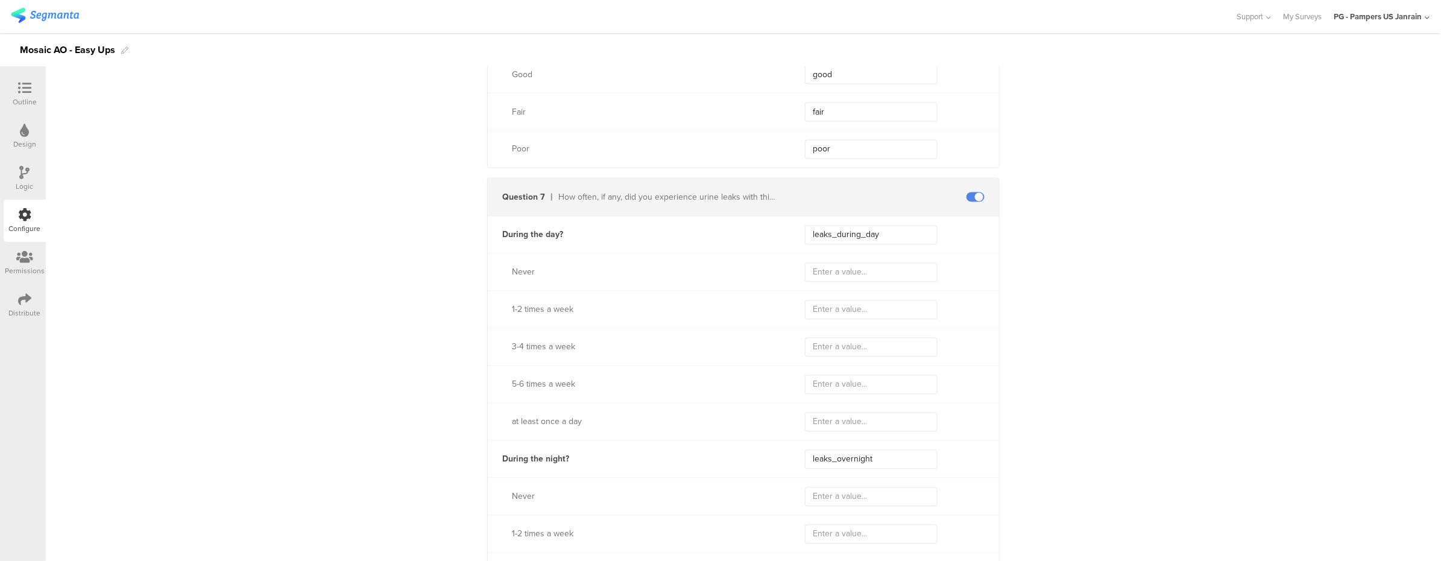
scroll to position [3174, 0]
click at [827, 287] on input "text" at bounding box center [871, 280] width 133 height 19
type input "never"
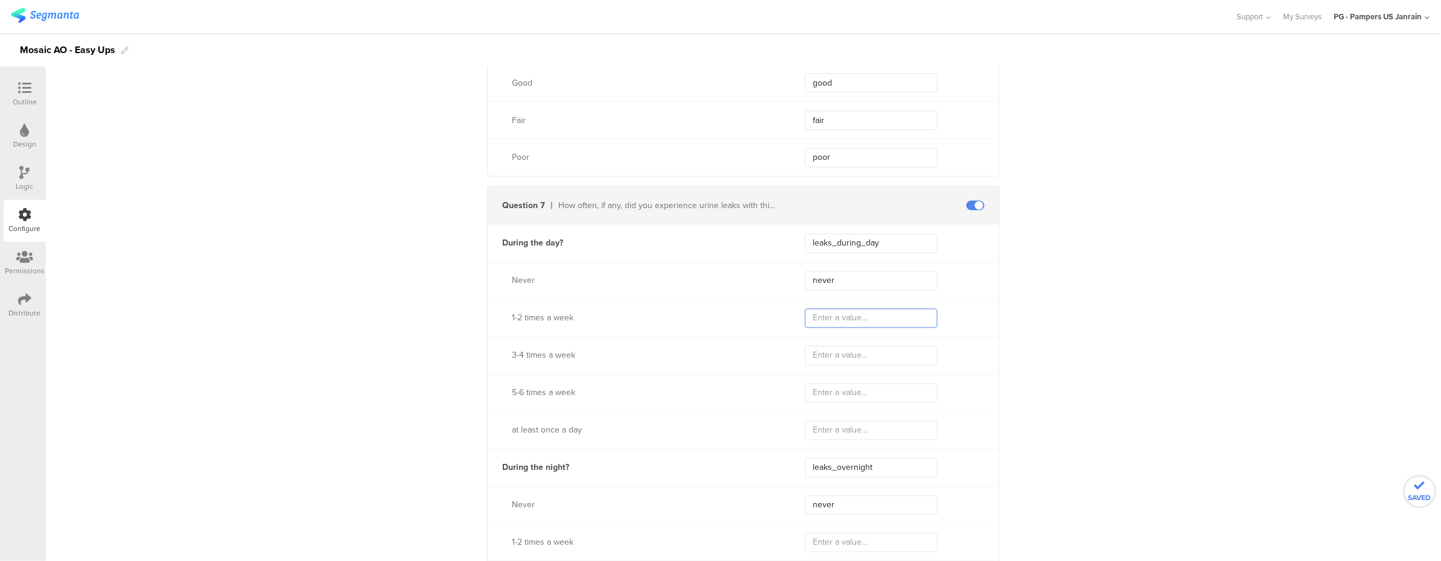
click at [844, 319] on input "text" at bounding box center [871, 318] width 133 height 19
click at [827, 318] on input "text" at bounding box center [871, 318] width 133 height 19
type input "1"
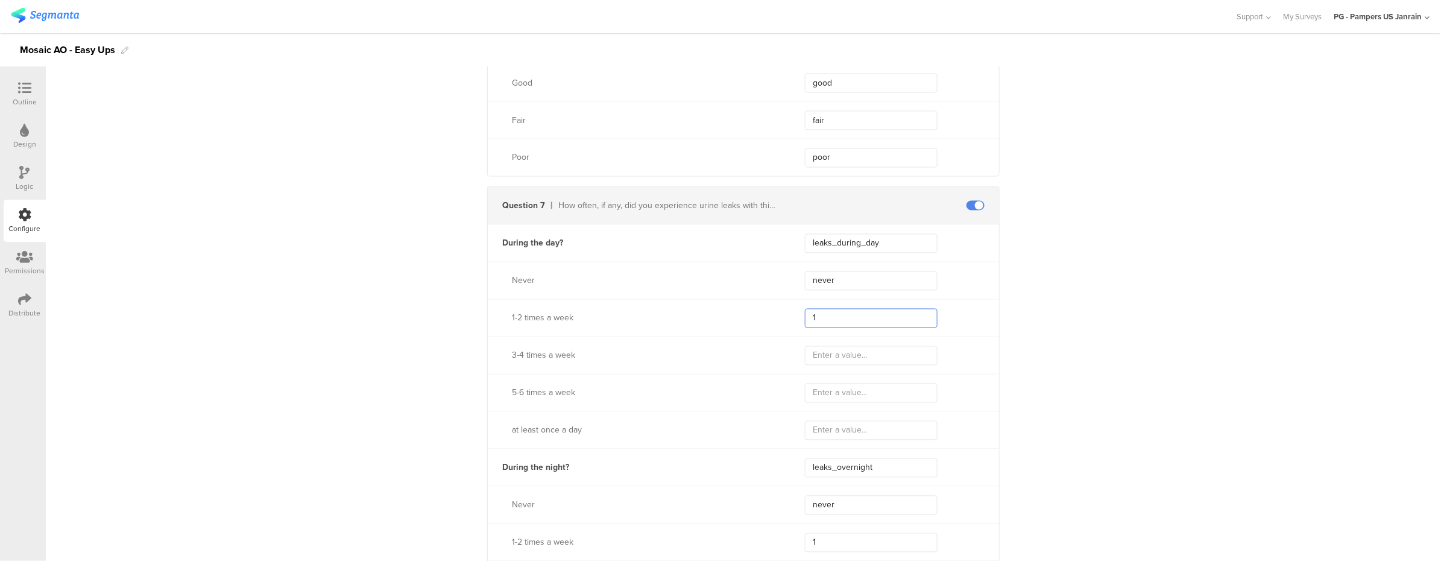
type input "1_"
type input "1_2"
type input "1_2_"
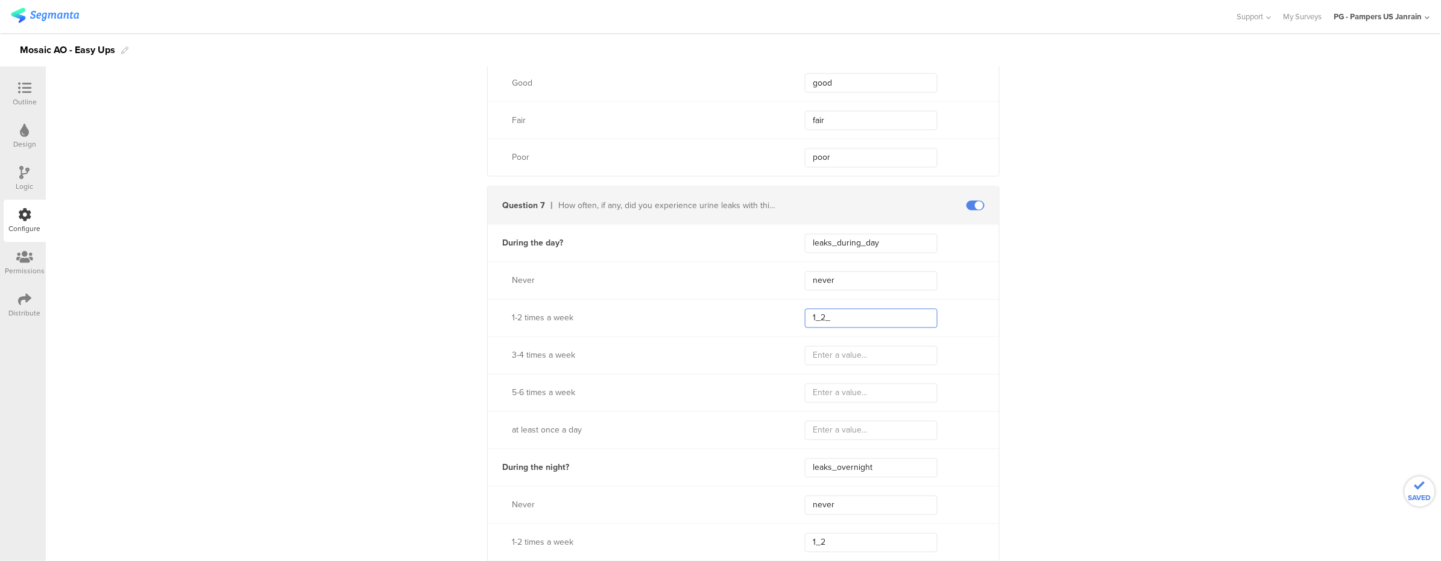
type input "1_2_"
type input "1_2_times"
type input "1_2_times_"
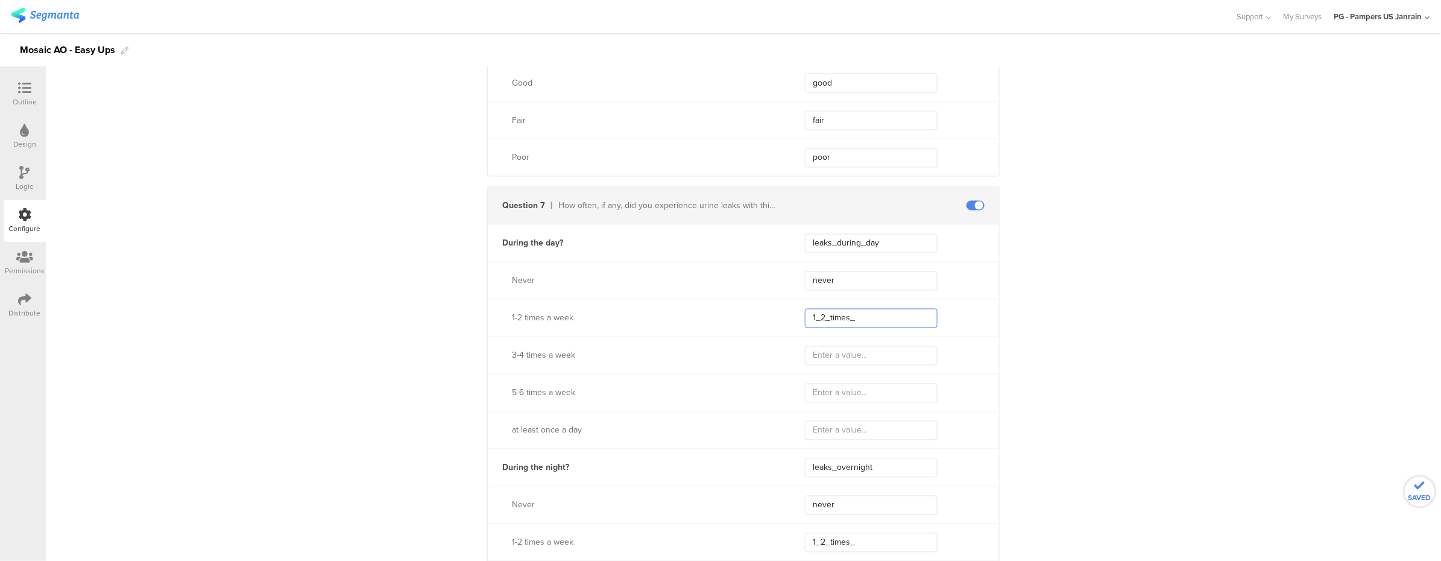
type input "1_2_times_w"
type input "1_2_times_week"
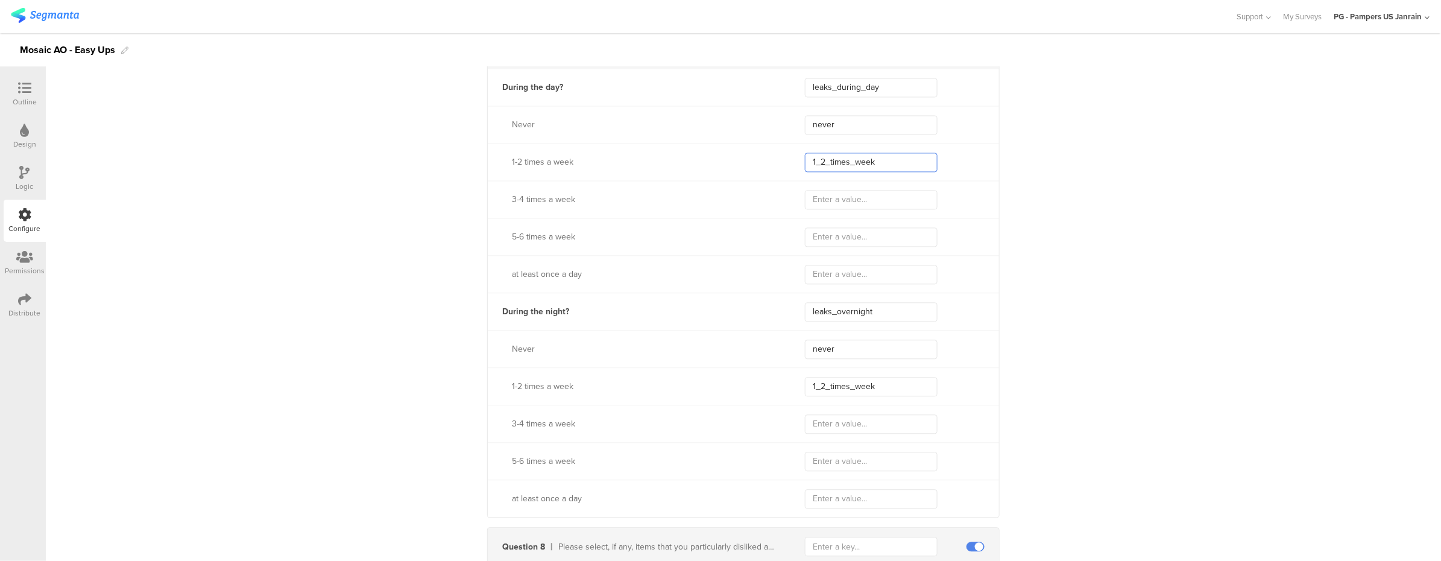
scroll to position [3335, 0]
type input "1_2_times_week"
click at [844, 191] on input "text" at bounding box center [871, 194] width 133 height 19
type input "3"
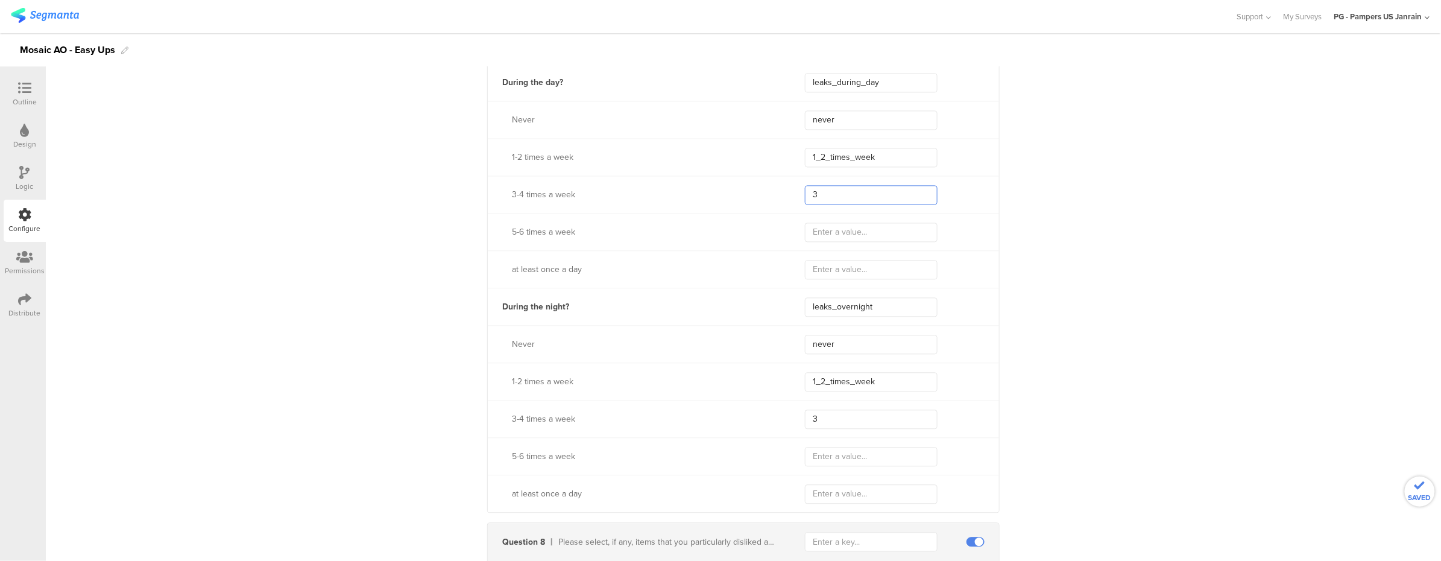
type input "34"
type input "3"
type input "3_"
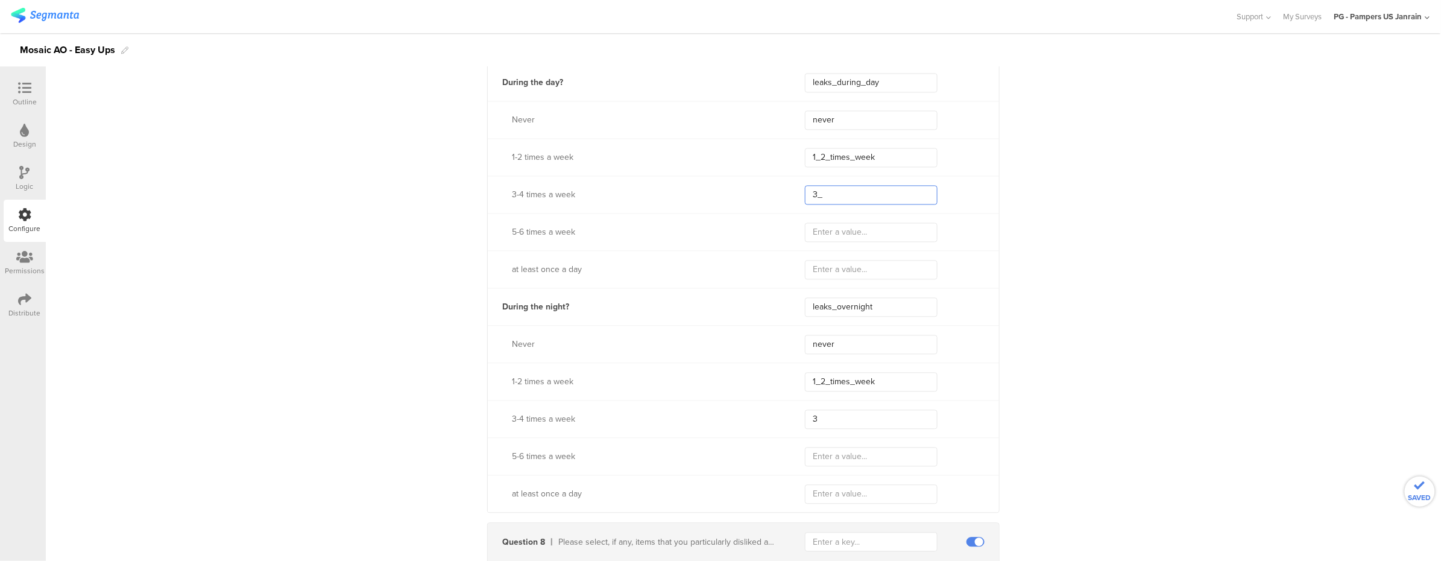
type input "3_"
type input "3_4"
type input "3_4_times"
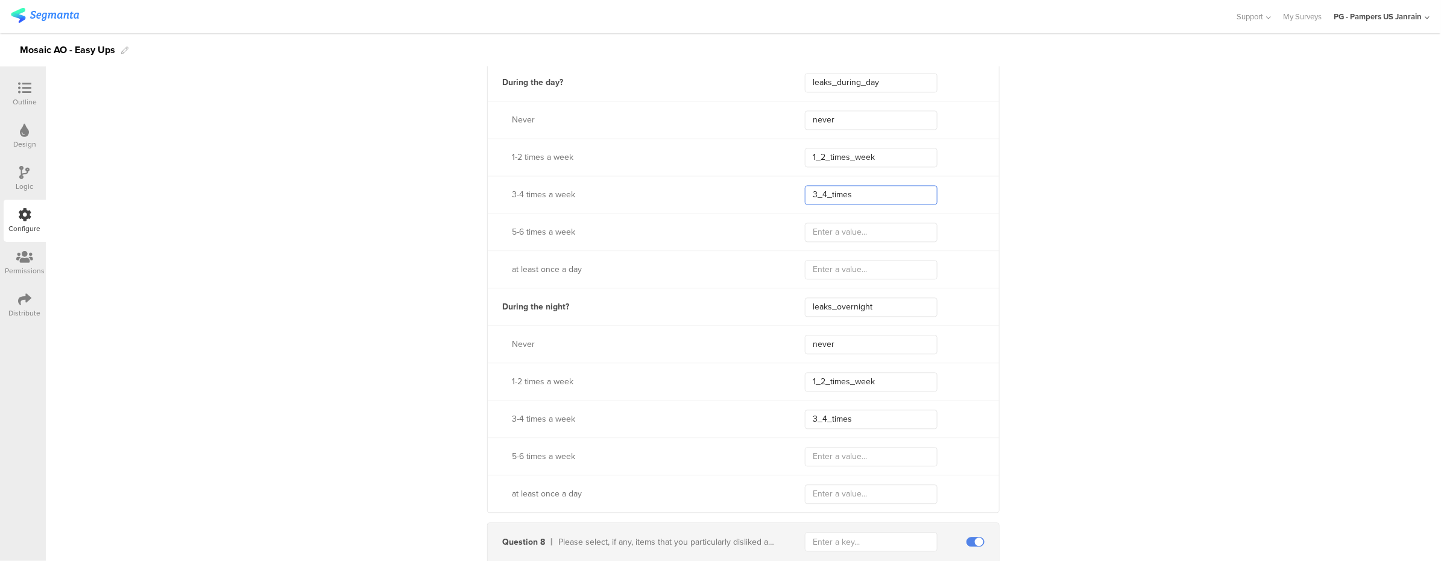
type input "3_4_times_"
type input "3_4_times_week"
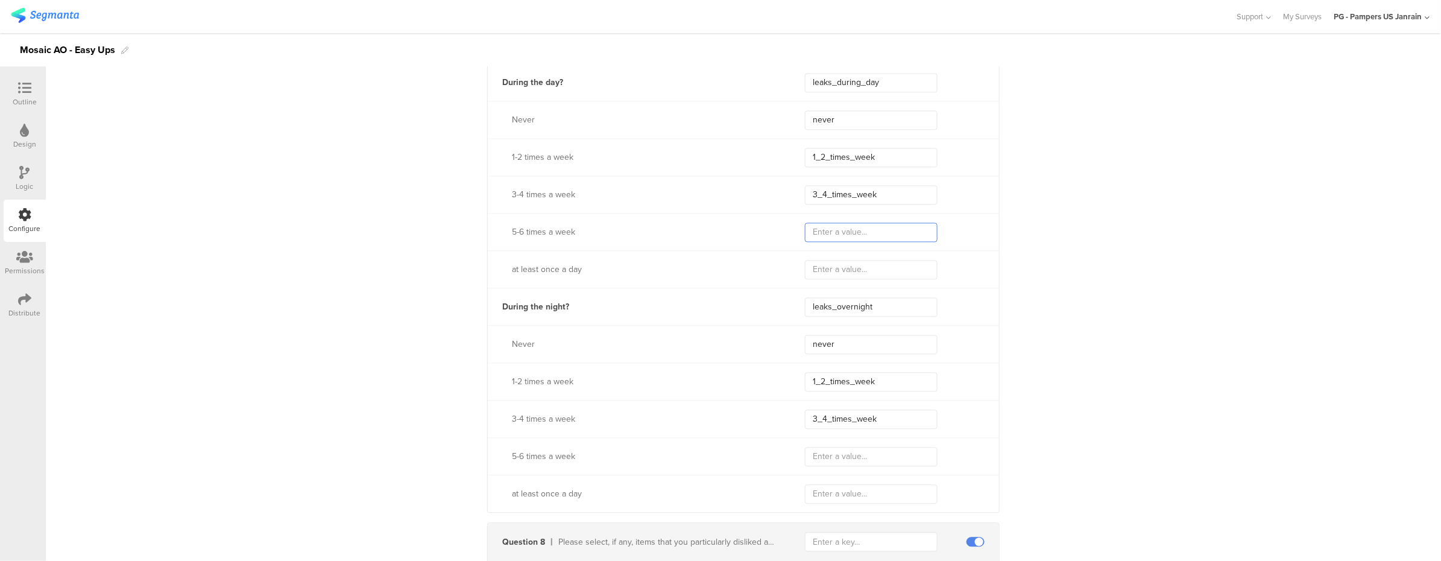
click at [870, 236] on input "text" at bounding box center [871, 231] width 133 height 19
type input "5"
type input "5^"
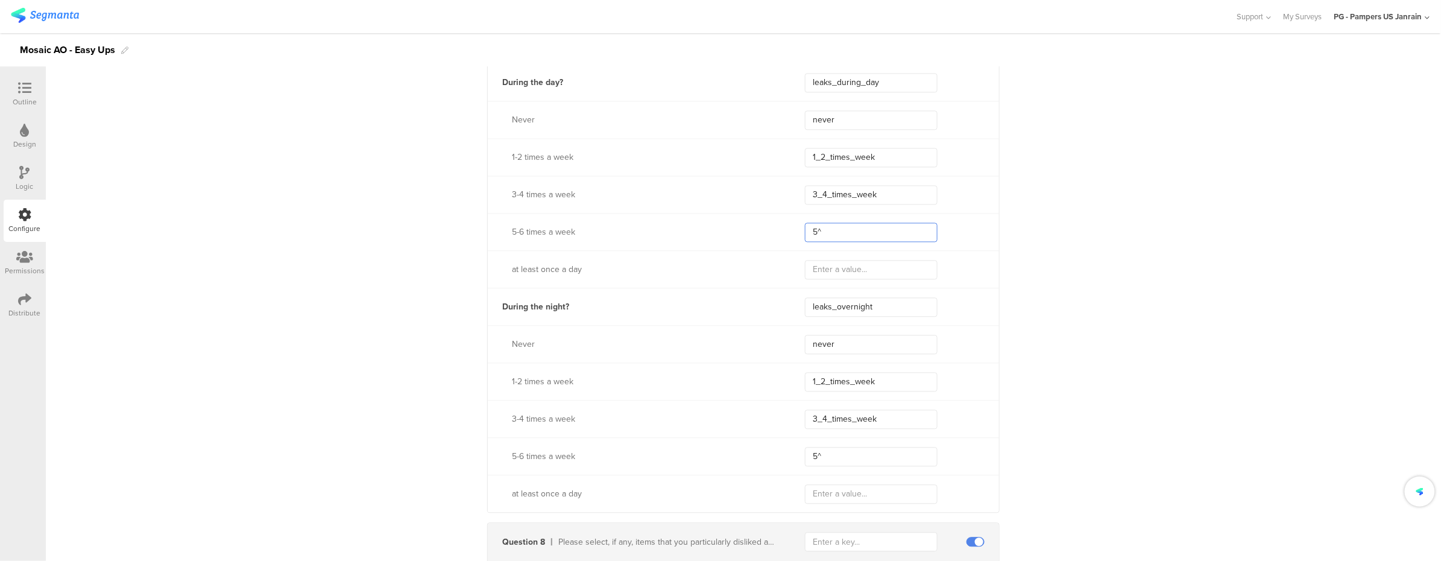
type input "5^_"
type input "5^_times"
type input "5^_times_we"
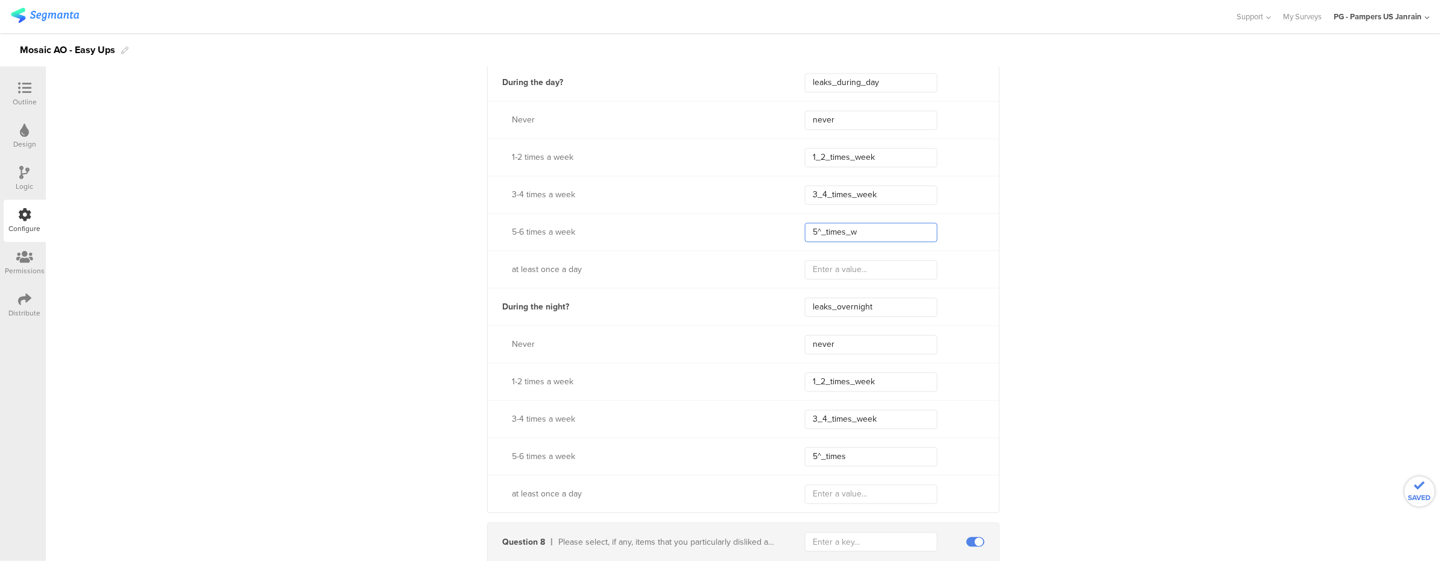
type input "5^_times_w"
type input "5^_times_week"
click at [818, 225] on input "5^_times_week" at bounding box center [871, 231] width 133 height 19
type input "5_times_week"
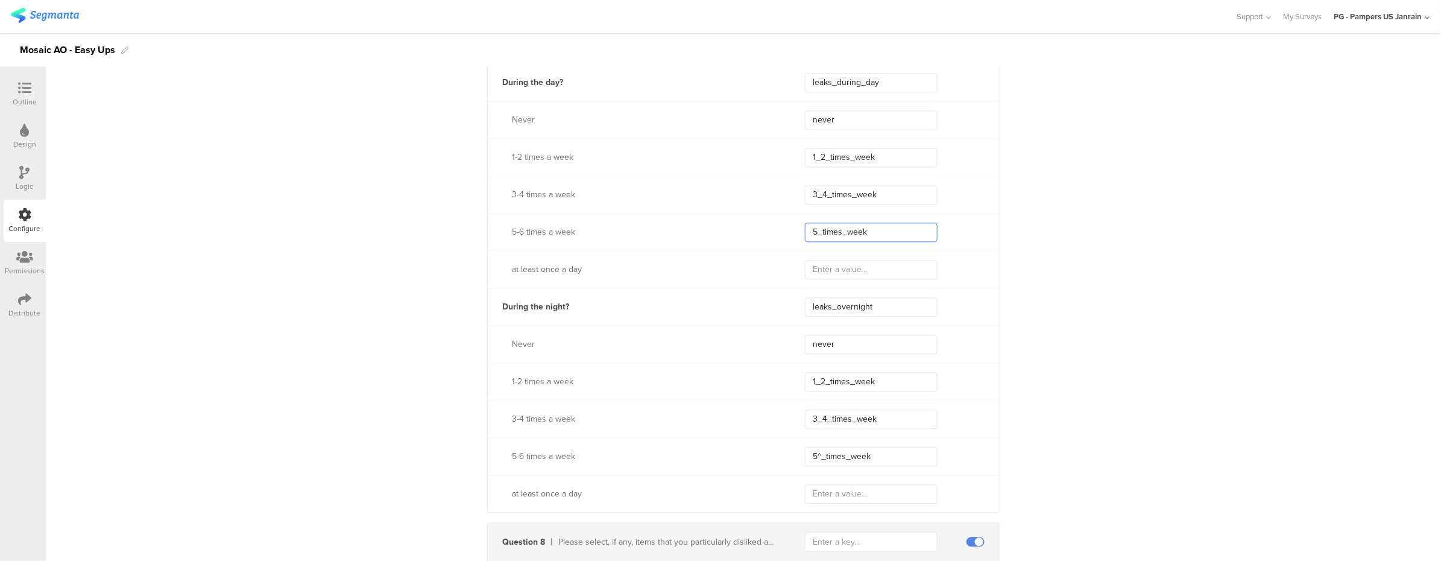
type input "5_times_week"
type input "5__times_week"
click at [900, 278] on input "text" at bounding box center [871, 269] width 133 height 19
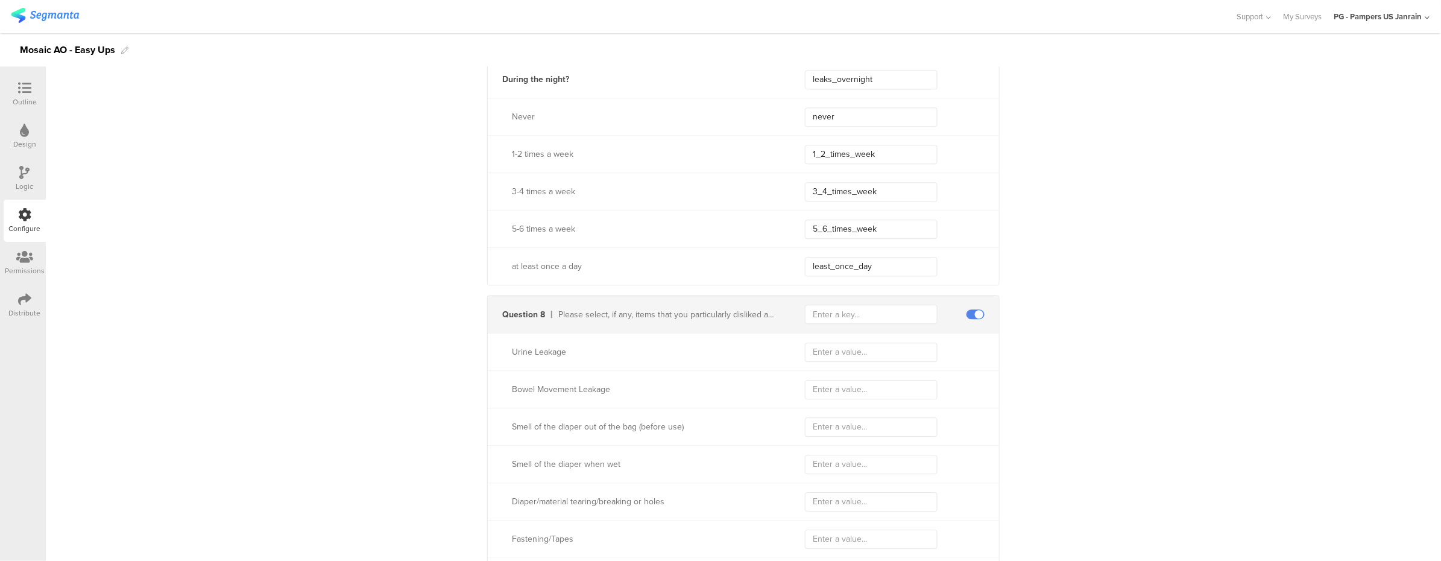
scroll to position [3656, 0]
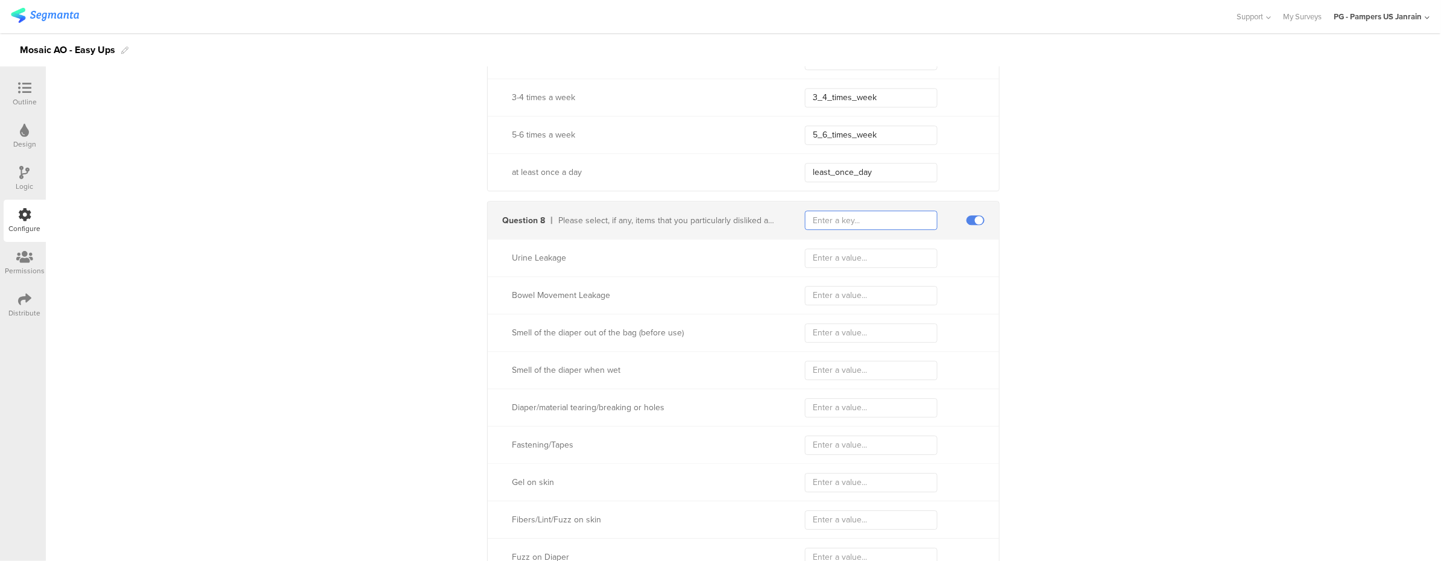
click at [838, 225] on input "text" at bounding box center [871, 219] width 133 height 19
click at [851, 250] on input "text" at bounding box center [871, 257] width 133 height 19
click at [841, 254] on input "text" at bounding box center [871, 257] width 133 height 19
paste input "urine_leakage"
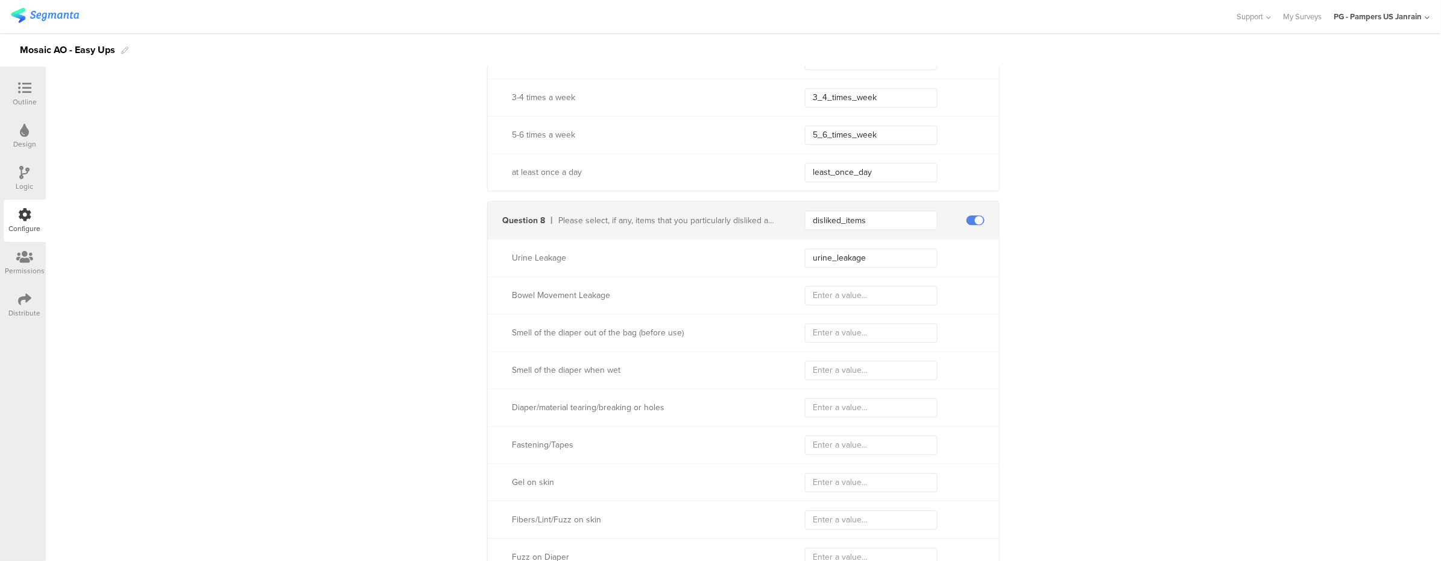
drag, startPoint x: 454, startPoint y: 526, endPoint x: 468, endPoint y: 516, distance: 17.2
click at [841, 295] on input "text" at bounding box center [871, 295] width 133 height 19
paste input "bm_leakage"
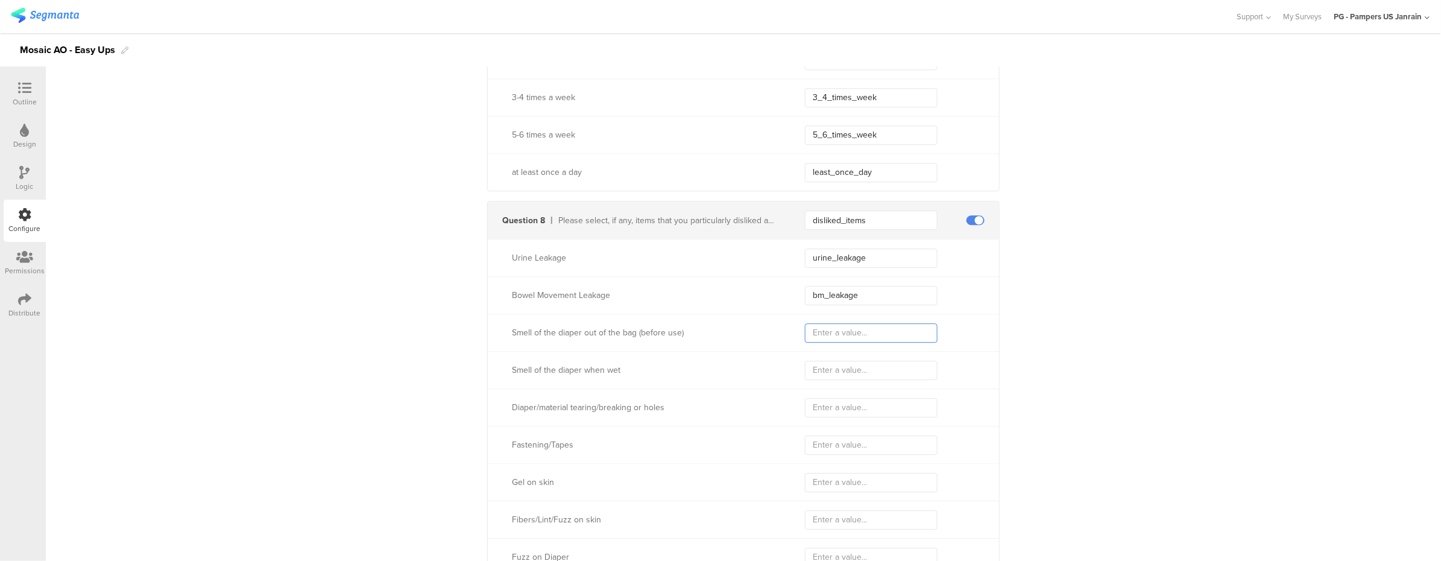
click at [837, 338] on input "text" at bounding box center [871, 332] width 133 height 19
paste input "ootb_smell"
drag, startPoint x: 306, startPoint y: 535, endPoint x: 333, endPoint y: 529, distance: 27.3
click at [810, 377] on input "text" at bounding box center [871, 369] width 133 height 19
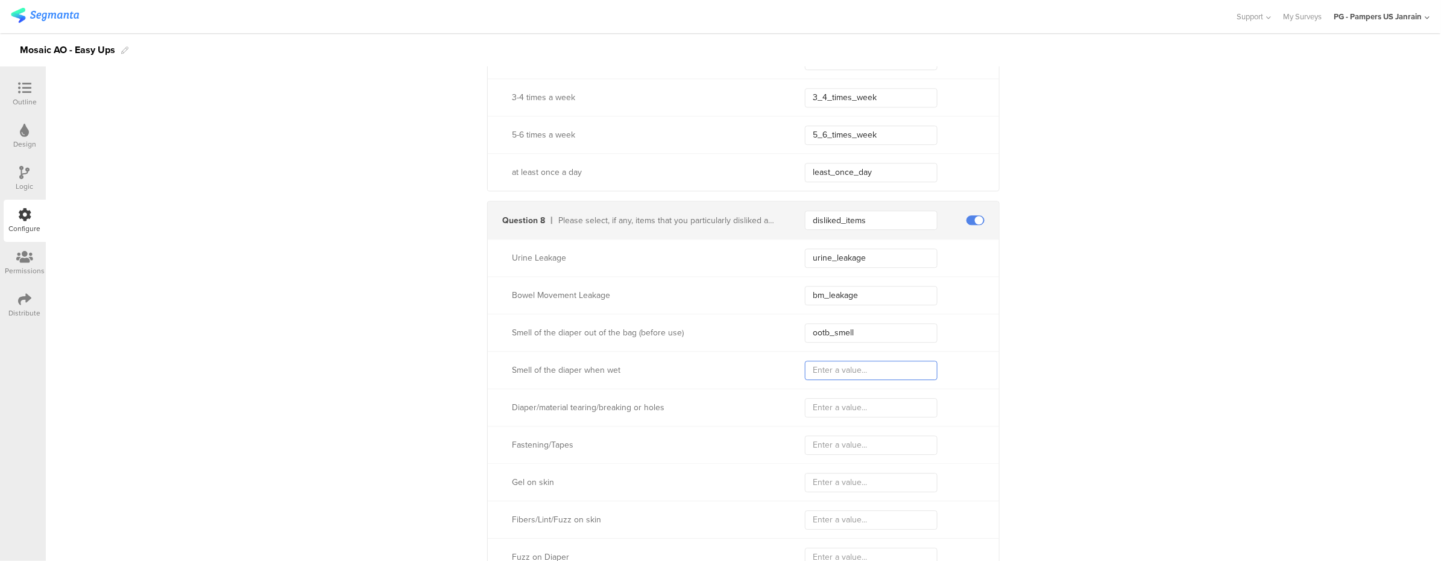
paste input "wet_smell"
drag, startPoint x: 465, startPoint y: 526, endPoint x: 512, endPoint y: 505, distance: 51.3
click at [806, 410] on input "text" at bounding box center [871, 407] width 133 height 19
paste input "material_tearing"
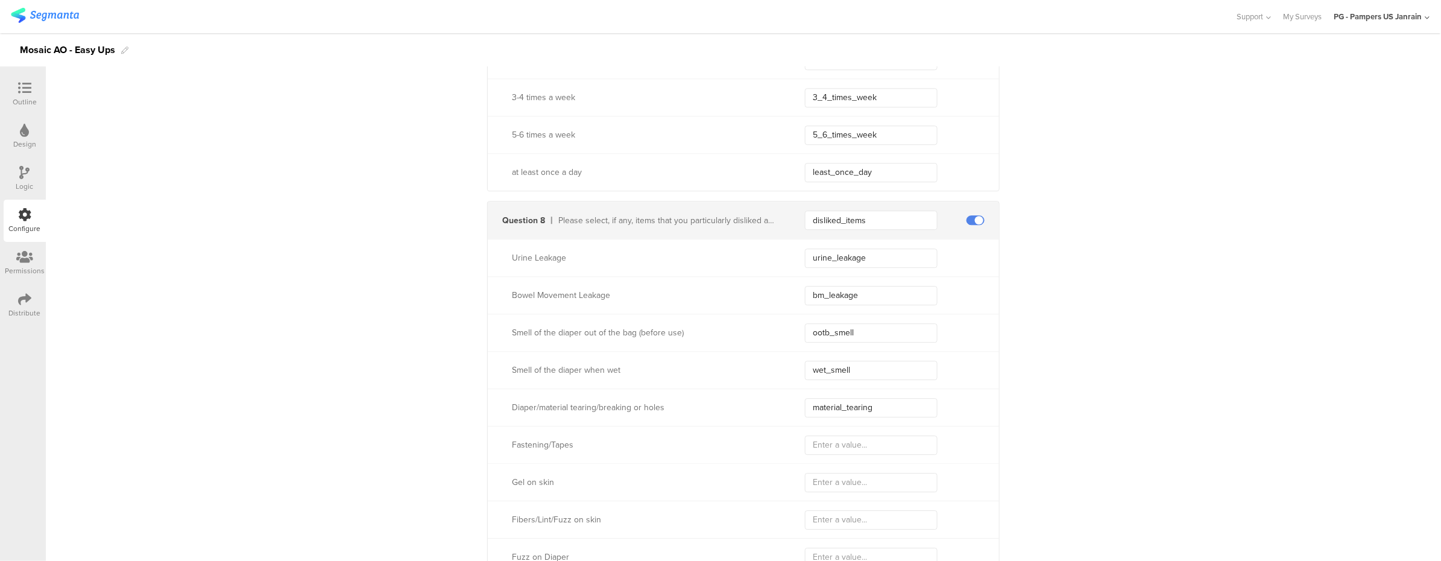
click at [825, 446] on input "text" at bounding box center [871, 444] width 133 height 19
paste input "fastening"
click at [808, 483] on input "text" at bounding box center [871, 482] width 133 height 19
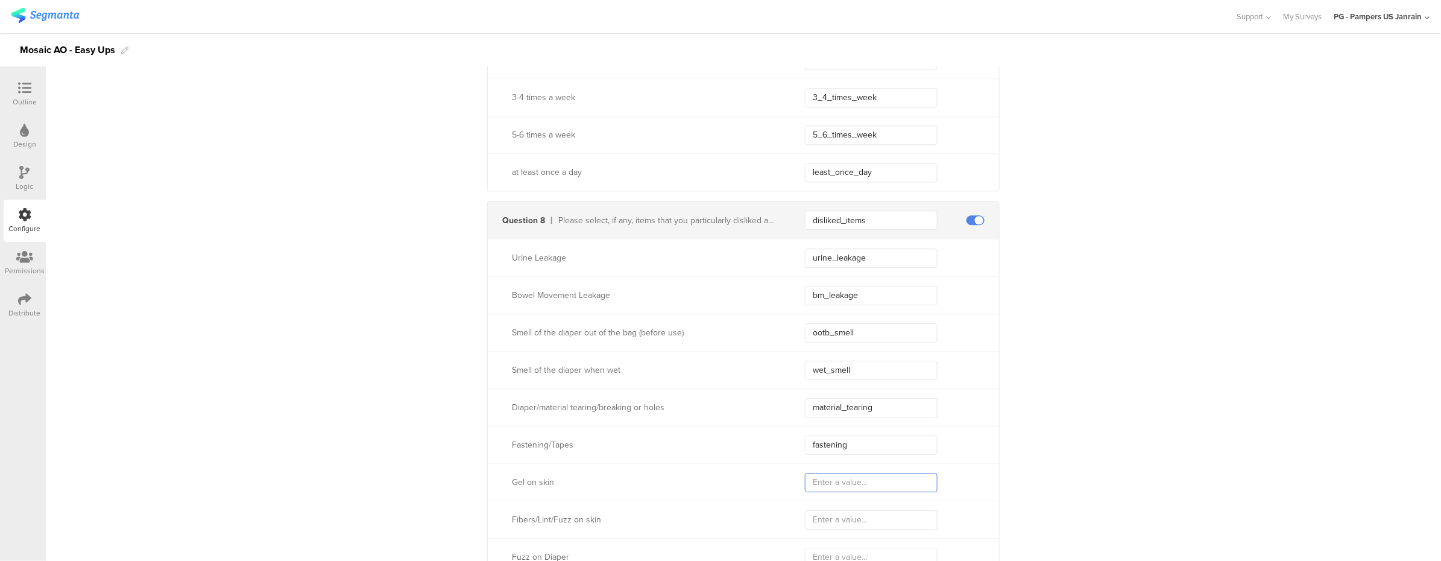
paste input "gel_on_skin"
click at [842, 514] on input "text" at bounding box center [871, 519] width 133 height 19
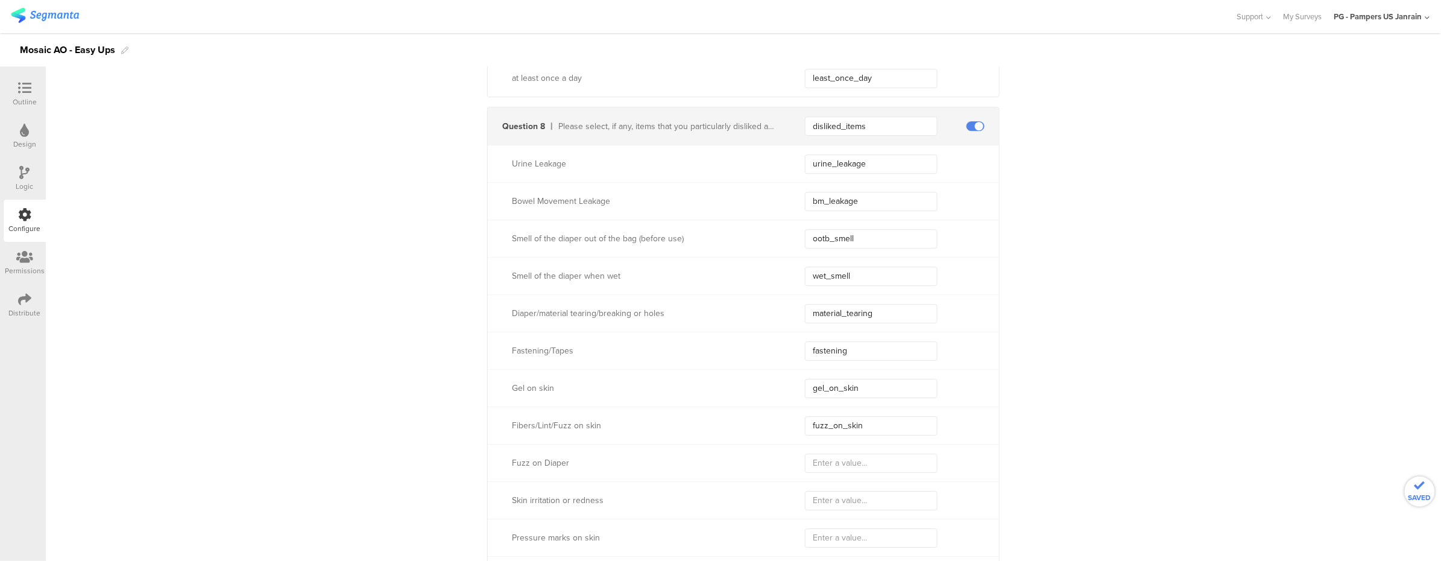
scroll to position [3897, 0]
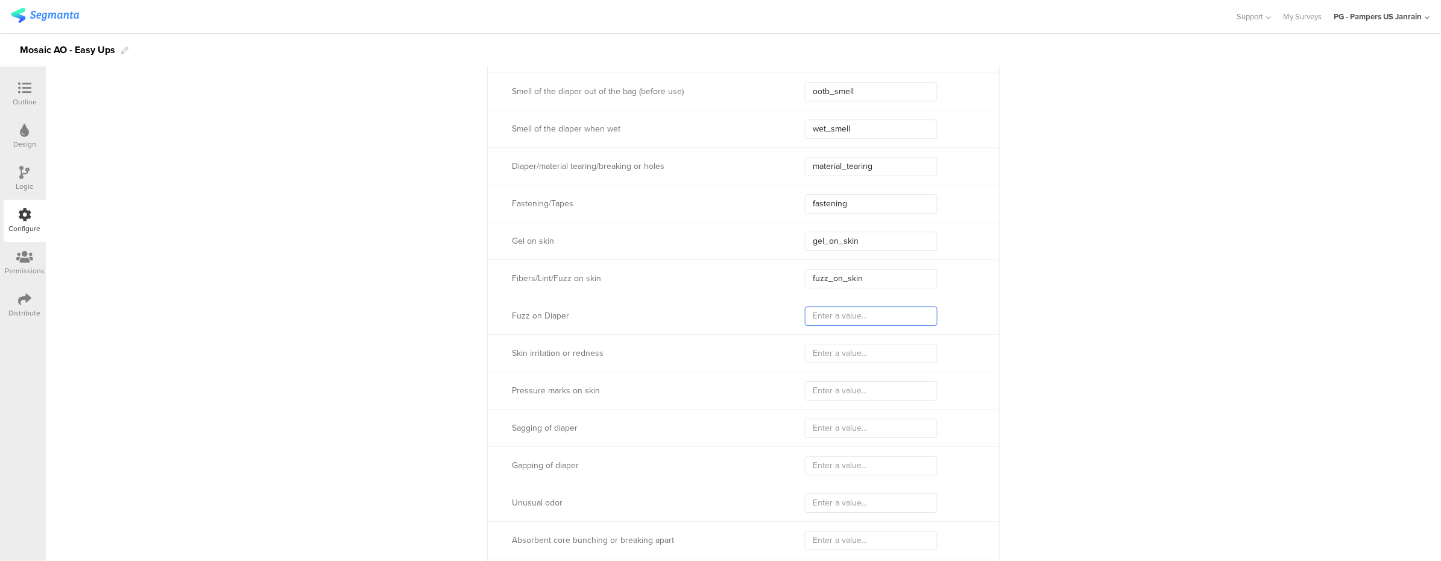
click at [872, 318] on input "text" at bounding box center [871, 315] width 133 height 19
click at [861, 351] on input "text" at bounding box center [871, 353] width 133 height 19
click at [819, 353] on input "text" at bounding box center [871, 353] width 133 height 19
click at [833, 356] on input "skin" at bounding box center [871, 353] width 133 height 19
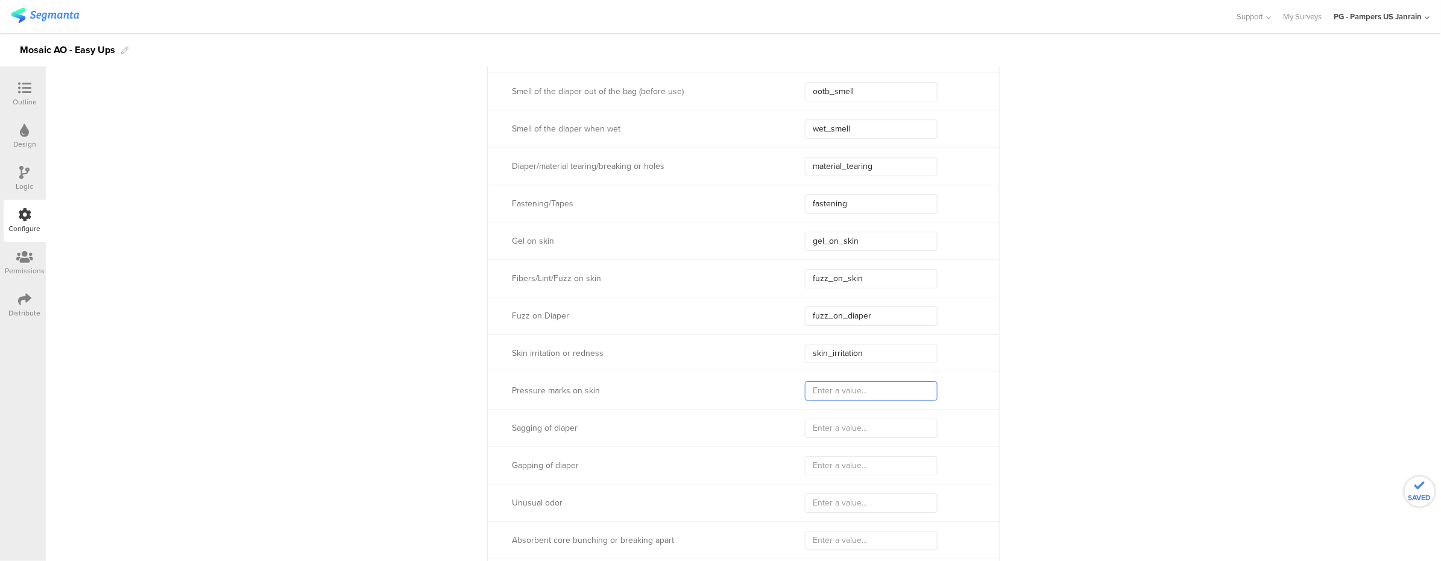
click at [880, 389] on input "text" at bounding box center [871, 390] width 133 height 19
click at [861, 406] on div "Pressure marks on skin" at bounding box center [743, 389] width 511 height 37
click at [866, 397] on input "text" at bounding box center [871, 390] width 133 height 19
click at [840, 395] on input "pressuremarks" at bounding box center [871, 390] width 133 height 19
click at [881, 427] on input "text" at bounding box center [871, 427] width 133 height 19
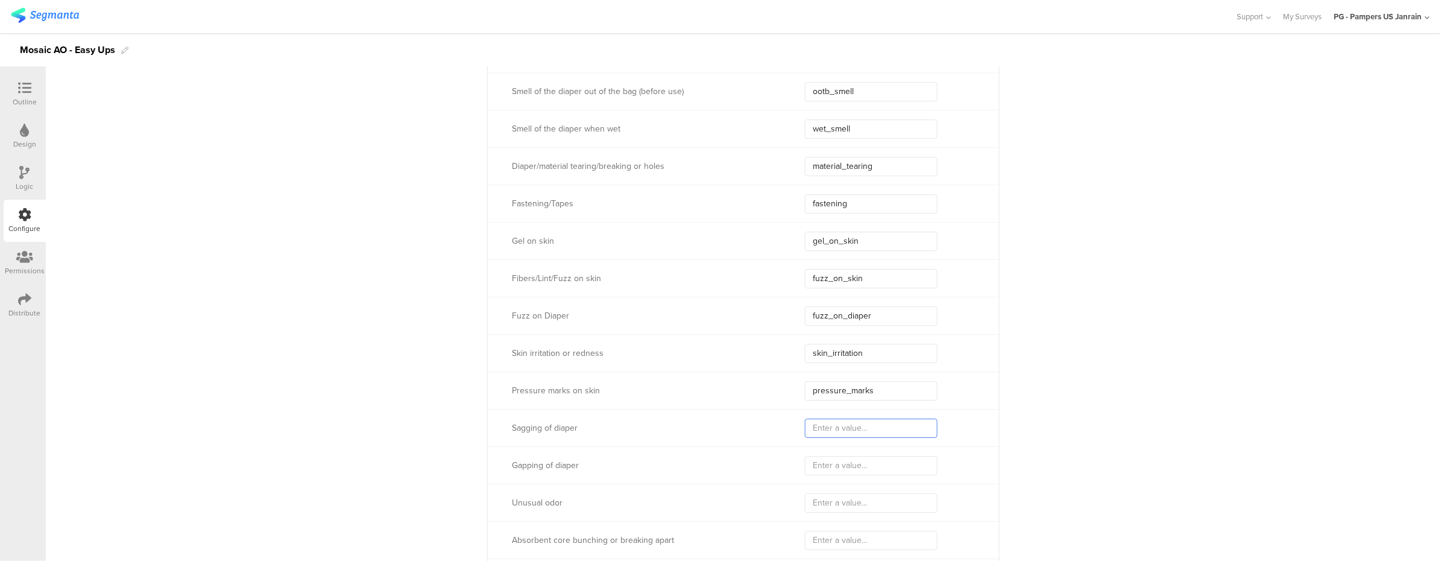
click at [873, 422] on input "text" at bounding box center [871, 427] width 133 height 19
click at [861, 468] on input "text" at bounding box center [871, 465] width 133 height 19
click at [866, 500] on input "text" at bounding box center [871, 502] width 133 height 19
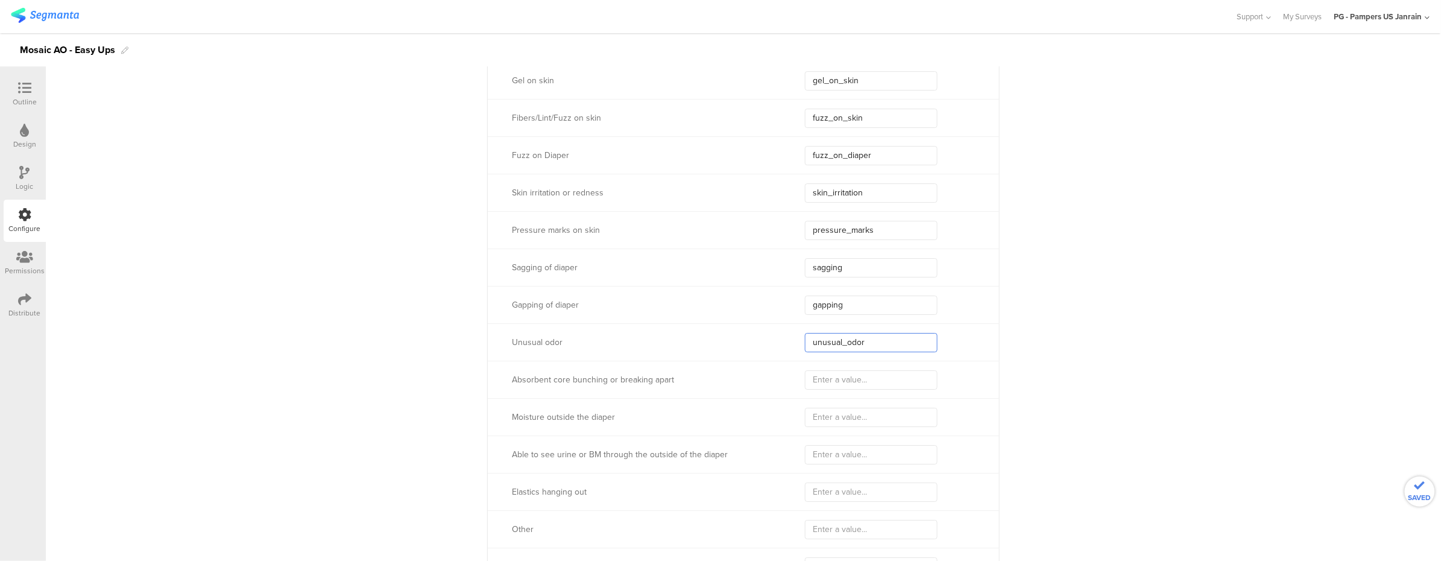
scroll to position [4058, 0]
click at [832, 375] on input "text" at bounding box center [871, 378] width 133 height 19
click at [825, 381] on input "corebreaking" at bounding box center [871, 378] width 133 height 19
click at [819, 413] on input "text" at bounding box center [871, 416] width 133 height 19
click at [854, 457] on input "text" at bounding box center [871, 453] width 133 height 19
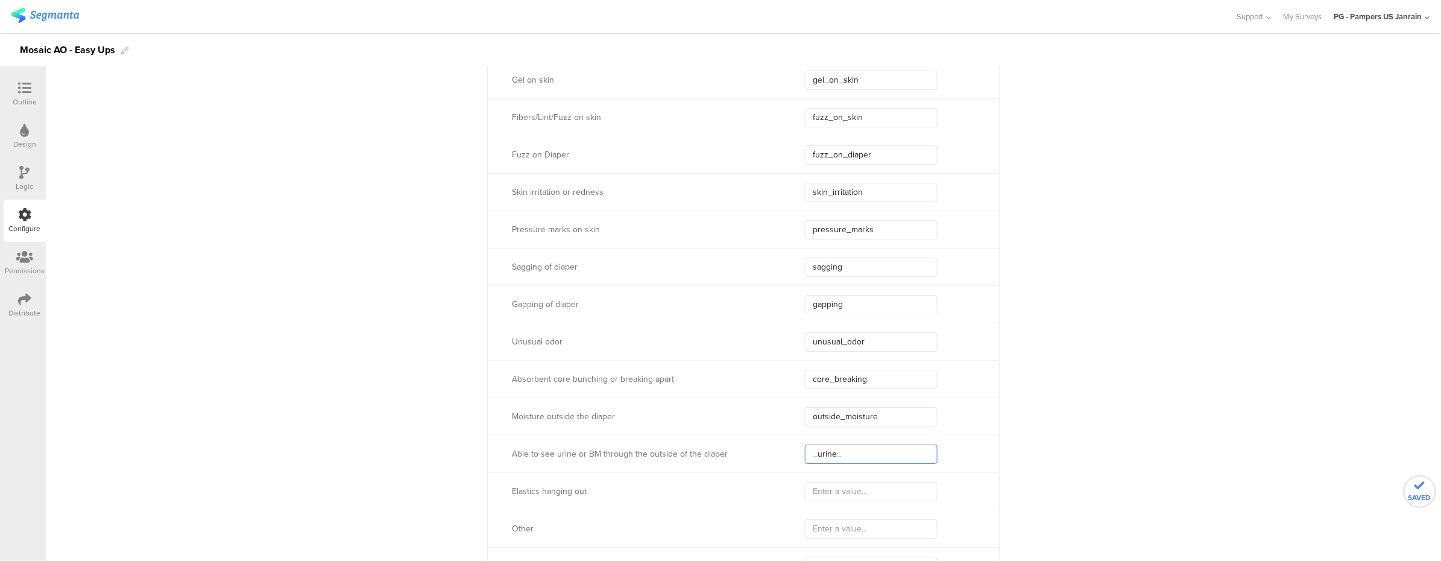
click at [811, 459] on input "_urine_" at bounding box center [871, 453] width 133 height 19
click at [849, 454] on input "see_urine_" at bounding box center [871, 453] width 133 height 19
click at [849, 494] on input "text" at bounding box center [871, 491] width 133 height 19
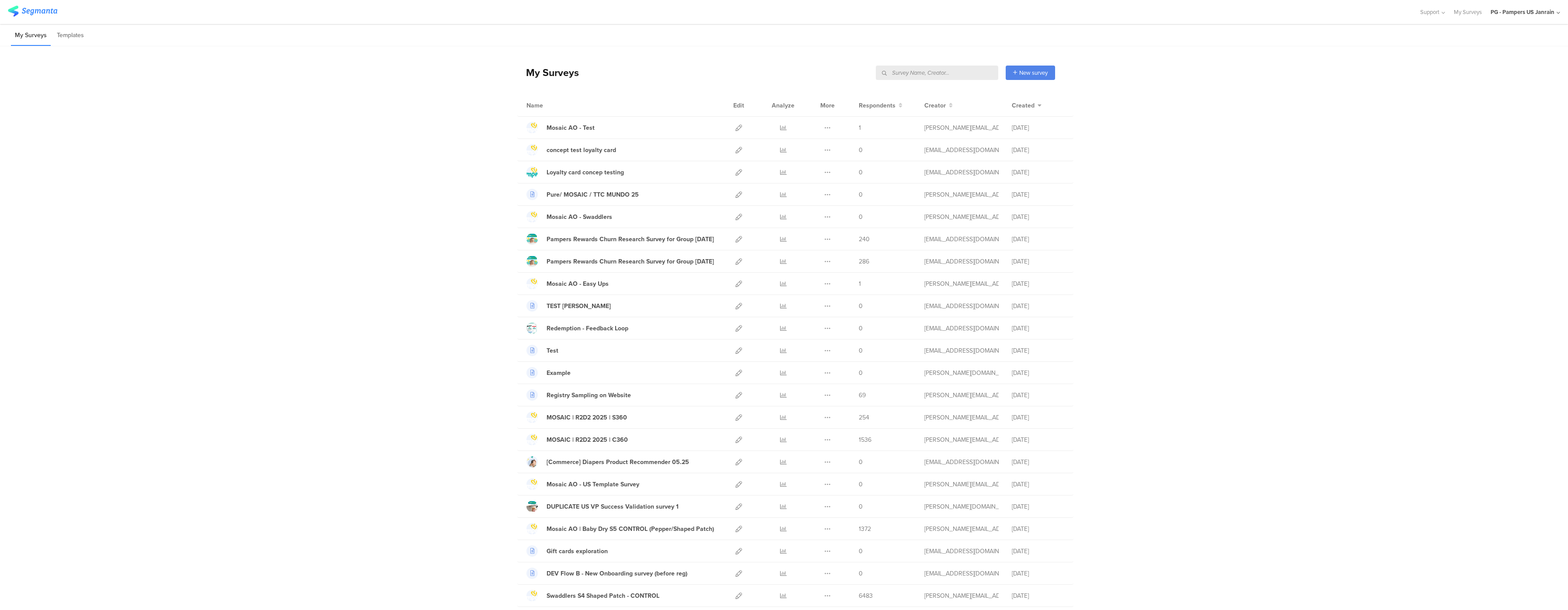
click at [948, 73] on input "text" at bounding box center [937, 73] width 123 height 15
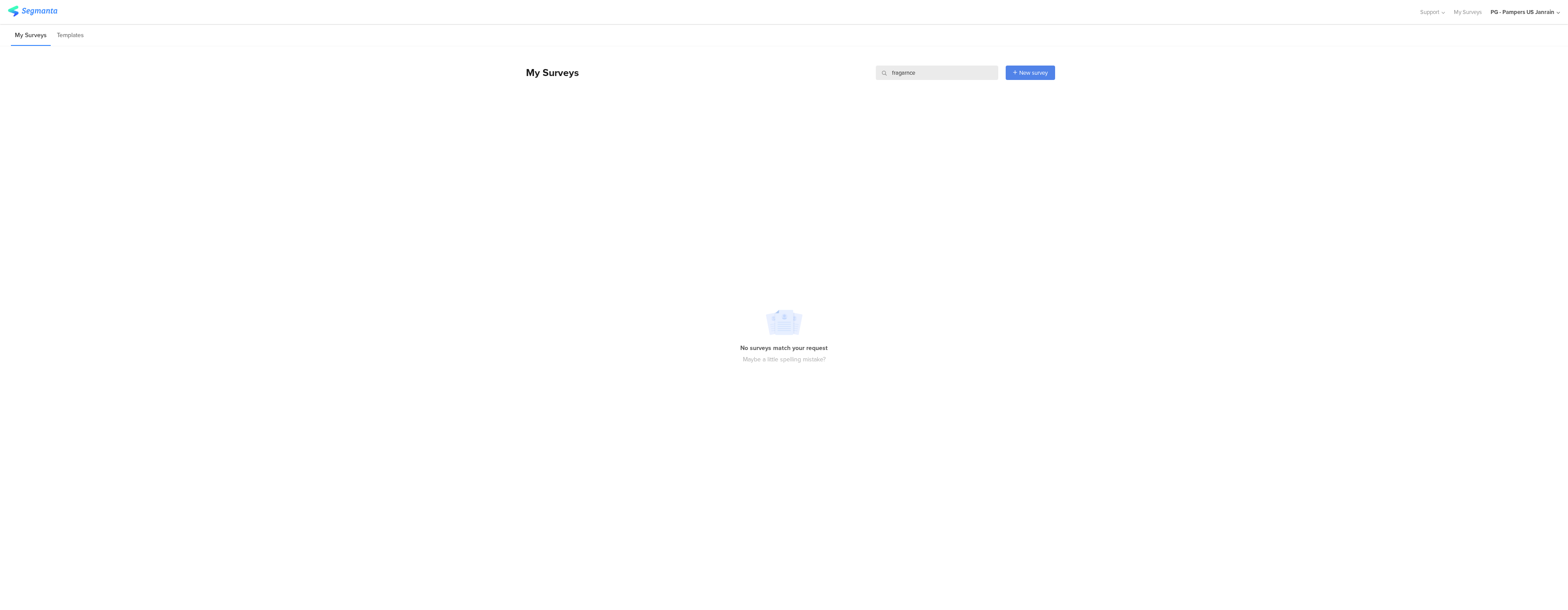
click at [948, 73] on input "fragarnce" at bounding box center [937, 73] width 123 height 15
type input "fragrance"
click at [739, 129] on icon at bounding box center [739, 128] width 7 height 7
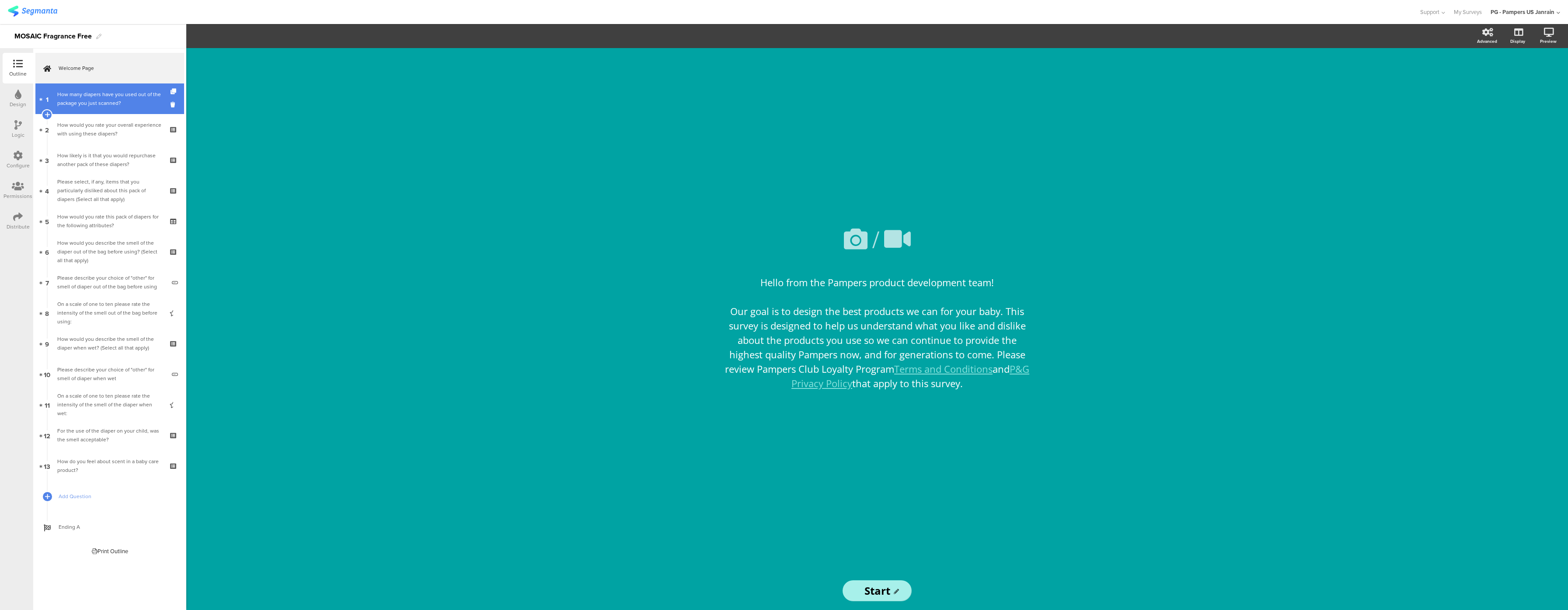
click at [84, 105] on div "How many diapers have you used out of the package you just scanned?" at bounding box center [110, 99] width 104 height 17
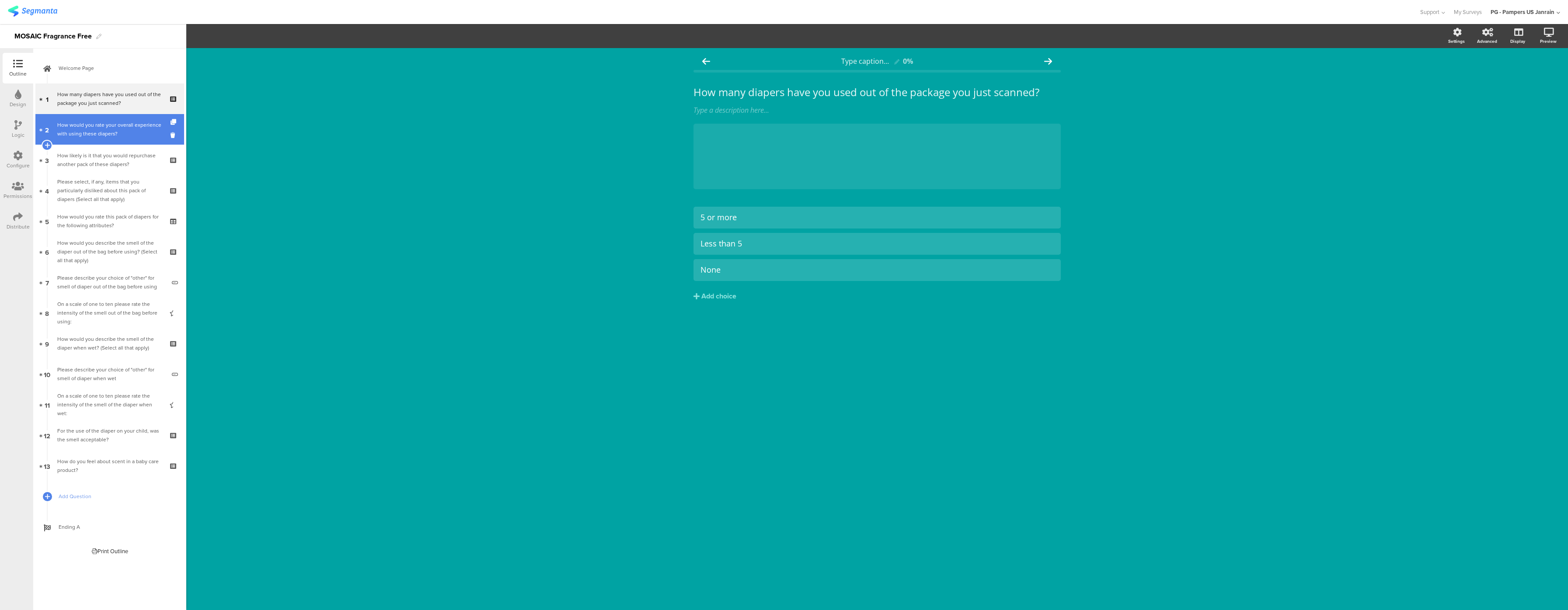
click at [86, 136] on div "How would you rate your overall experience with using these diapers?" at bounding box center [110, 129] width 104 height 17
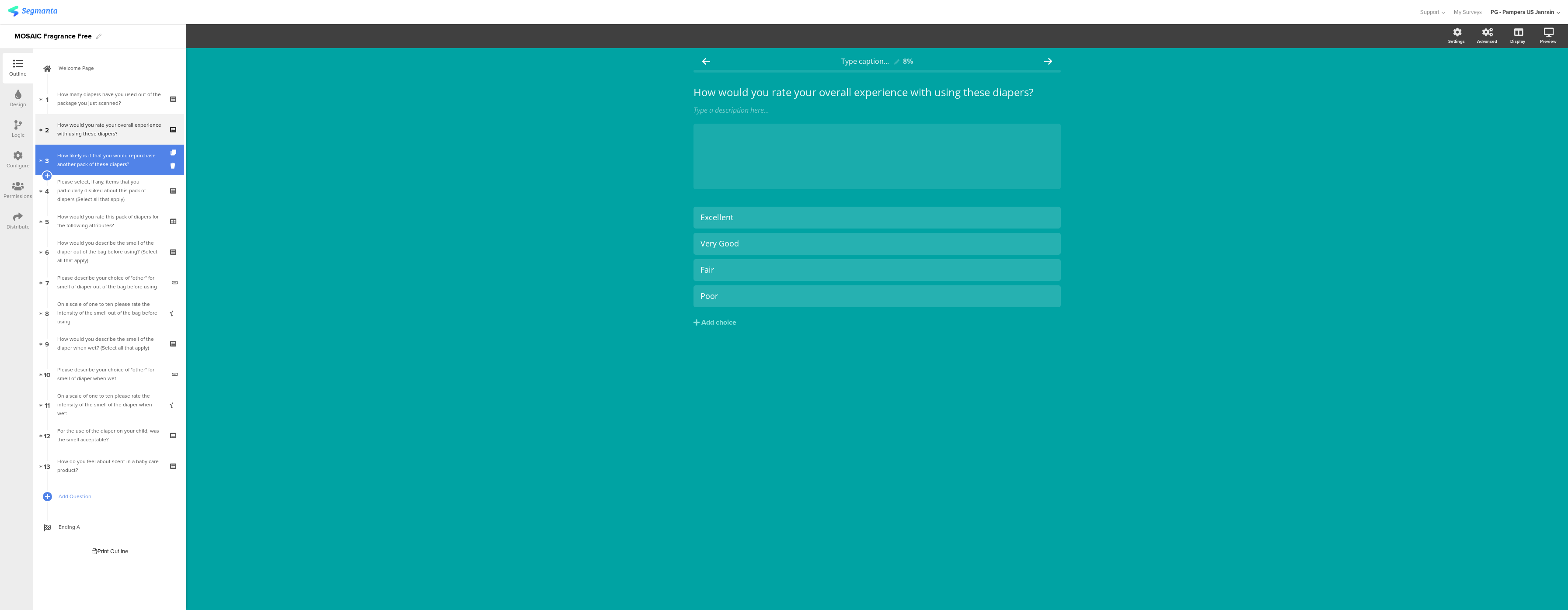
click at [90, 154] on div "How likely is it that you would repurchase another pack of these diapers?" at bounding box center [110, 160] width 104 height 17
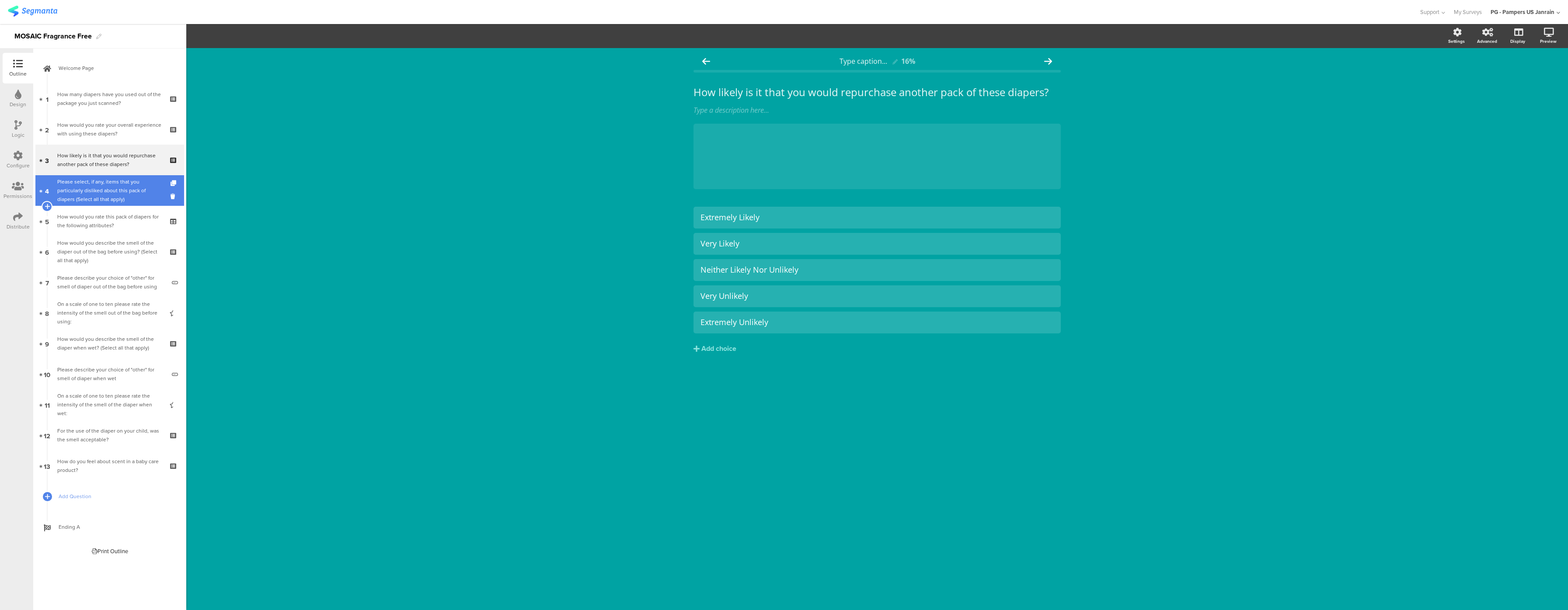
click at [101, 189] on div "Please select, if any, items that you particularly disliked about this pack of …" at bounding box center [110, 191] width 104 height 26
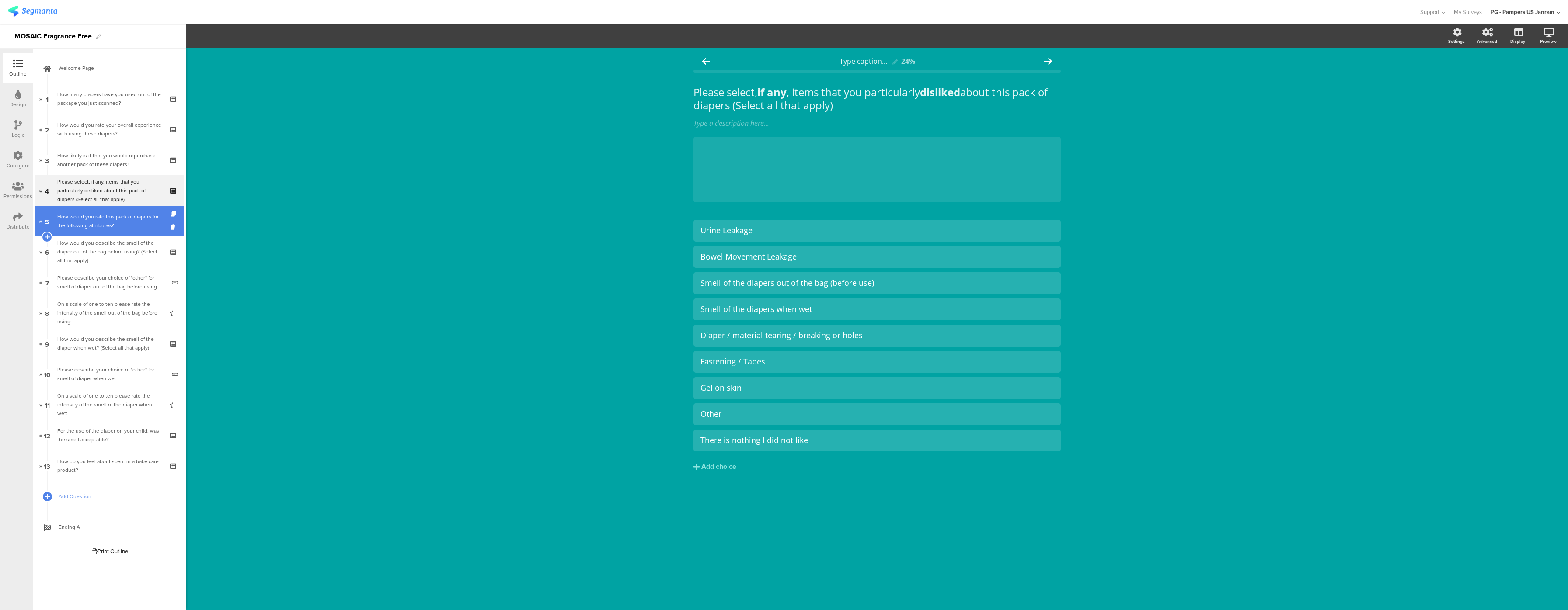
click at [103, 226] on div "How would you rate this pack of diapers for the following attributes?" at bounding box center [110, 221] width 104 height 17
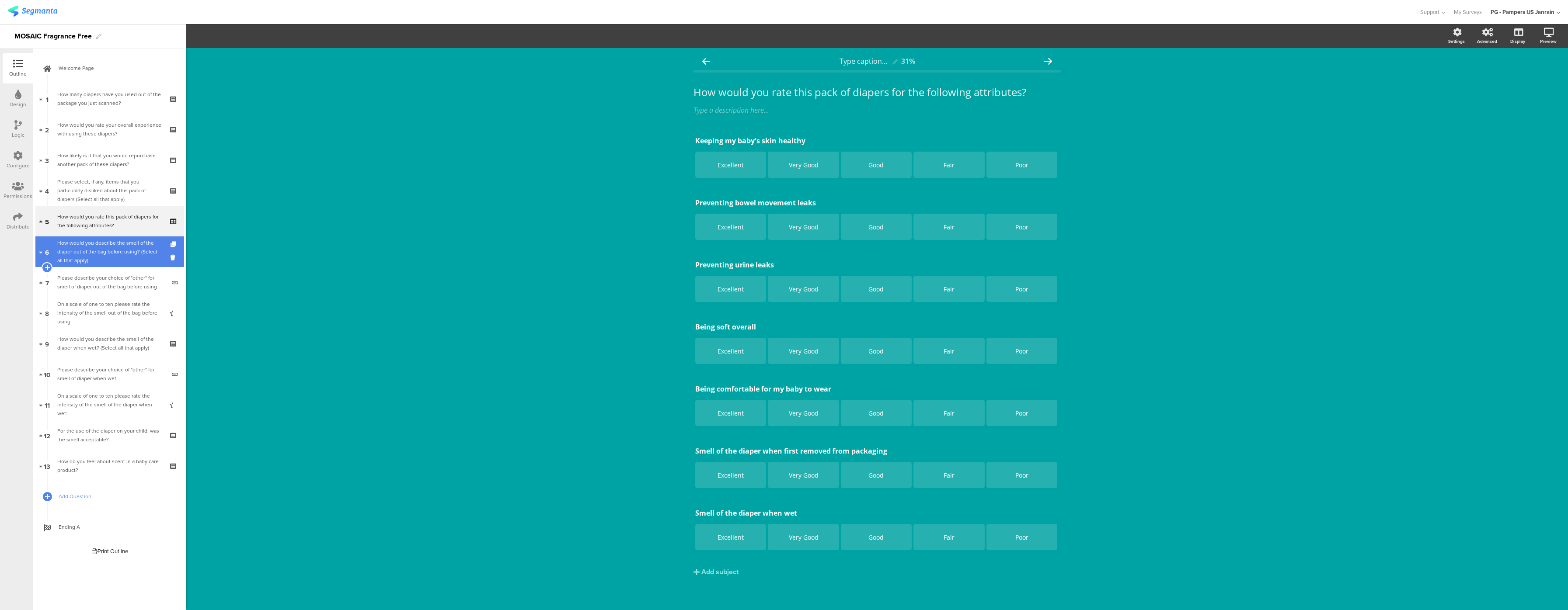
click at [106, 258] on div "How would you describe the smell of the diaper out of the bag before using? (Se…" at bounding box center [110, 252] width 104 height 26
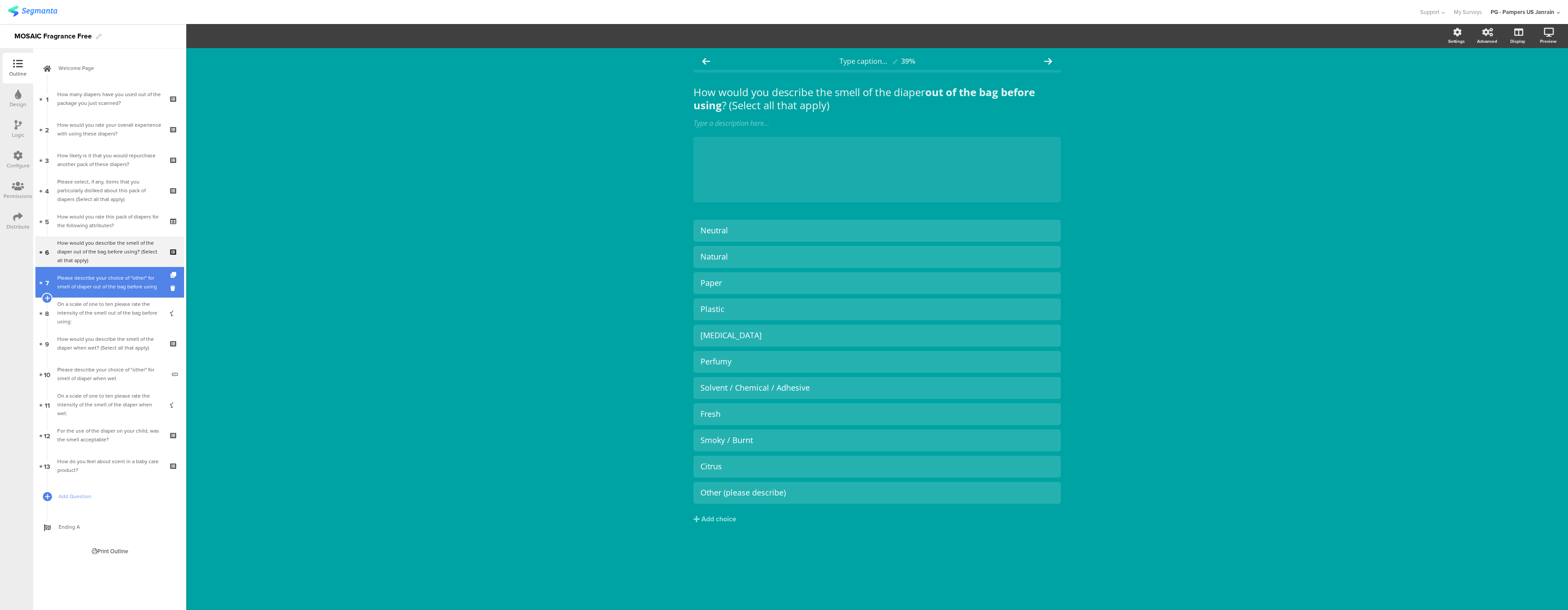
click at [107, 287] on div "Please describe your choice of "other" for smell of diaper out of the bag befor…" at bounding box center [111, 282] width 108 height 17
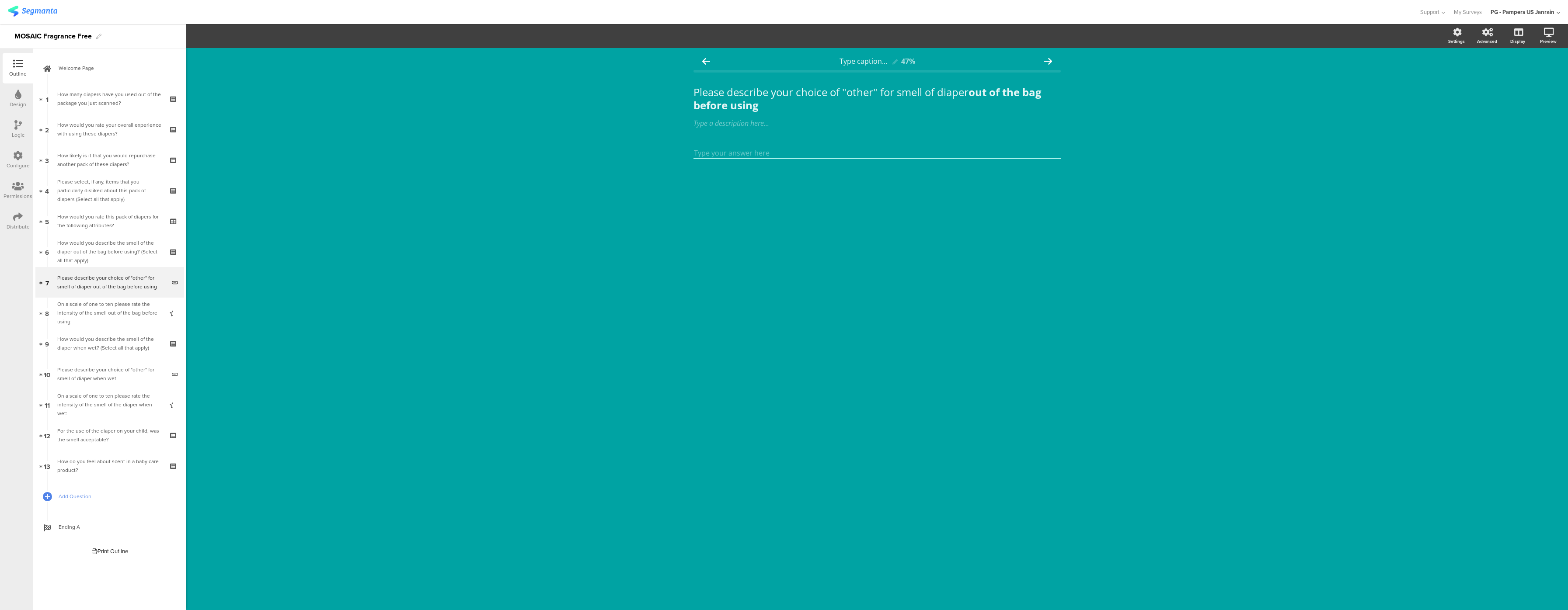
click at [20, 157] on icon at bounding box center [17, 155] width 9 height 9
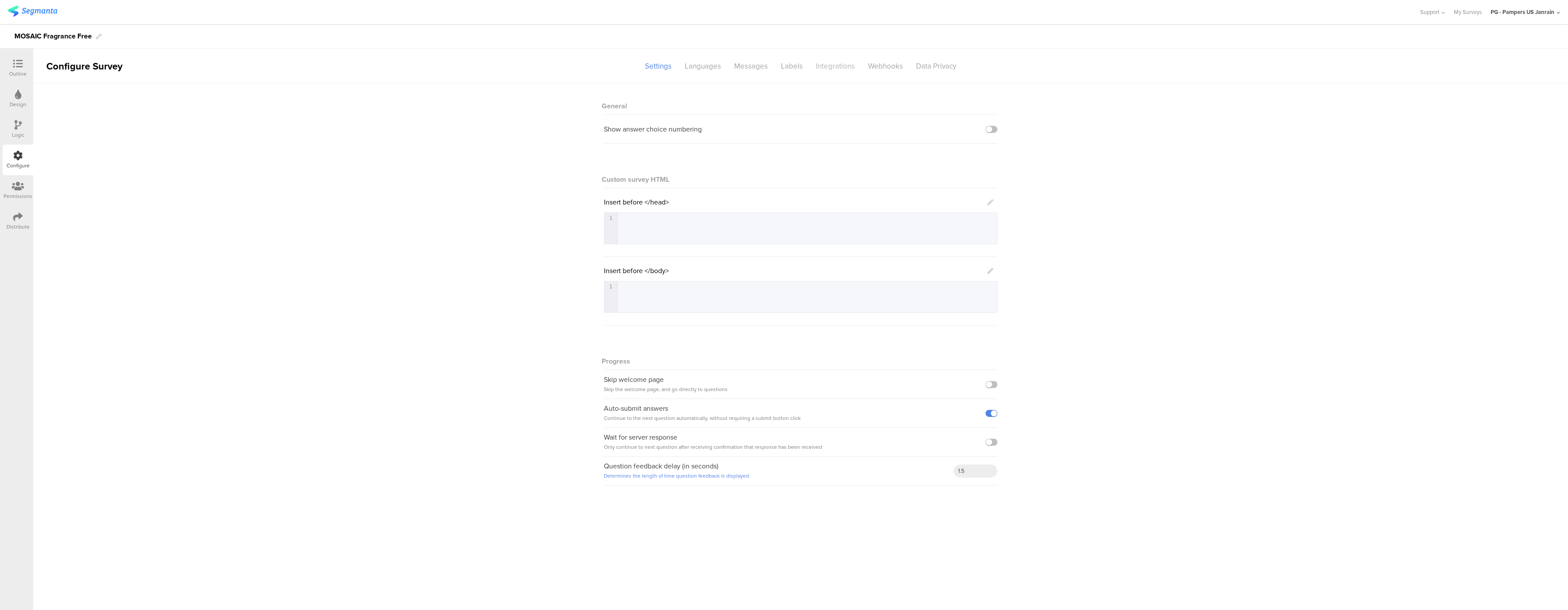
click at [827, 72] on div "Integrations" at bounding box center [836, 66] width 52 height 15
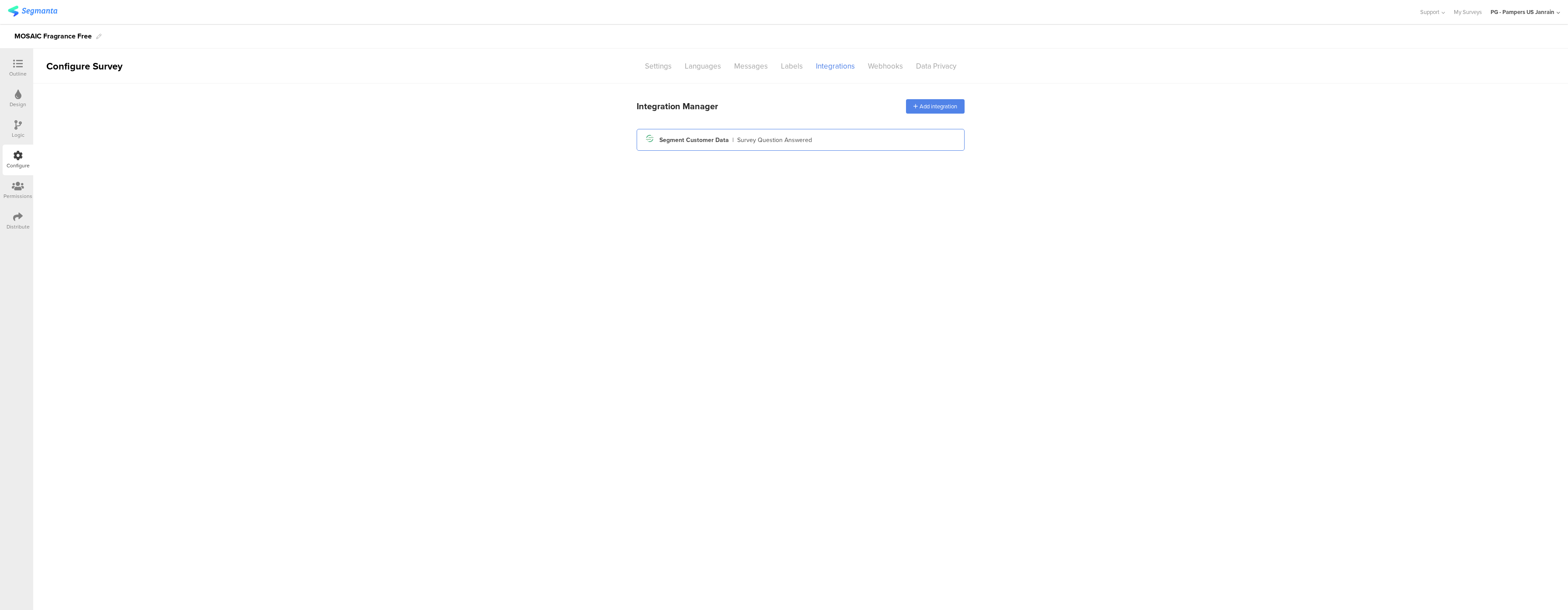
click at [833, 138] on div "Segment icon Created with Sketch. Segment Customer Data | Survey Question Answe…" at bounding box center [800, 140] width 314 height 15
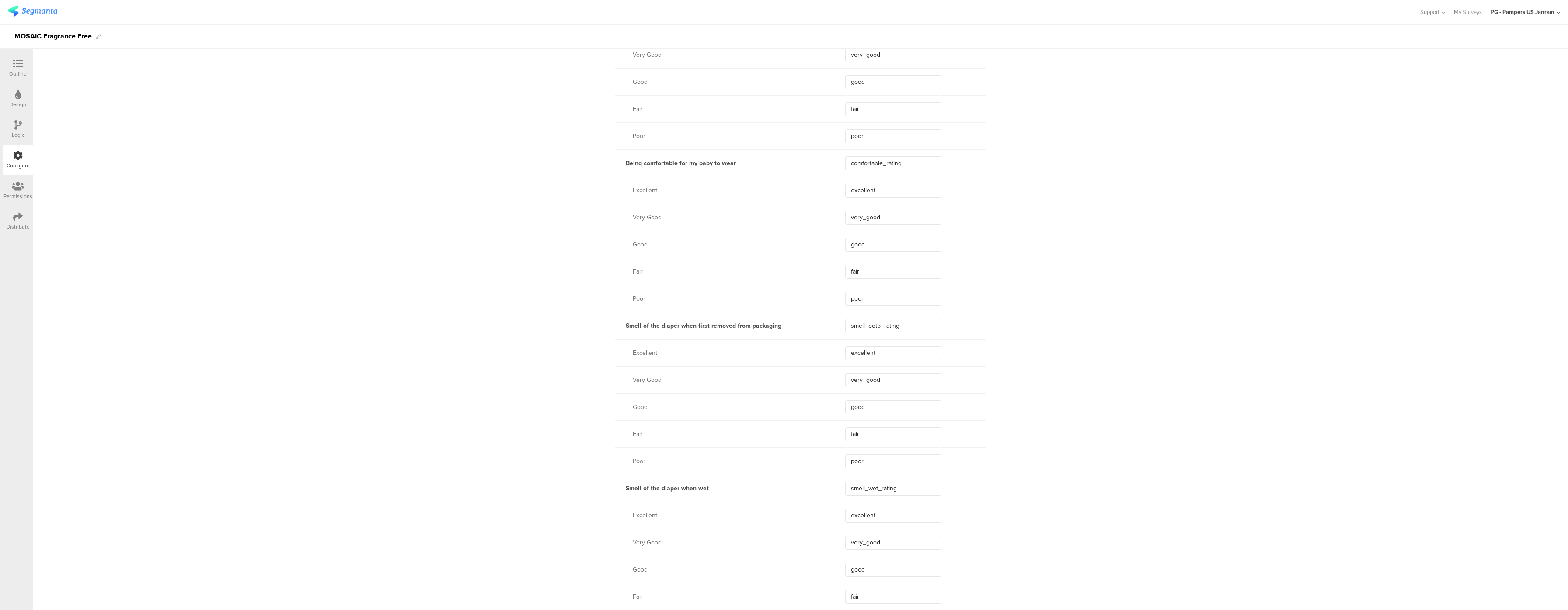
scroll to position [1574, 0]
drag, startPoint x: 907, startPoint y: 329, endPoint x: 800, endPoint y: 331, distance: 107.0
click at [800, 331] on div "Smell of the diaper when first removed from packaging smell_ootb_rating" at bounding box center [800, 319] width 371 height 27
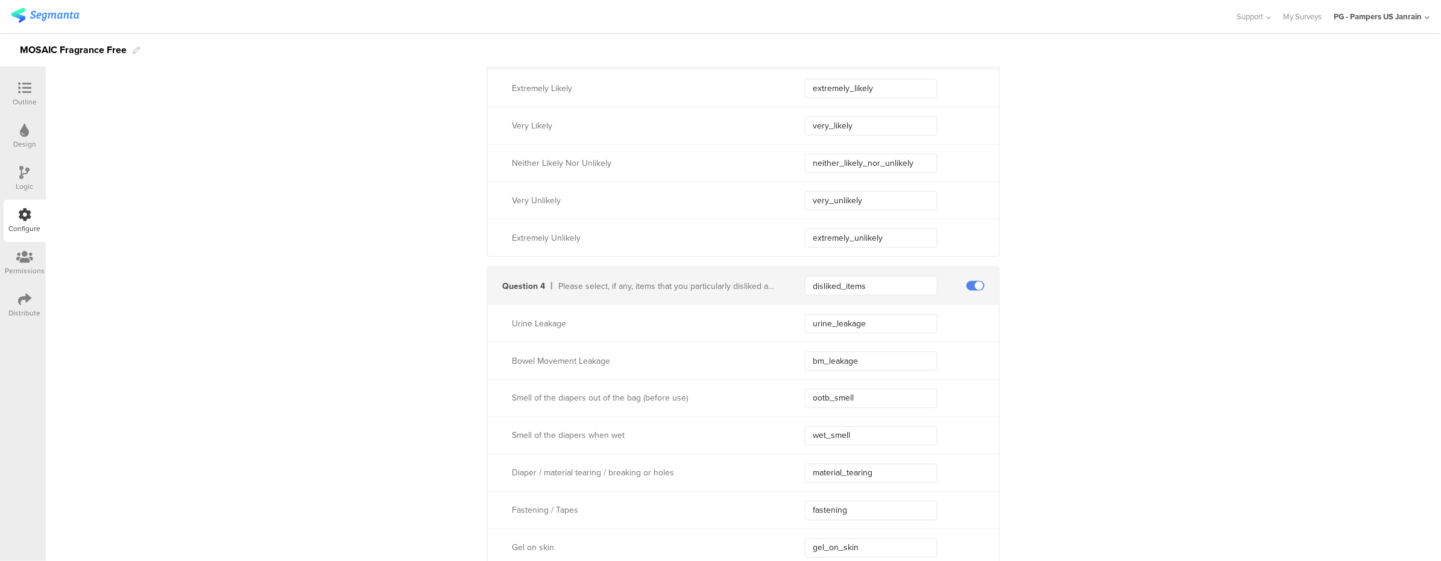
scroll to position [779, 0]
drag, startPoint x: 897, startPoint y: 328, endPoint x: 782, endPoint y: 340, distance: 115.2
click at [782, 340] on div "Urine Leakage urine_leakage" at bounding box center [743, 325] width 511 height 37
drag, startPoint x: 862, startPoint y: 367, endPoint x: 794, endPoint y: 363, distance: 67.6
click at [794, 363] on div "Bowel Movement Leakage bm_leakage" at bounding box center [743, 363] width 511 height 37
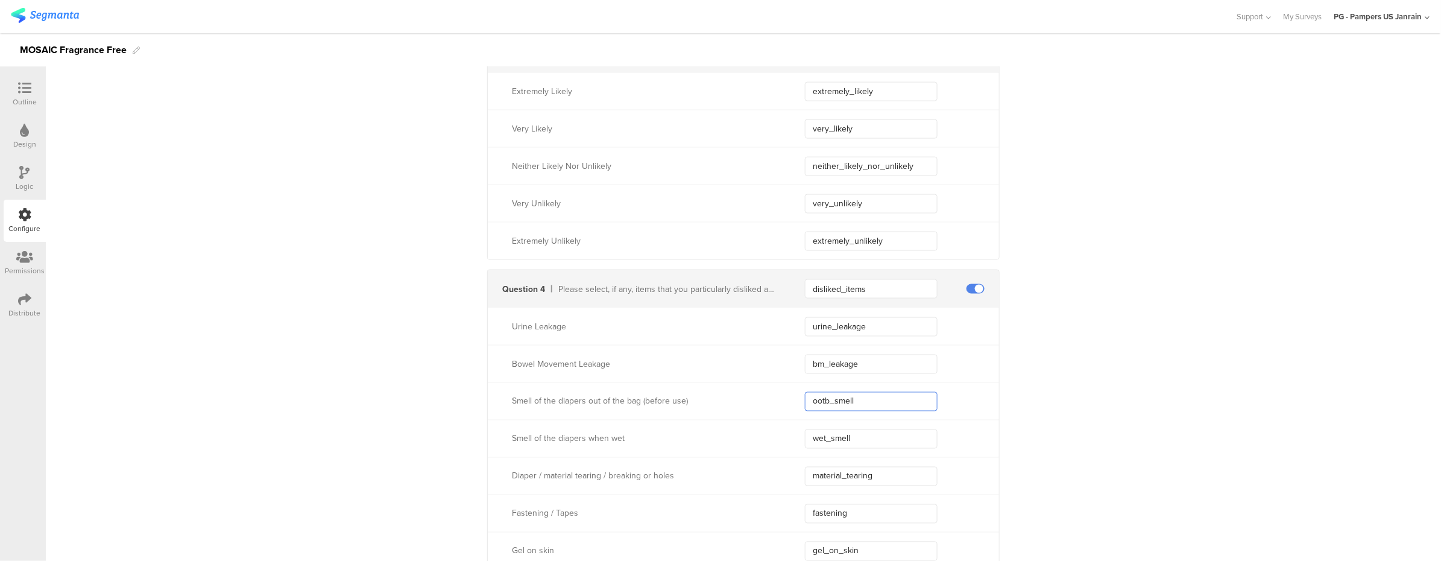
drag, startPoint x: 875, startPoint y: 406, endPoint x: 788, endPoint y: 394, distance: 87.6
click at [788, 394] on div "Smell of the diapers out of the bag (before use) ootb_smell" at bounding box center [743, 400] width 511 height 37
drag, startPoint x: 874, startPoint y: 447, endPoint x: 786, endPoint y: 435, distance: 88.8
click at [786, 435] on div "Smell of the diapers when wet wet_smell" at bounding box center [743, 437] width 511 height 37
drag, startPoint x: 881, startPoint y: 473, endPoint x: 804, endPoint y: 473, distance: 77.1
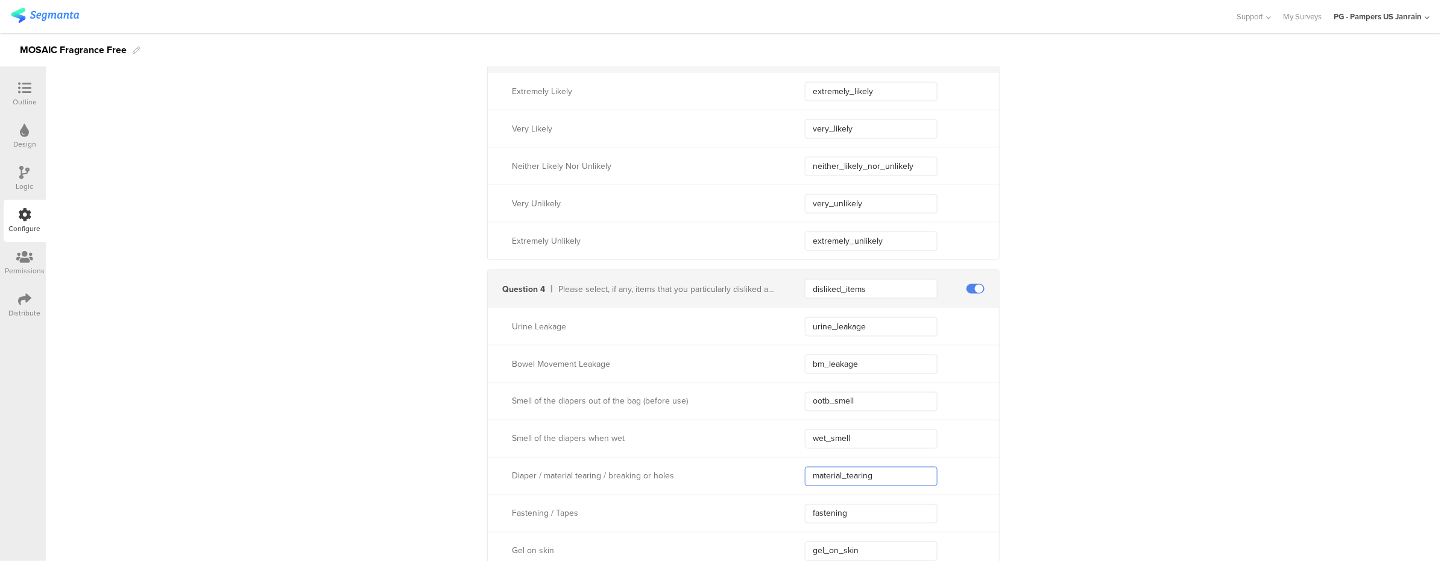
click at [805, 473] on input "material_tearing" at bounding box center [871, 476] width 133 height 19
click at [832, 512] on input "fastening" at bounding box center [871, 513] width 133 height 19
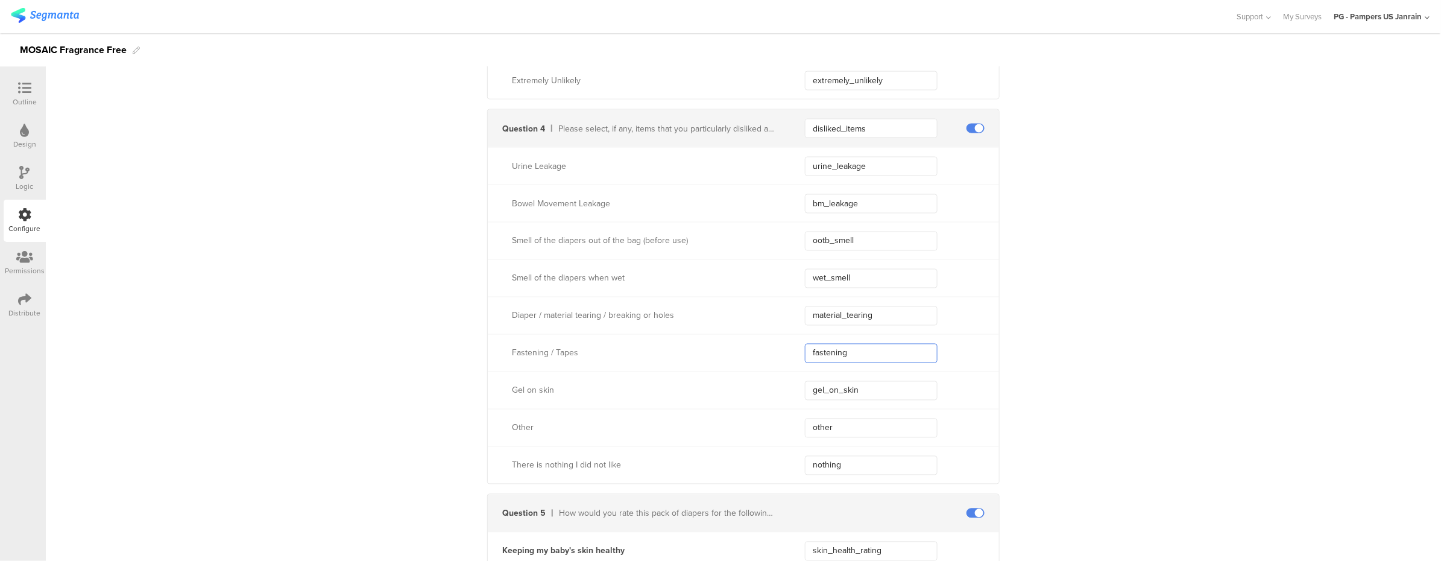
scroll to position [1020, 0]
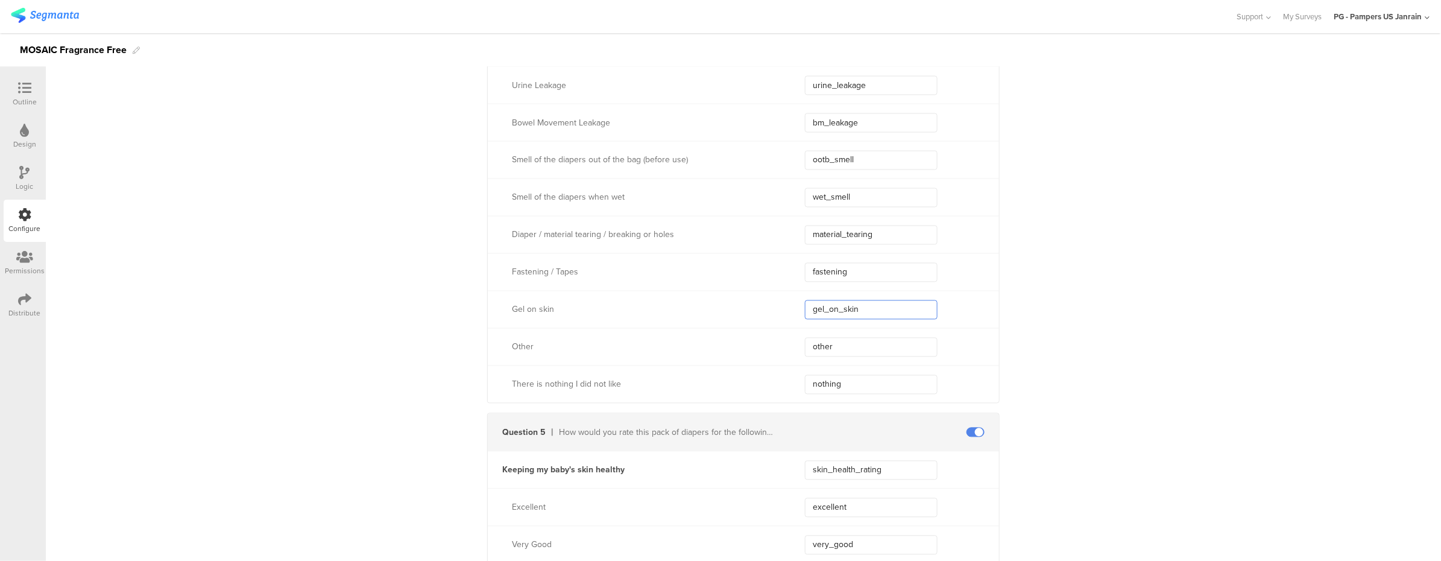
drag, startPoint x: 878, startPoint y: 314, endPoint x: 799, endPoint y: 309, distance: 79.7
click at [805, 309] on input "gel_on_skin" at bounding box center [871, 309] width 133 height 19
click at [1, 487] on div "Outline Design Logic Configure Permissions Distribute" at bounding box center [23, 314] width 46 height 494
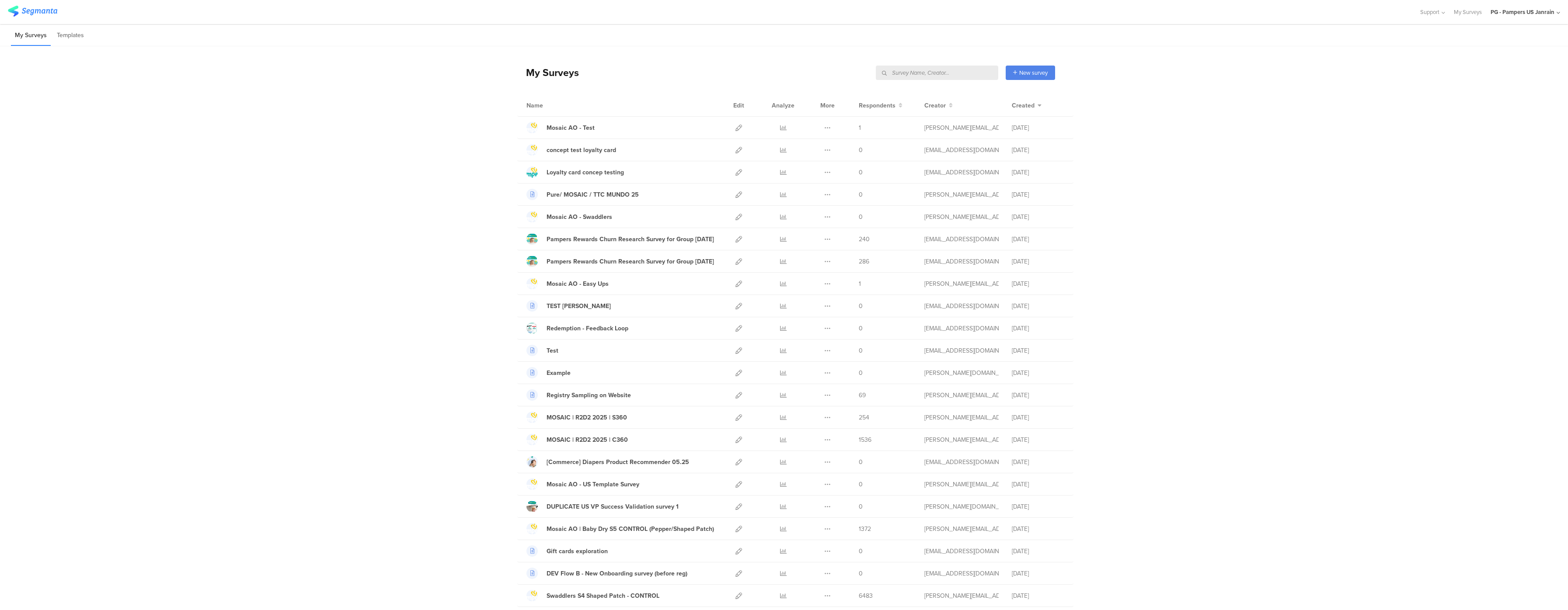
click at [951, 69] on input "text" at bounding box center [937, 73] width 123 height 15
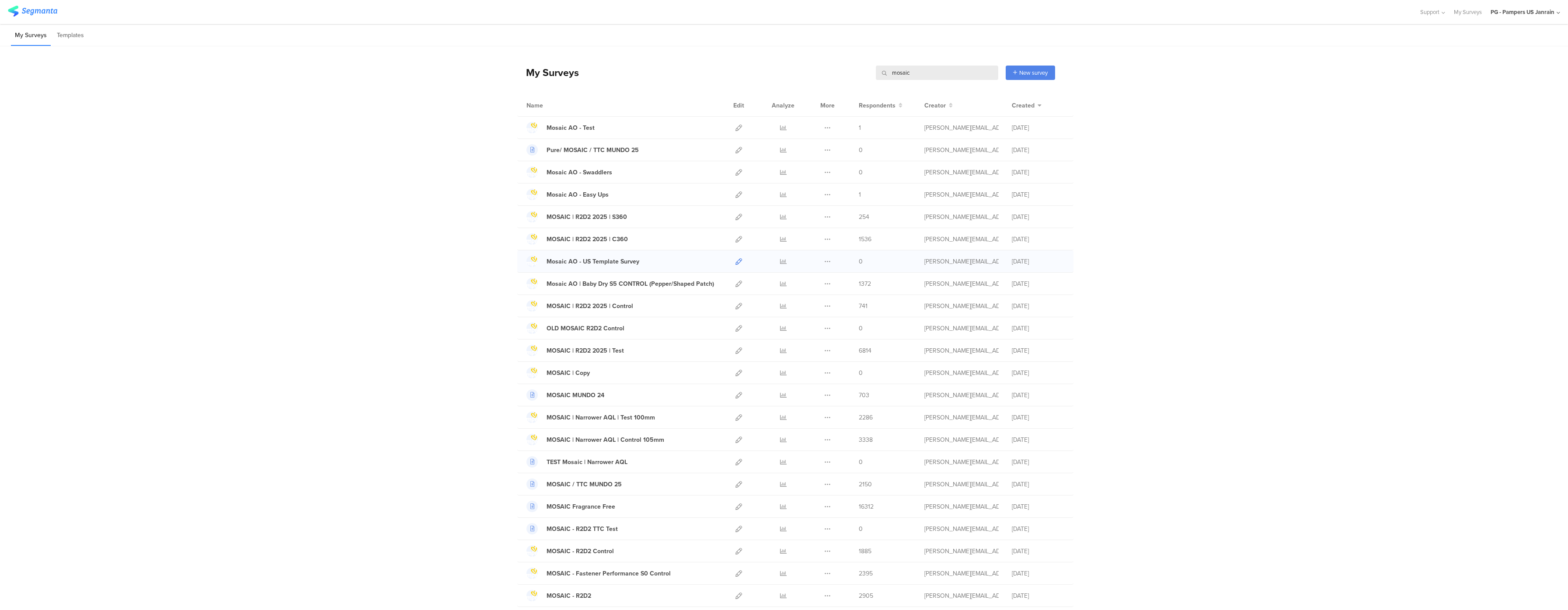
type input "mosaic"
click at [736, 265] on icon at bounding box center [739, 261] width 7 height 7
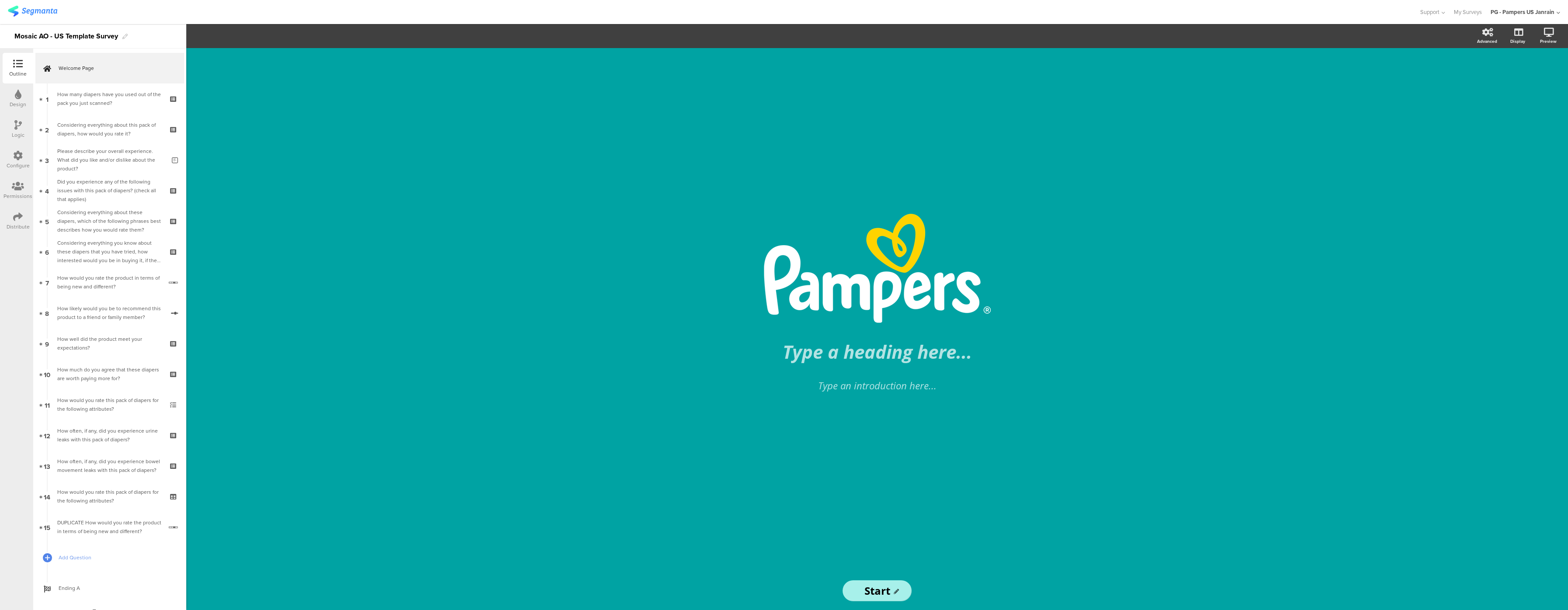
click at [16, 165] on div "Configure" at bounding box center [18, 165] width 23 height 8
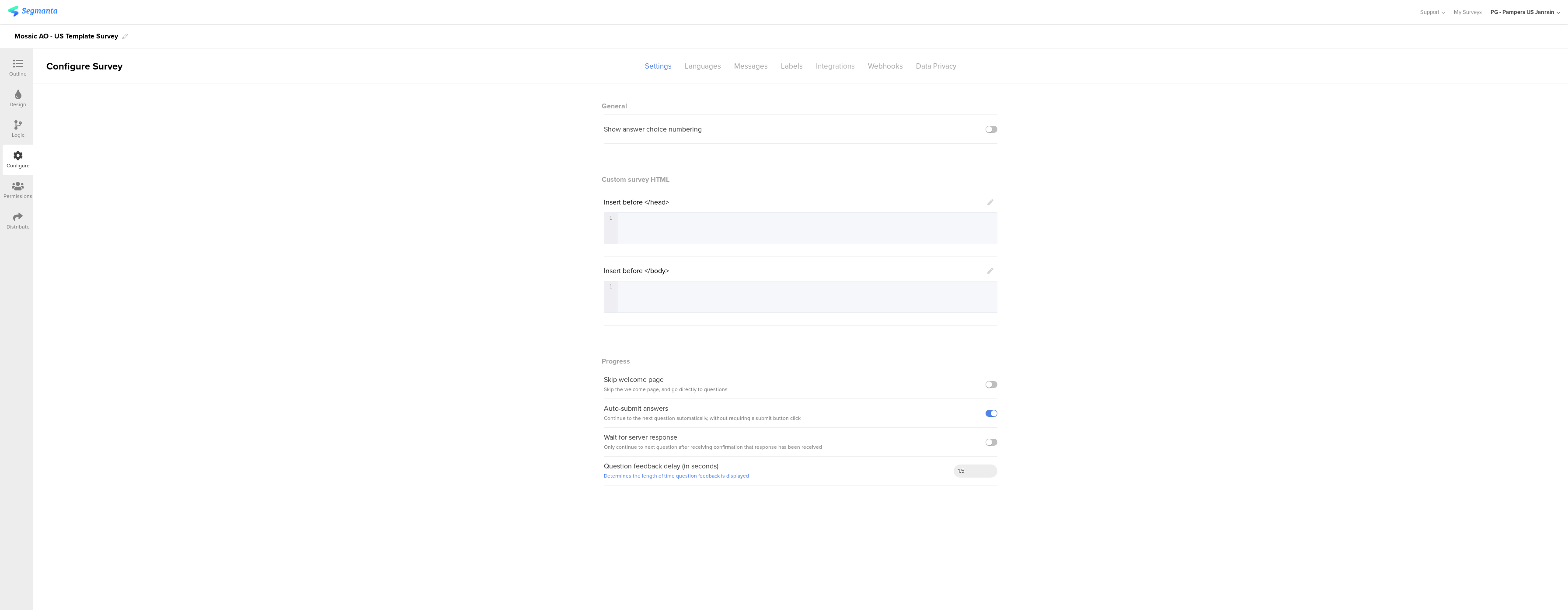
click at [837, 60] on div "Integrations" at bounding box center [836, 66] width 52 height 15
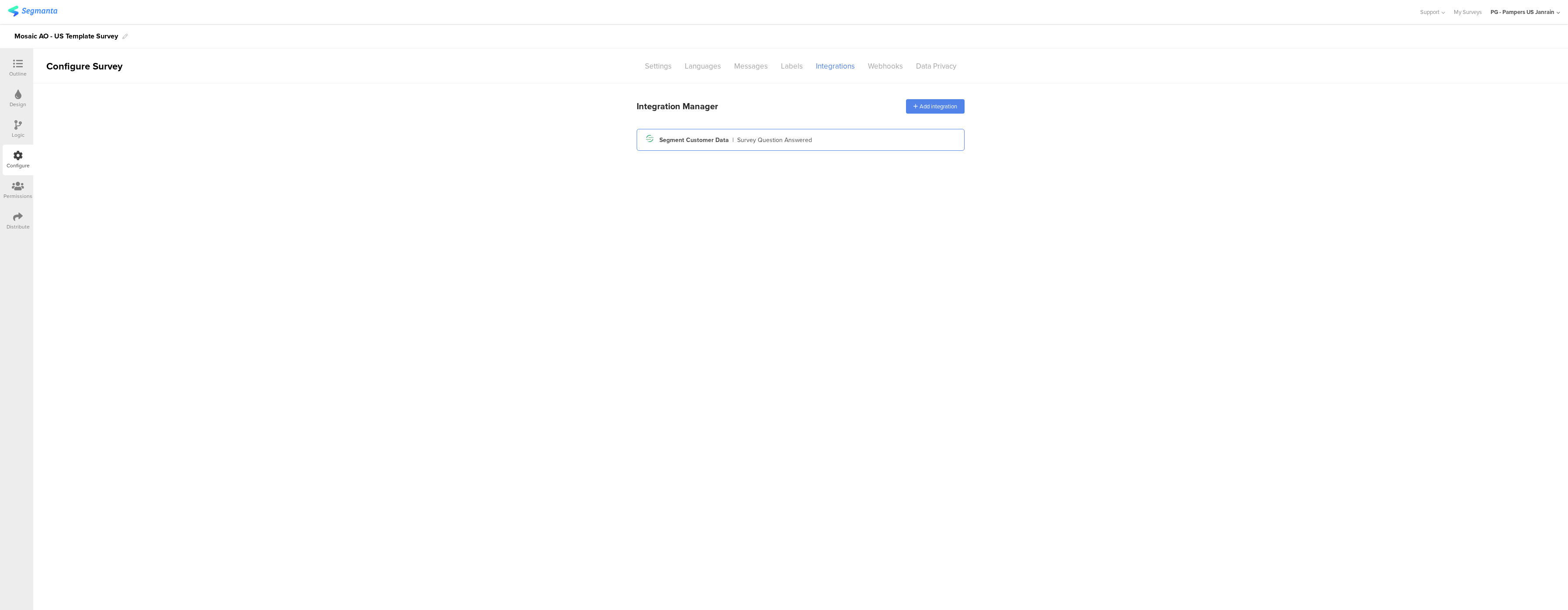
click at [758, 144] on div "Survey Question Answered" at bounding box center [774, 140] width 75 height 9
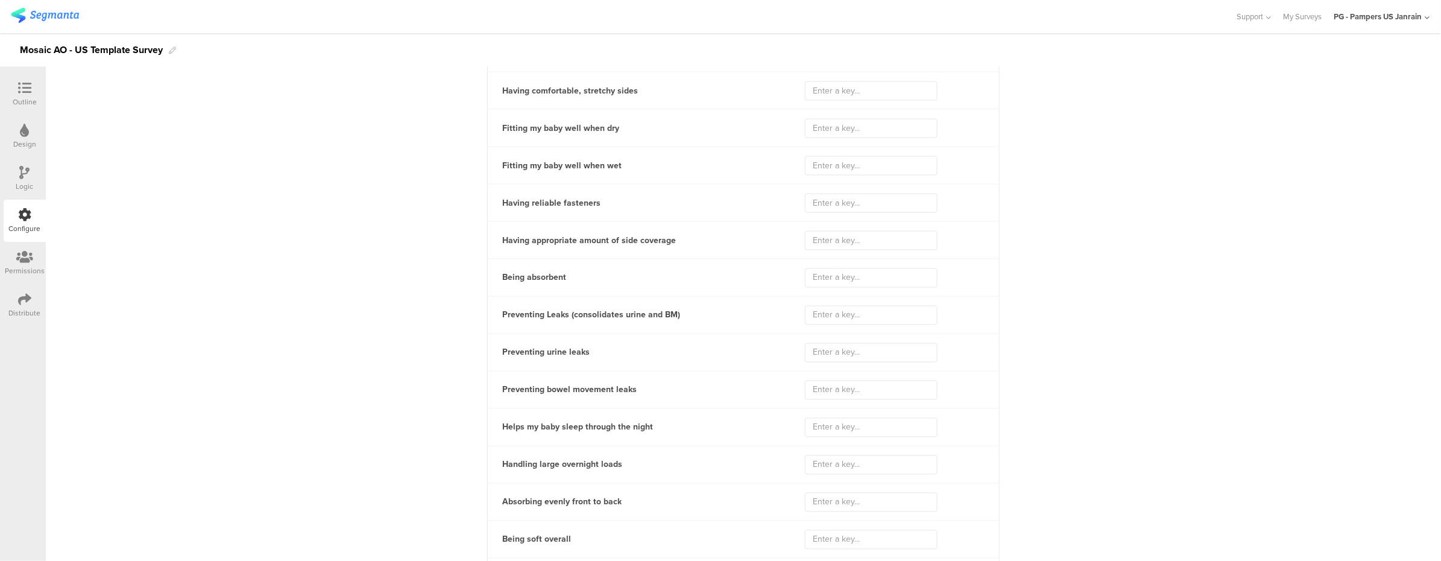
scroll to position [2551, 0]
